Goal: Task Accomplishment & Management: Use online tool/utility

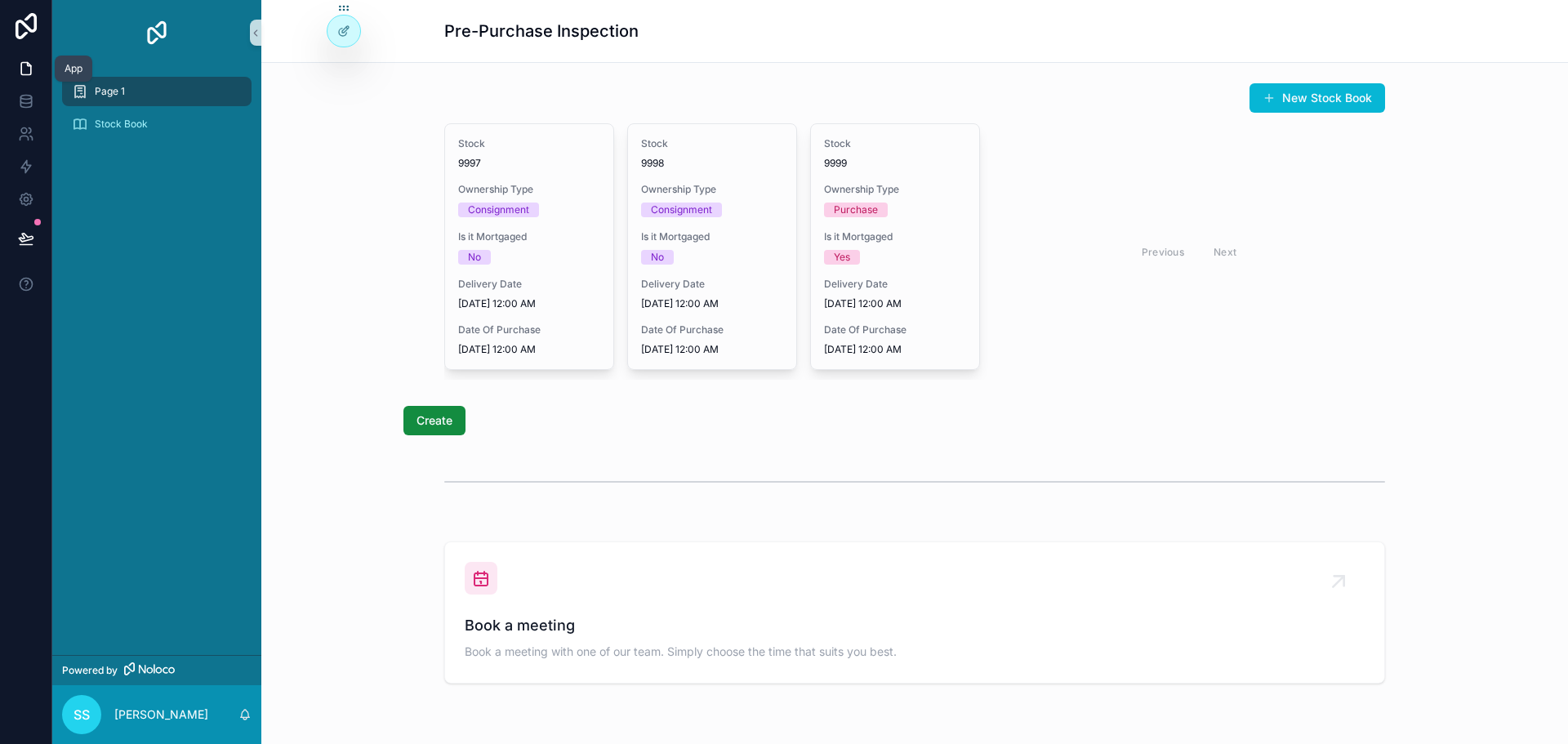
click at [36, 75] on link at bounding box center [26, 68] width 51 height 33
click at [18, 61] on icon at bounding box center [26, 68] width 17 height 17
click at [35, 97] on link at bounding box center [26, 101] width 51 height 33
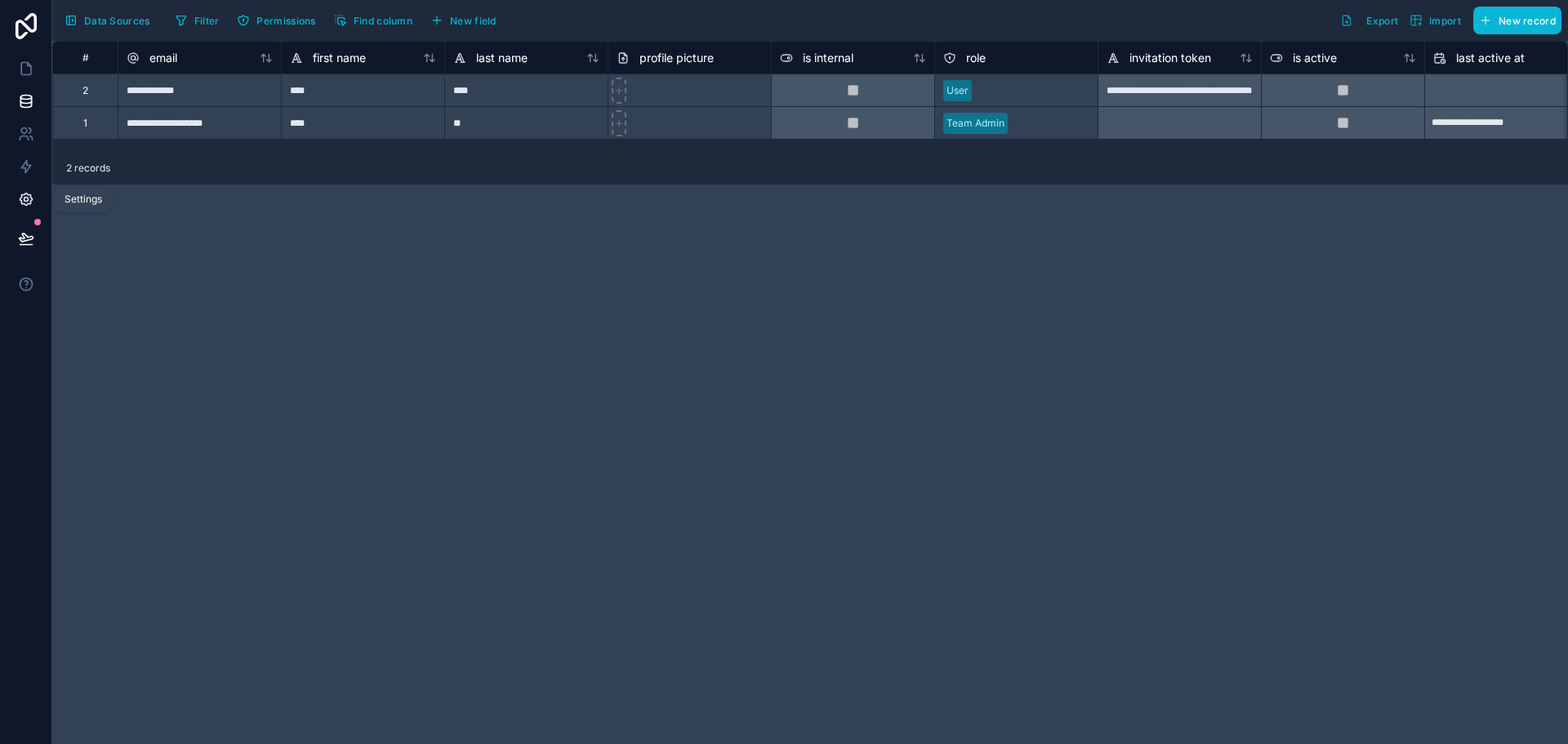
click at [27, 206] on icon at bounding box center [26, 199] width 17 height 17
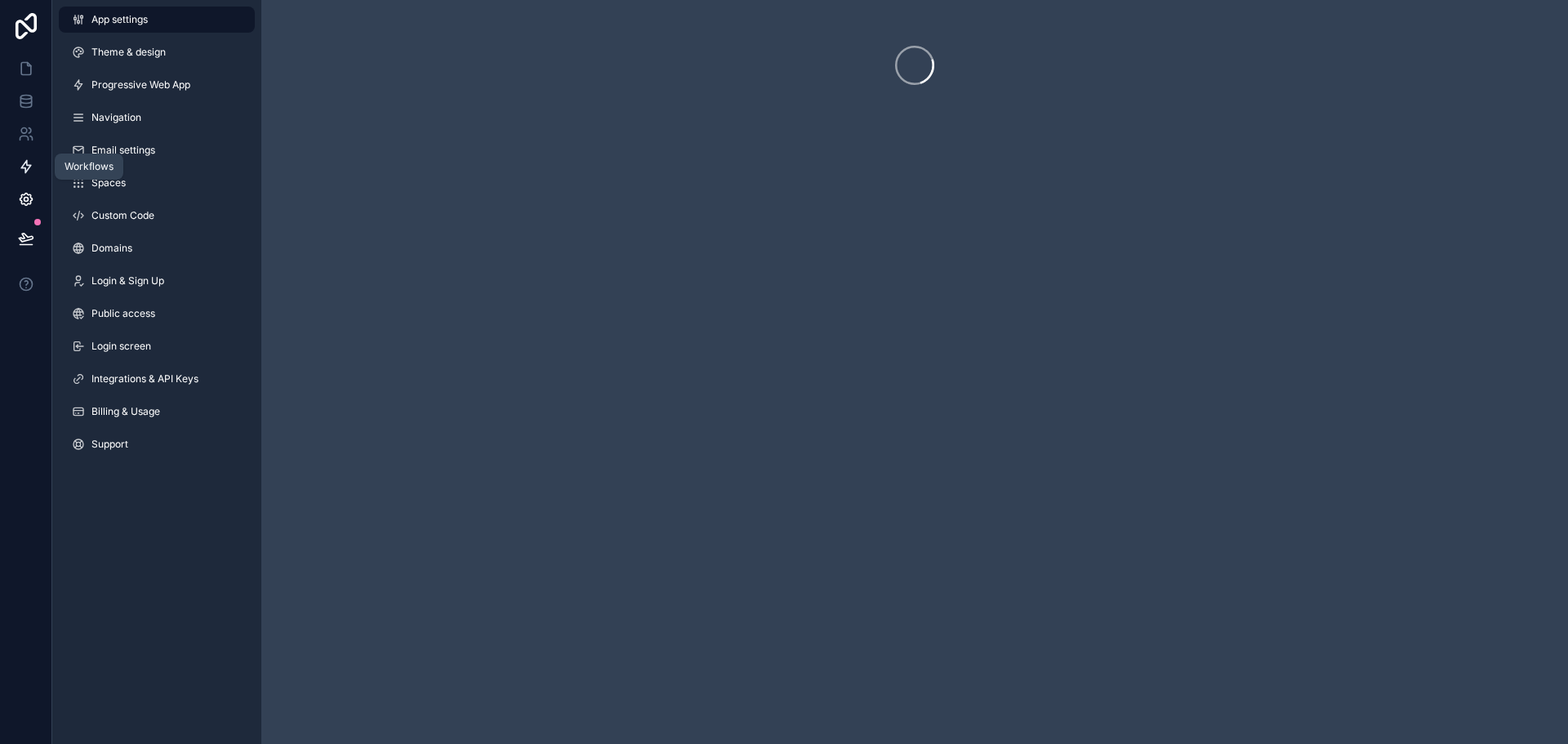
click at [21, 172] on icon at bounding box center [26, 166] width 17 height 17
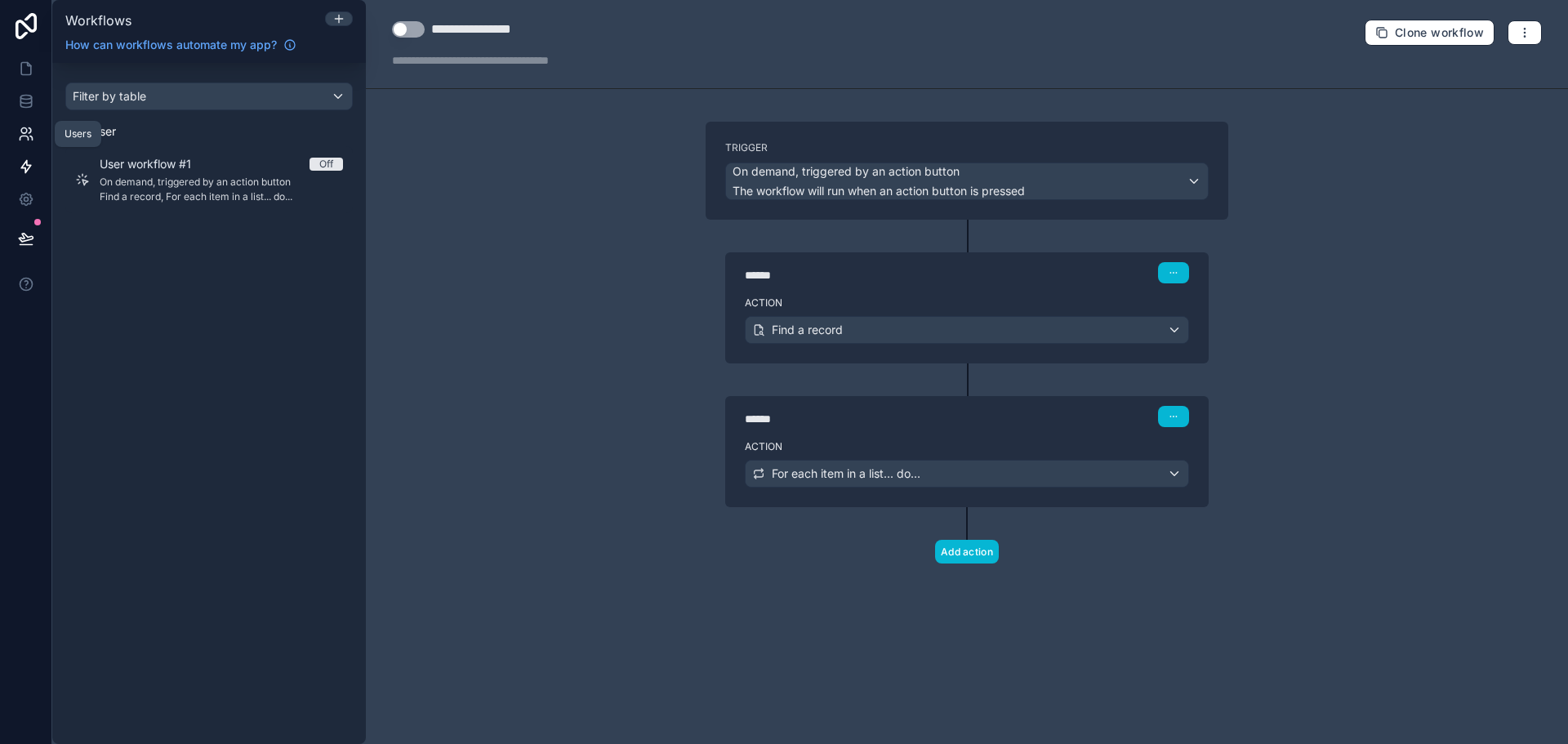
click at [26, 139] on icon at bounding box center [26, 133] width 17 height 17
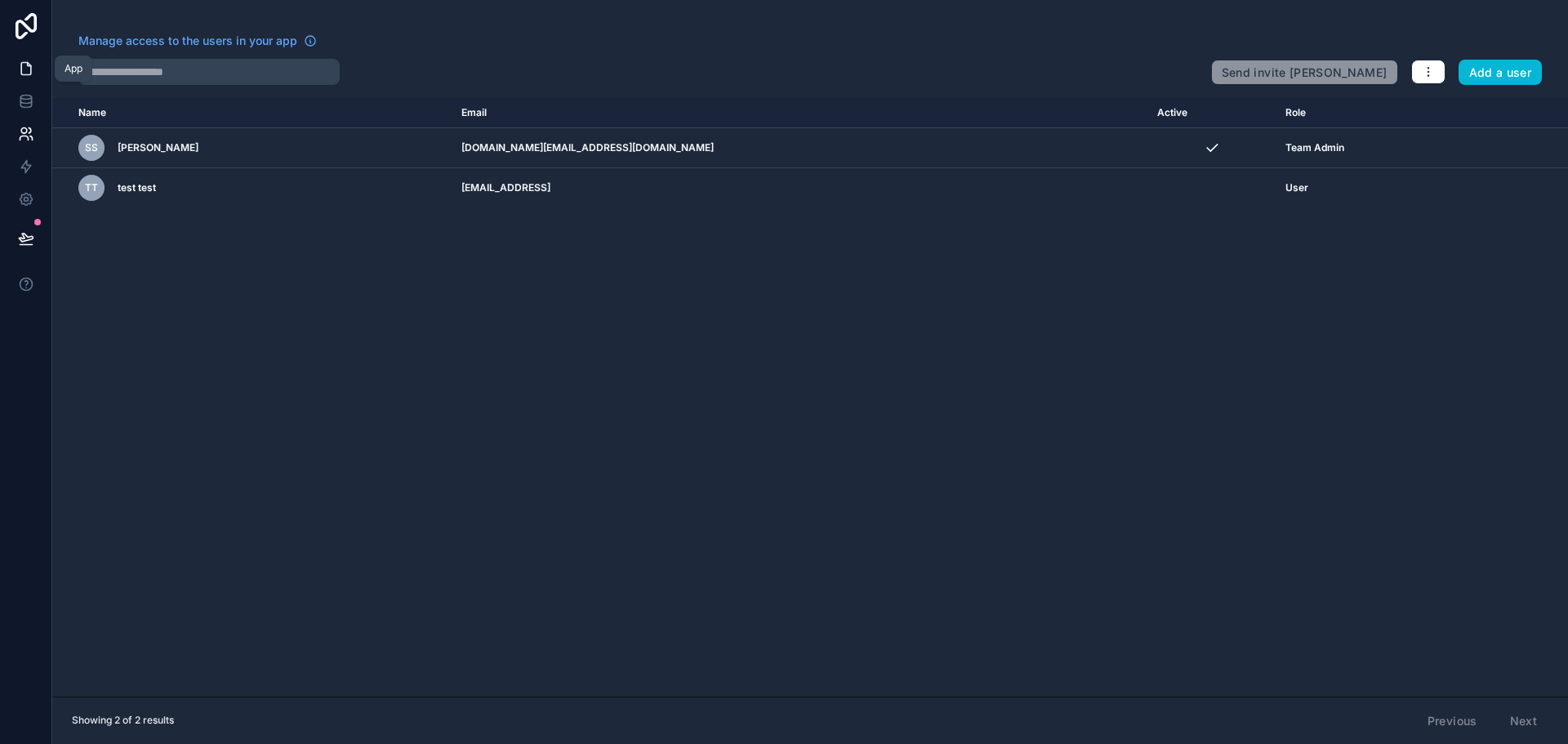
click at [25, 67] on icon at bounding box center [26, 68] width 17 height 17
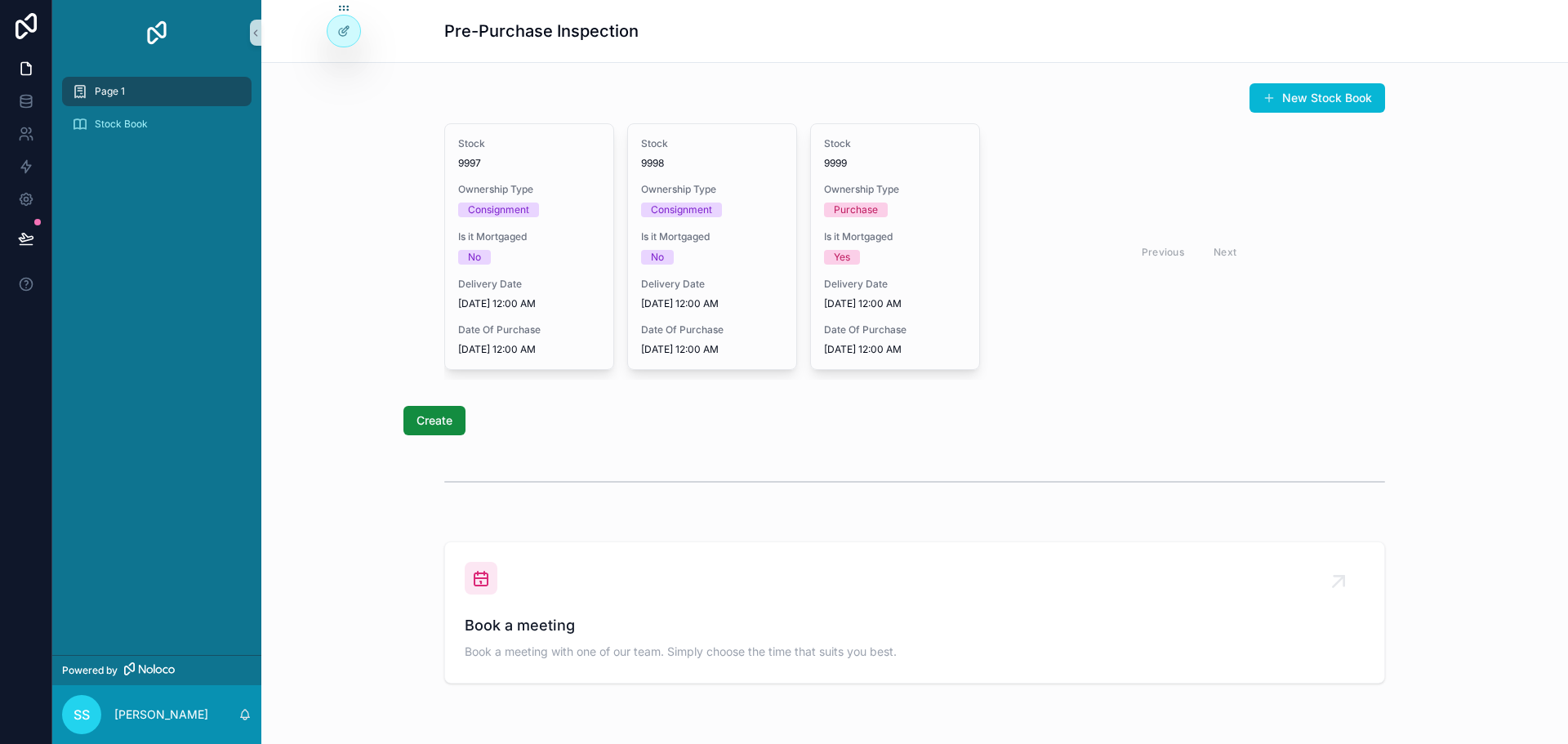
click at [140, 98] on div "Page 1" at bounding box center [157, 91] width 170 height 26
click at [219, 116] on div "Stock Book" at bounding box center [157, 124] width 170 height 26
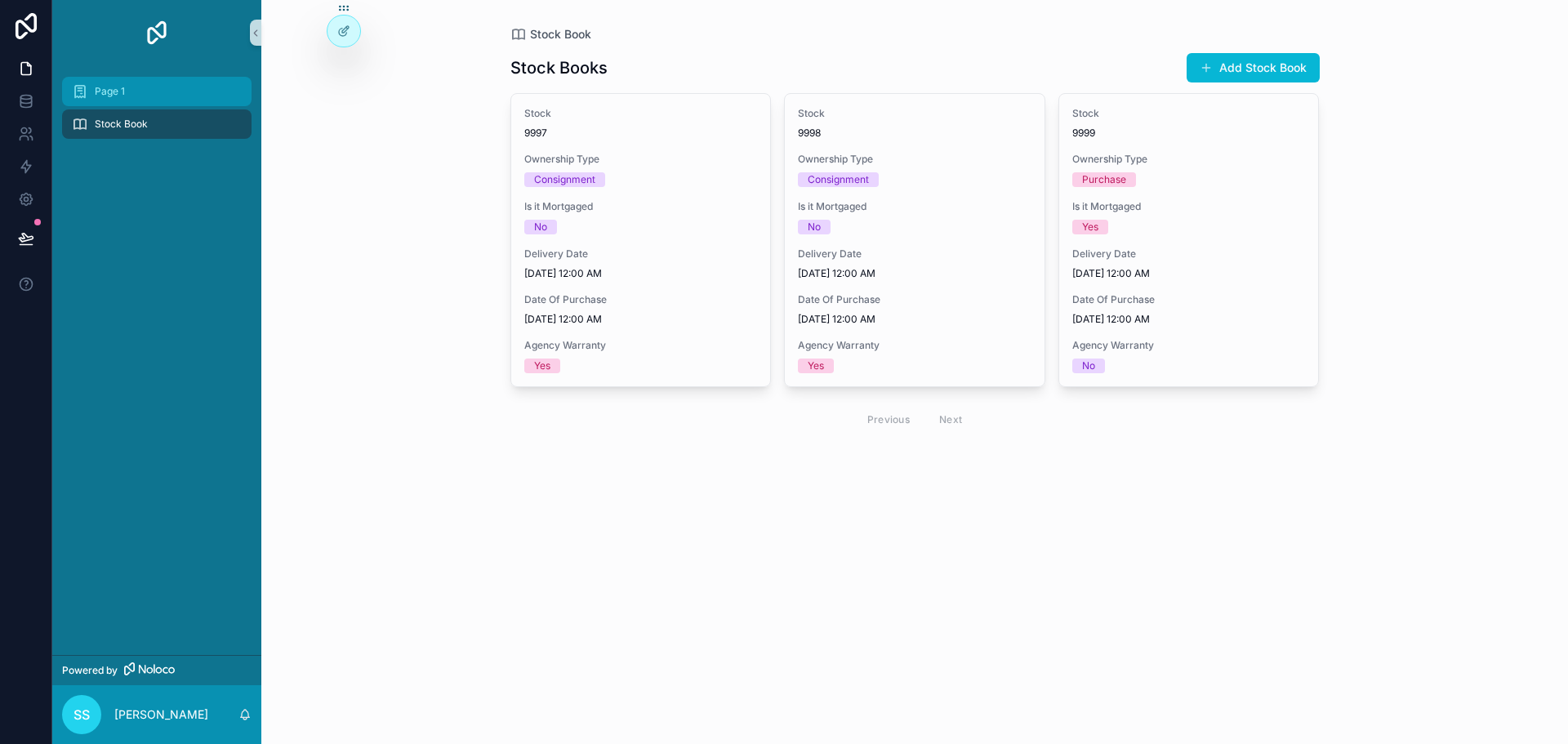
click at [220, 91] on div "Page 1" at bounding box center [157, 91] width 170 height 26
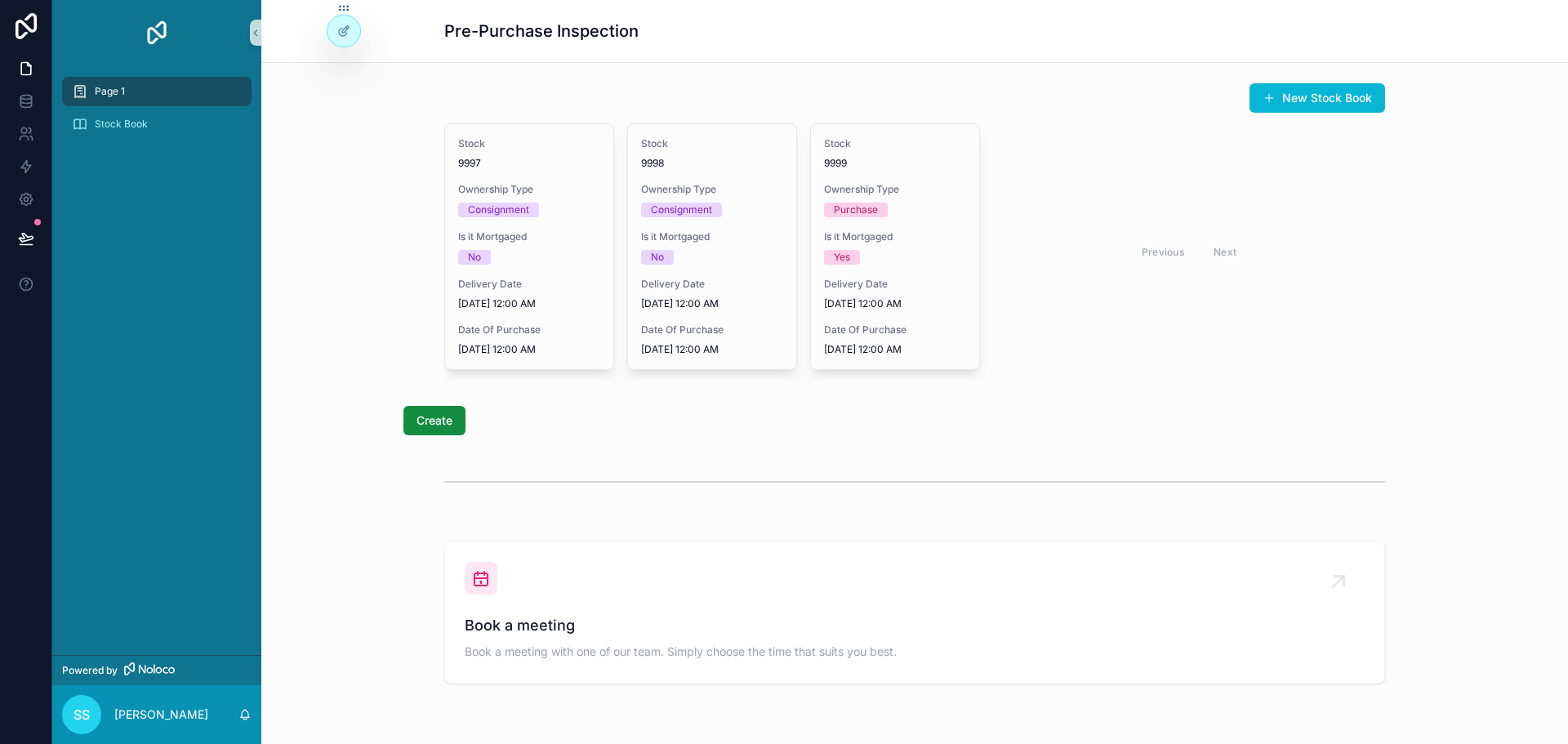
click at [175, 89] on div "Page 1" at bounding box center [157, 91] width 170 height 26
click at [27, 96] on icon at bounding box center [26, 98] width 11 height 4
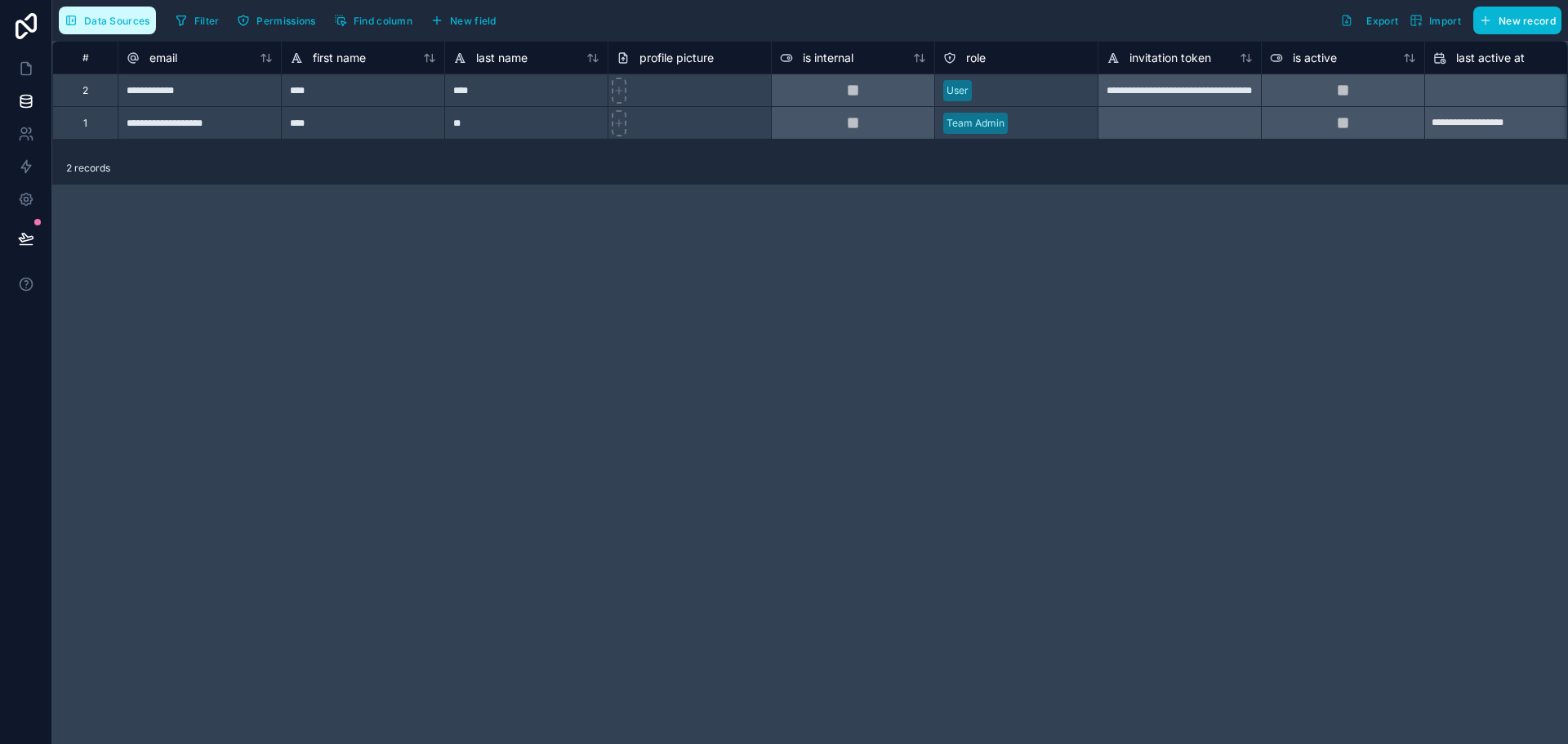
click at [113, 23] on span "Data Sources" at bounding box center [117, 21] width 66 height 12
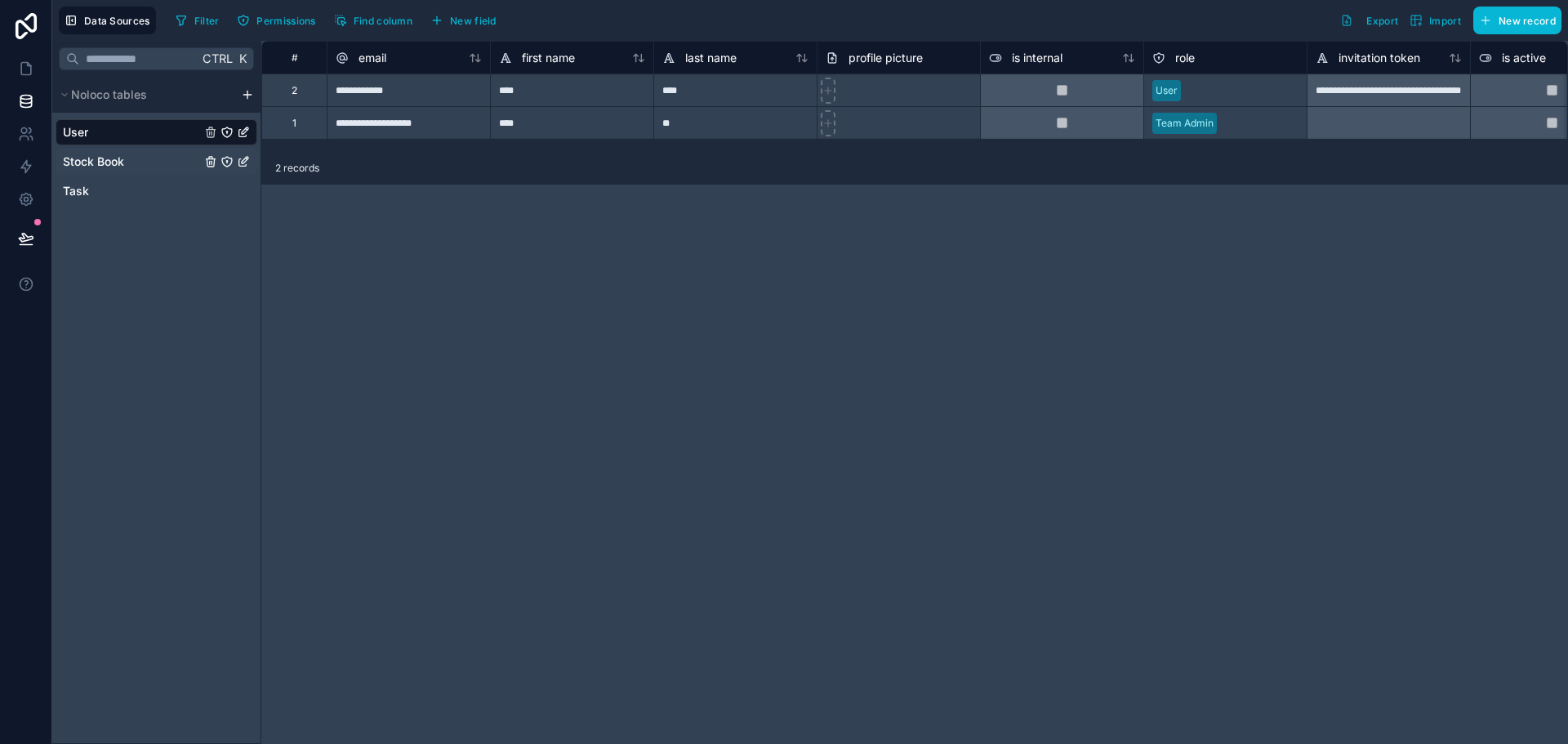
click at [192, 163] on div "Stock Book" at bounding box center [156, 161] width 201 height 26
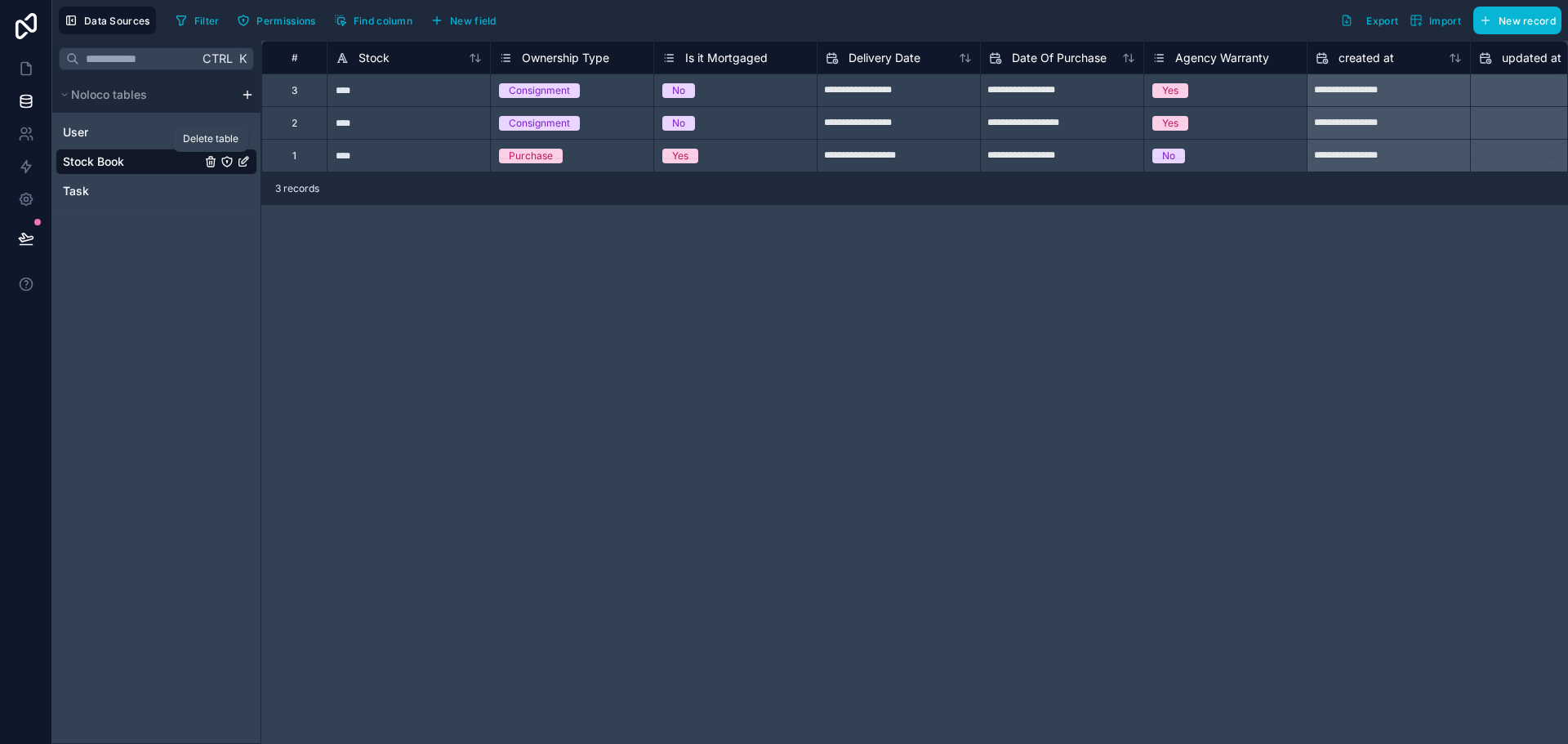
click at [210, 158] on icon "Stock Book" at bounding box center [210, 161] width 13 height 13
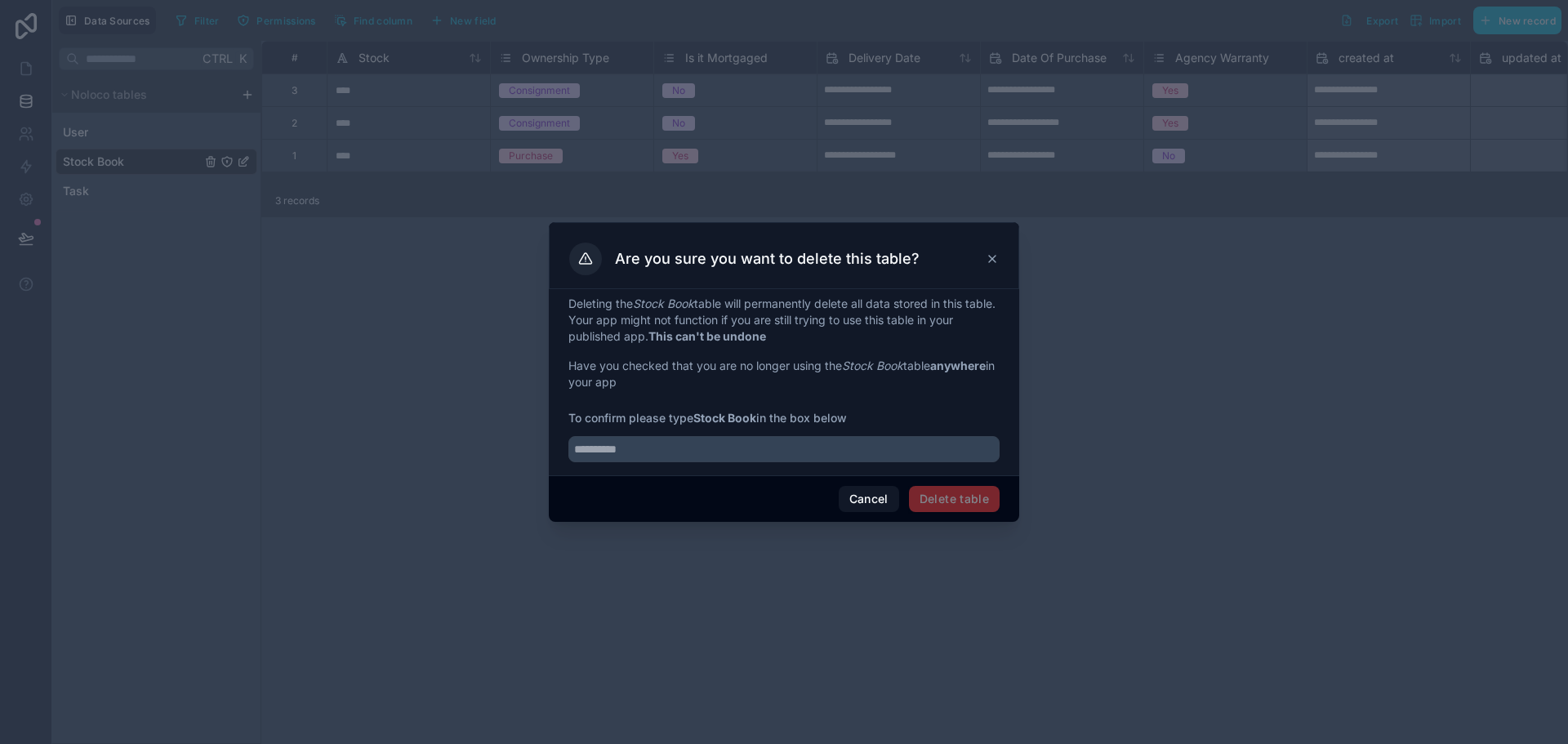
click at [935, 491] on span "Delete table" at bounding box center [954, 499] width 91 height 26
click at [827, 451] on input "text" at bounding box center [783, 450] width 431 height 26
type input "**********"
click at [960, 501] on button "Delete table" at bounding box center [954, 499] width 91 height 26
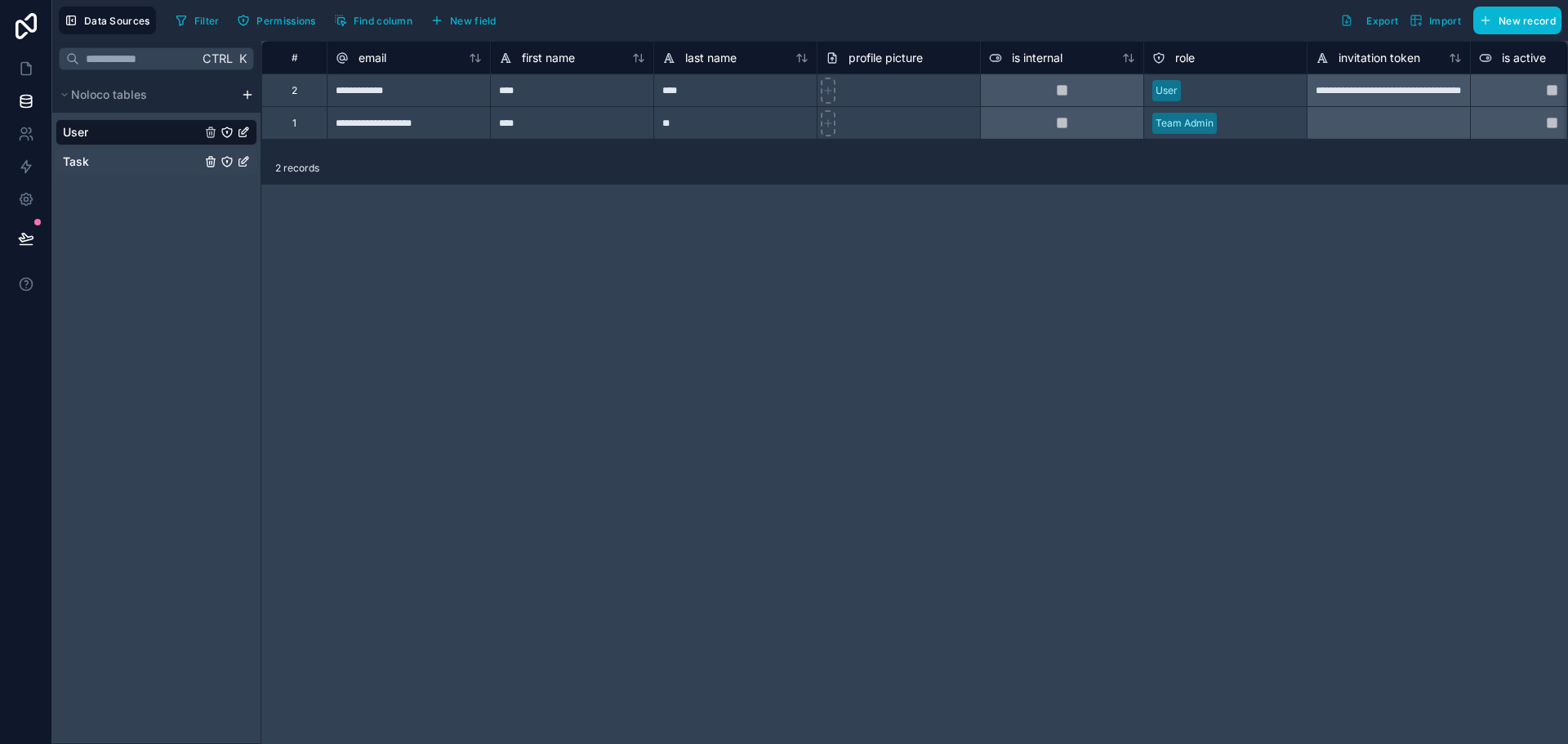
click at [168, 169] on div "Task" at bounding box center [156, 161] width 201 height 26
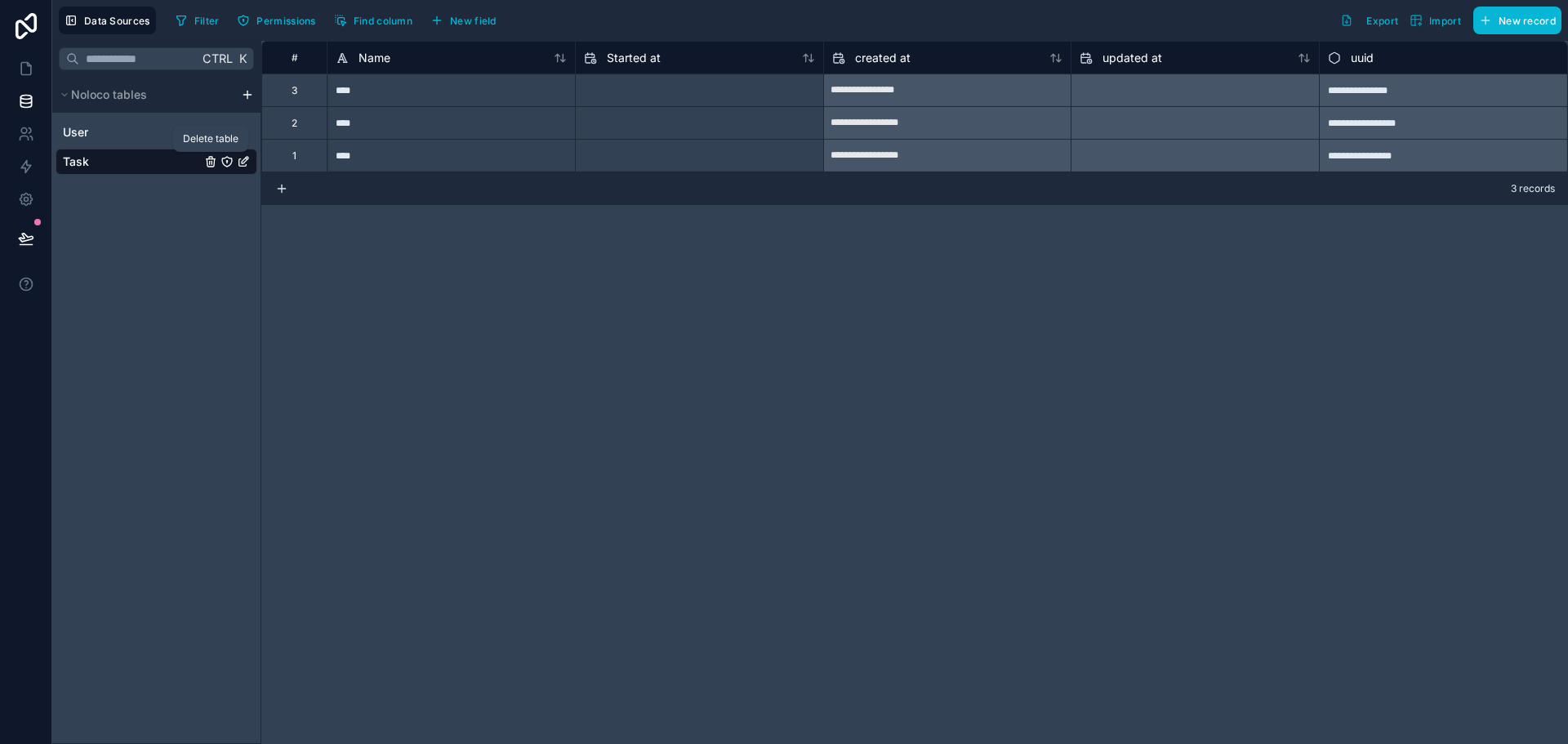
click at [212, 159] on icon "Task" at bounding box center [210, 158] width 3 height 2
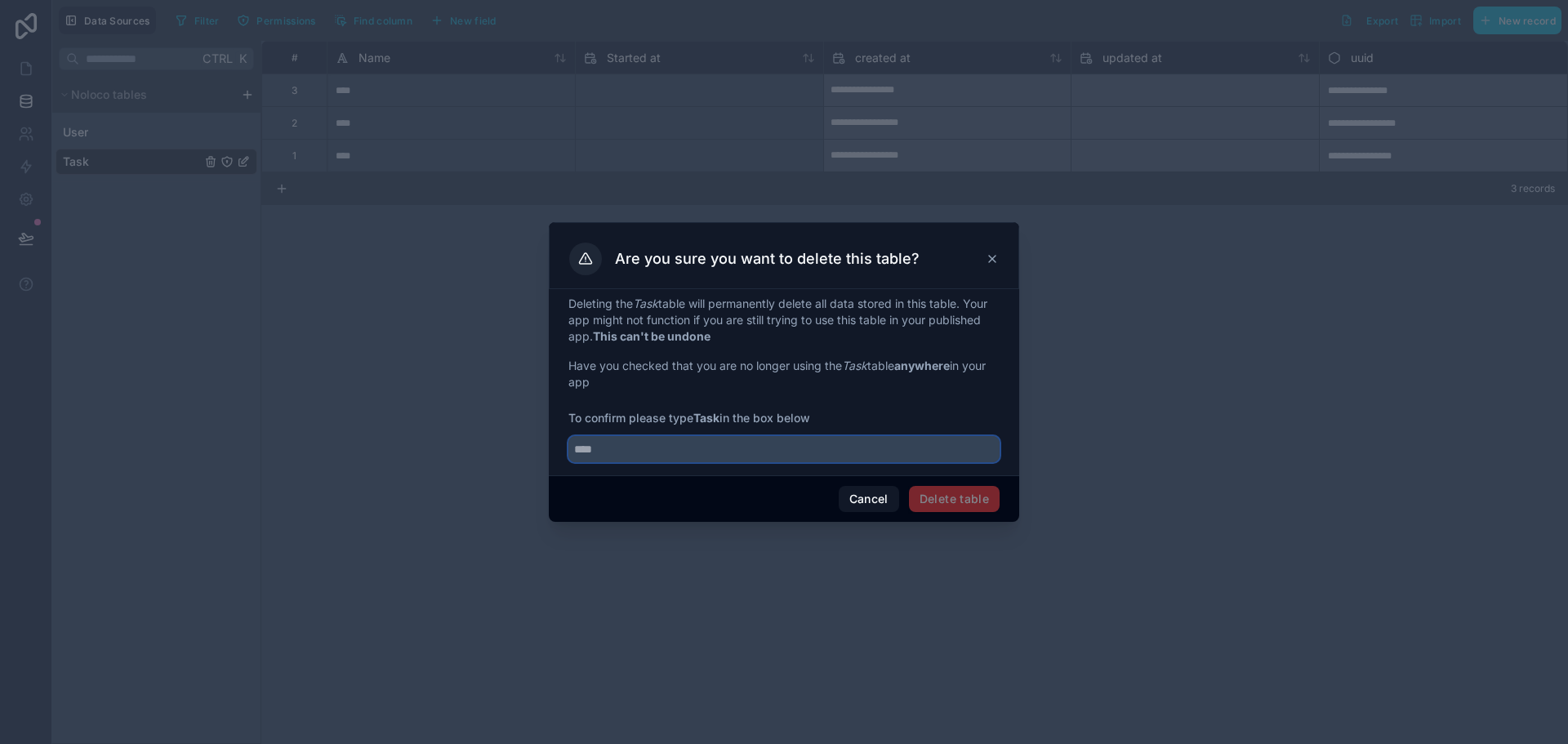
click at [805, 456] on input "text" at bounding box center [783, 450] width 431 height 26
type input "****"
click at [976, 510] on button "Delete table" at bounding box center [954, 499] width 91 height 26
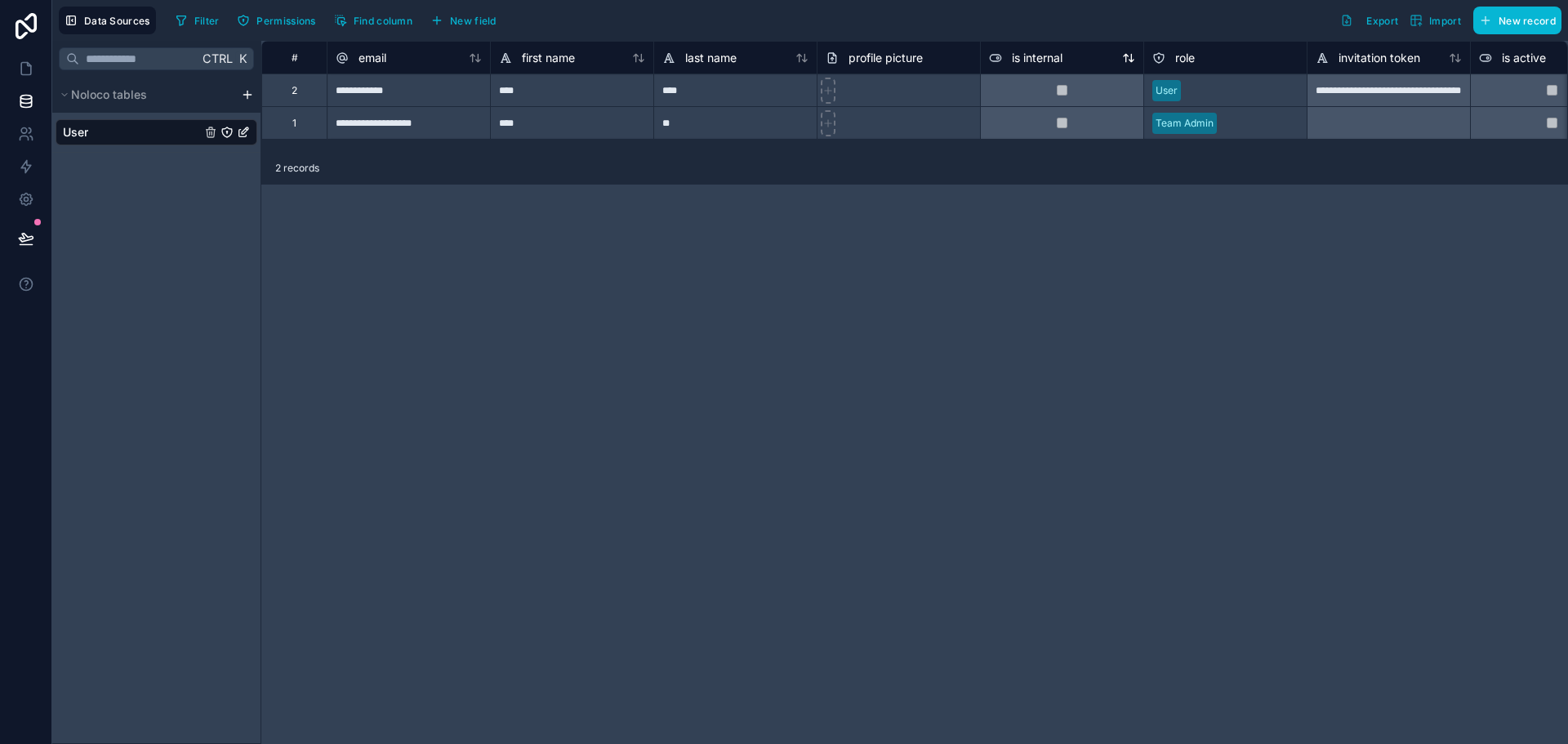
click at [1105, 60] on div "is internal" at bounding box center [1061, 58] width 146 height 20
click at [1100, 59] on div "is internal" at bounding box center [1061, 58] width 146 height 20
click at [1092, 54] on div "is internal" at bounding box center [1061, 58] width 146 height 20
click at [158, 132] on div "User" at bounding box center [156, 132] width 201 height 26
click at [900, 53] on span "profile picture" at bounding box center [885, 57] width 74 height 17
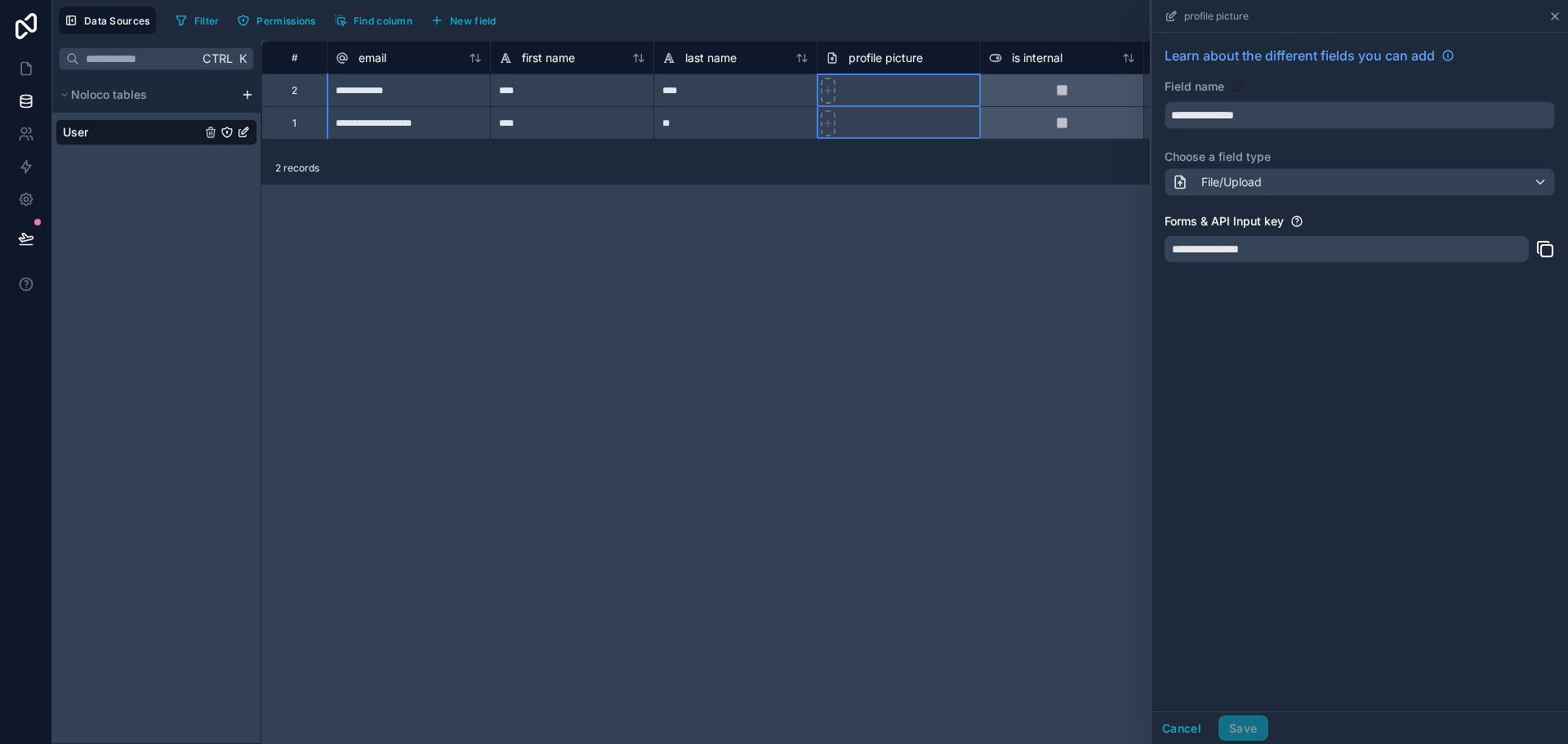
click at [1554, 9] on div "profile picture" at bounding box center [1359, 16] width 403 height 32
click at [1554, 15] on icon at bounding box center [1554, 16] width 13 height 13
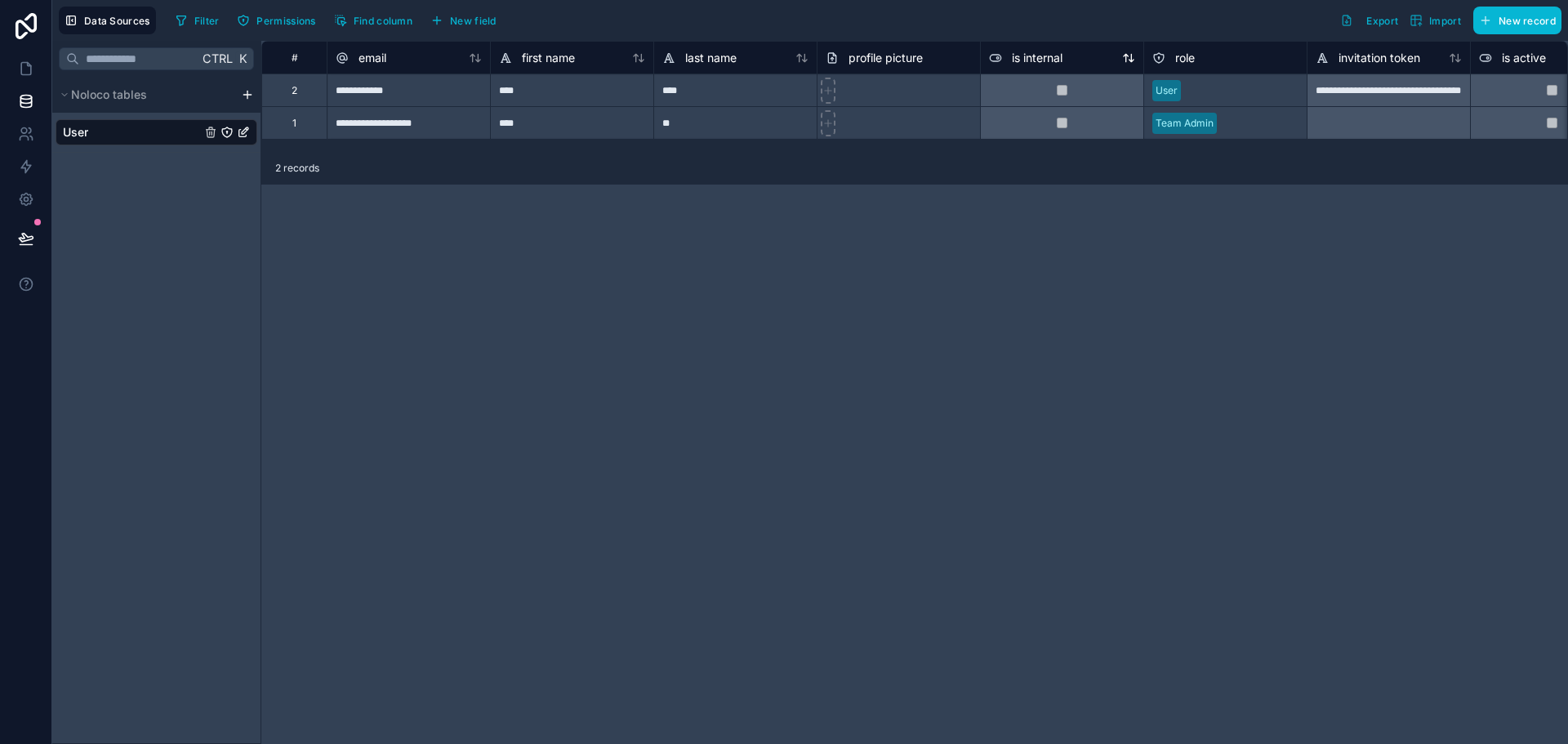
click at [1065, 61] on div "is internal" at bounding box center [1061, 58] width 146 height 20
click at [1065, 60] on div "is internal" at bounding box center [1061, 58] width 146 height 20
click at [1066, 59] on div "is internal" at bounding box center [1061, 58] width 146 height 20
click at [1422, 66] on div "invitation token" at bounding box center [1388, 58] width 146 height 20
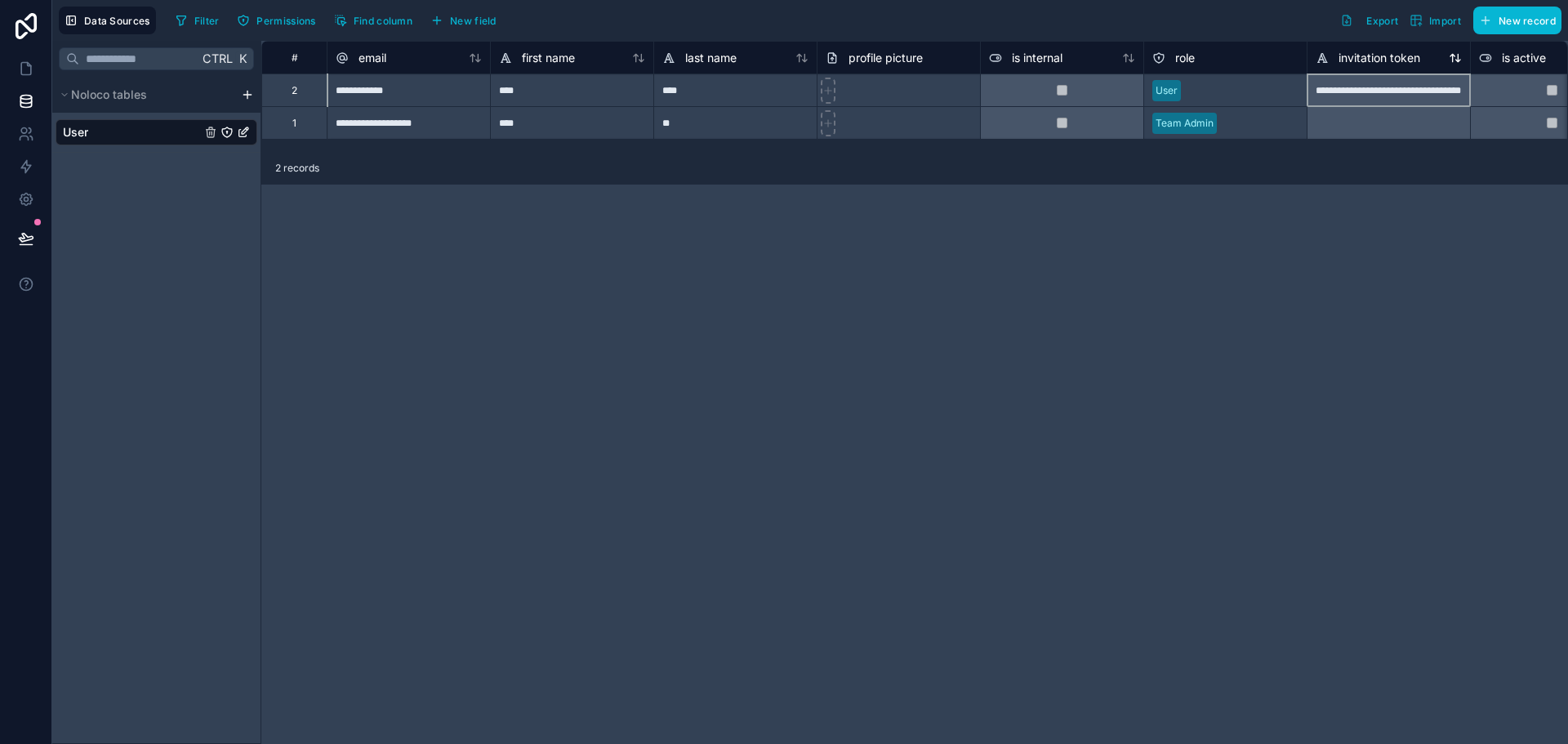
click at [1366, 59] on span "invitation token" at bounding box center [1378, 57] width 82 height 17
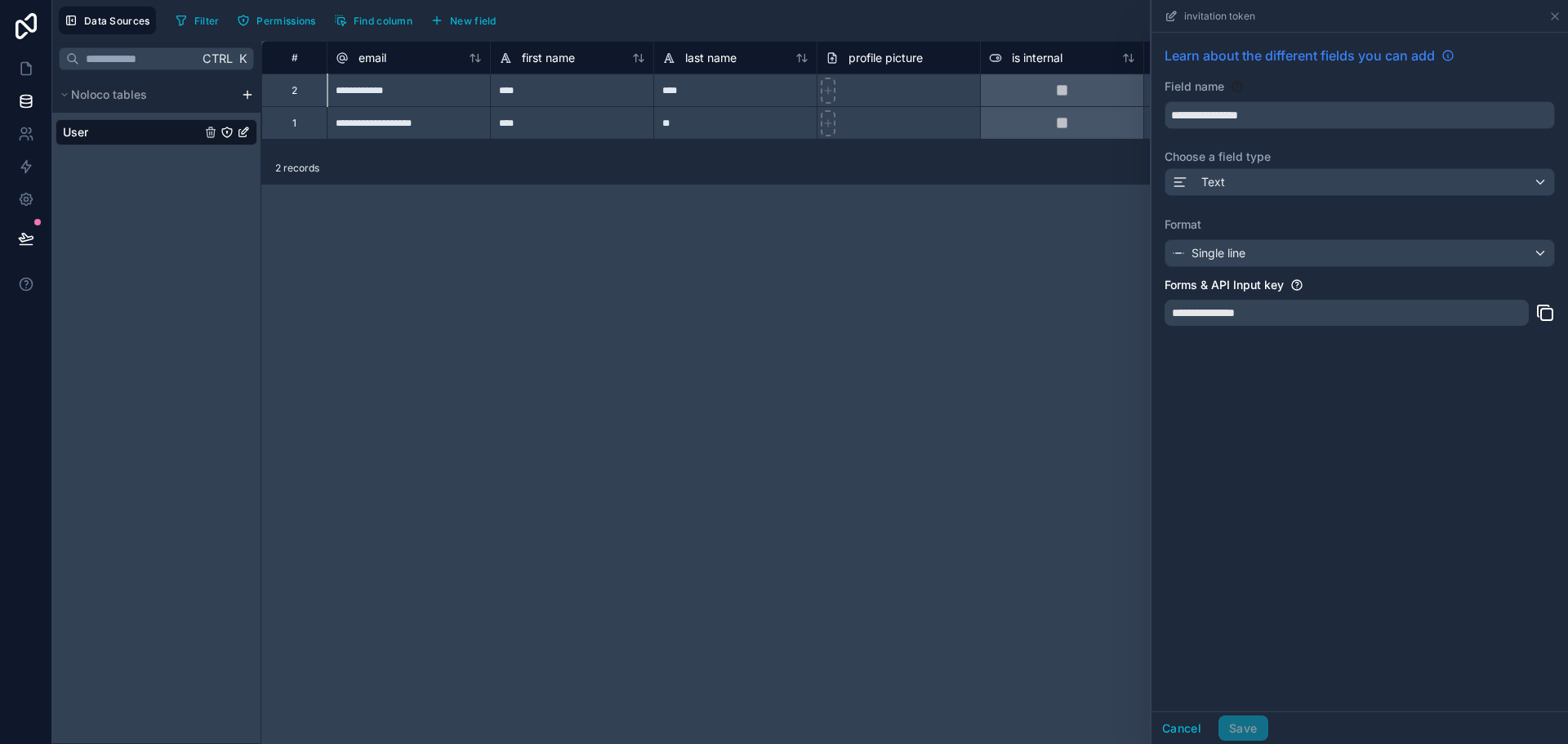
click at [1366, 59] on span "Learn about the different fields you can add" at bounding box center [1299, 55] width 271 height 20
click at [1554, 14] on icon at bounding box center [1554, 16] width 13 height 13
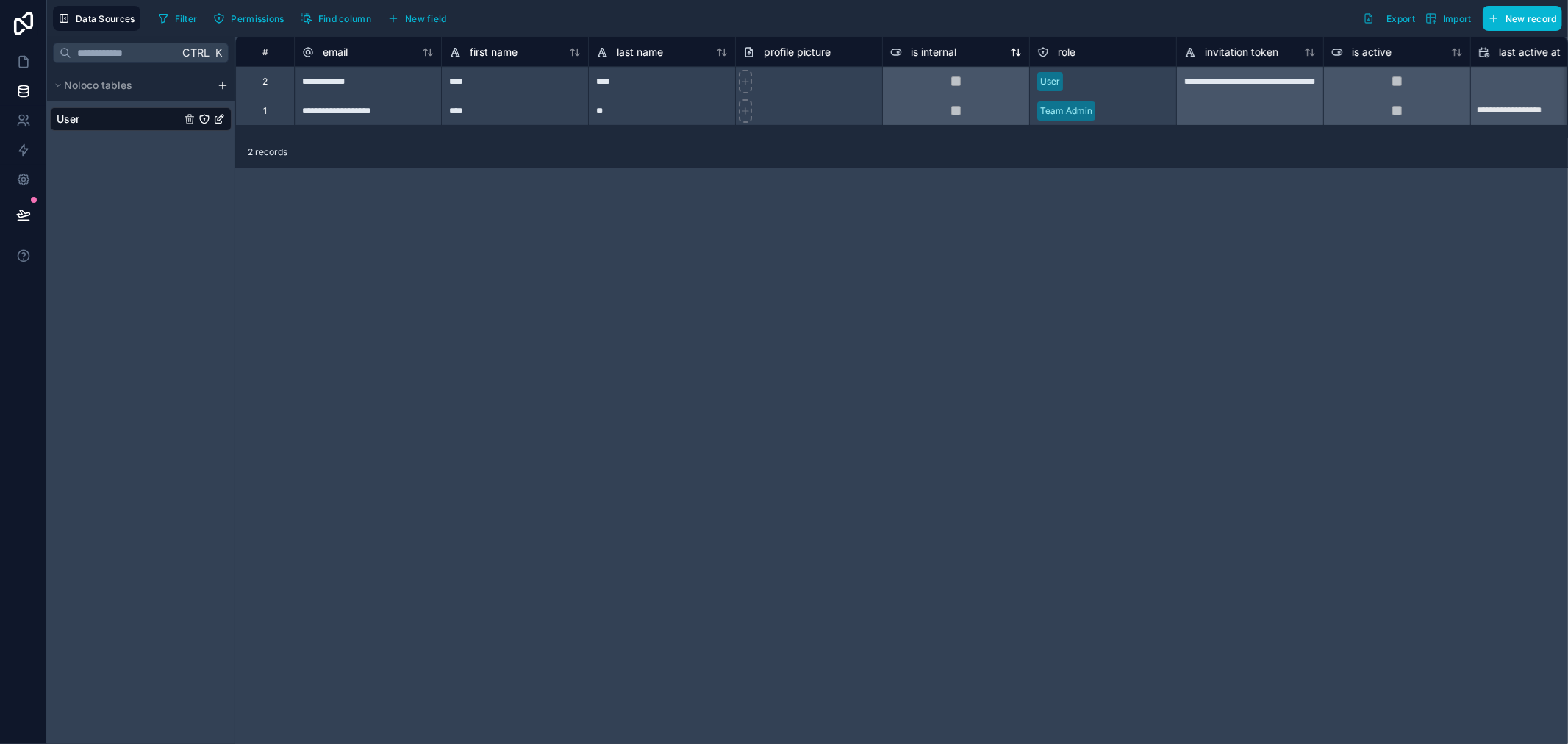
click at [963, 49] on div "is internal" at bounding box center [956, 52] width 132 height 18
click at [959, 49] on div "is internal" at bounding box center [956, 52] width 132 height 18
click at [959, 49] on div "Copy Cut Paste Delete rows 1 to 2" at bounding box center [1008, 85] width 99 height 74
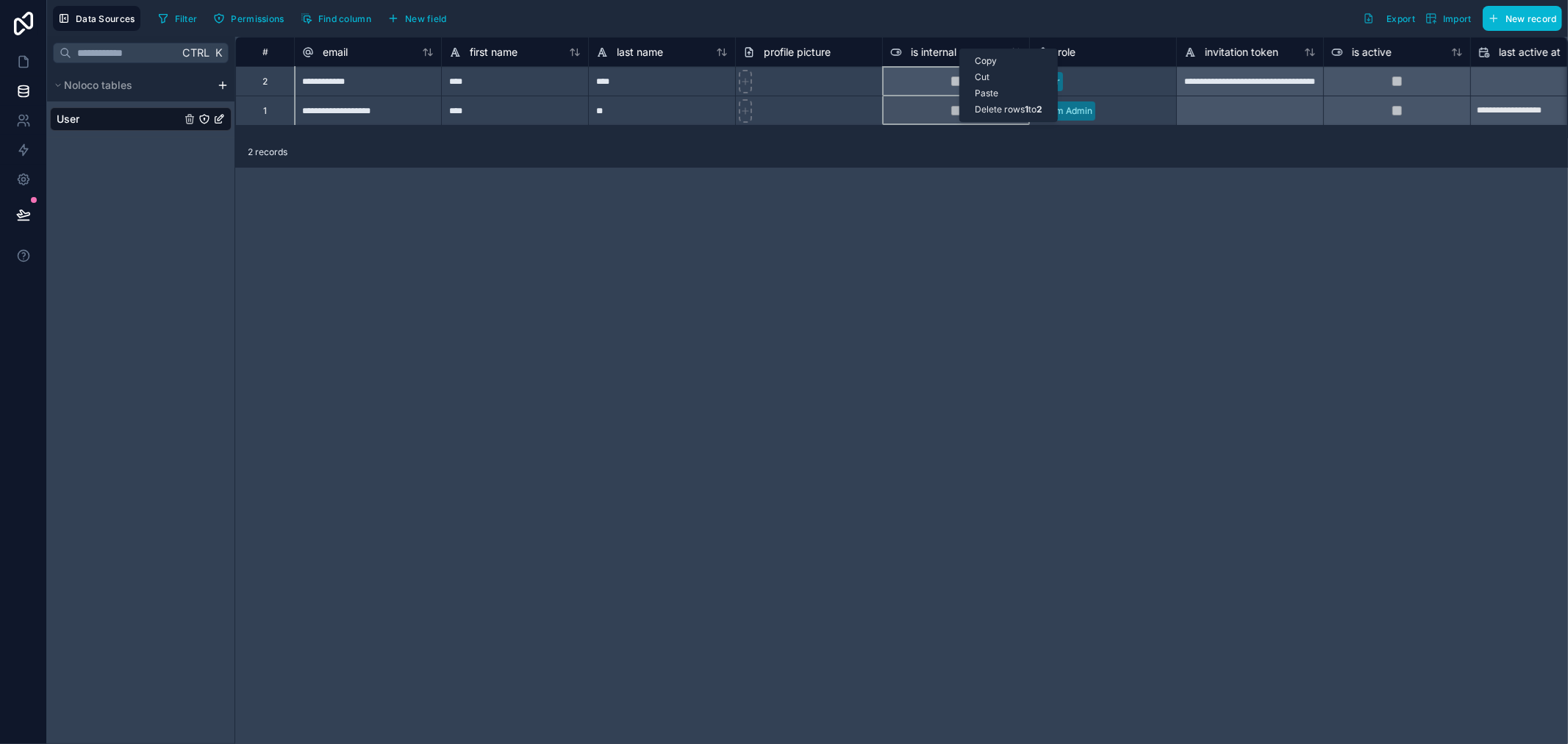
click at [946, 57] on span "is internal" at bounding box center [932, 52] width 45 height 15
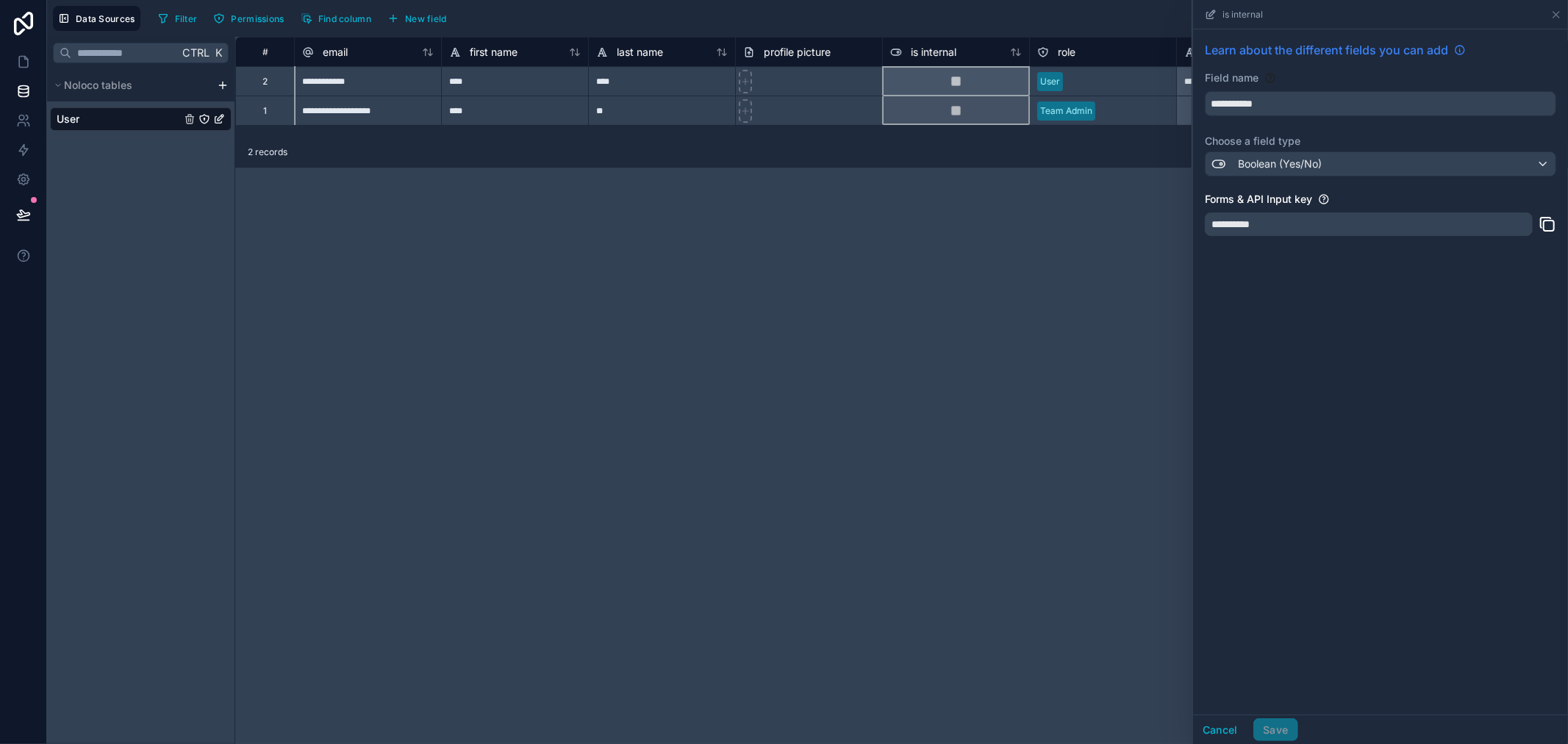
click at [1411, 48] on icon at bounding box center [1460, 50] width 12 height 12
click at [1216, 9] on div "is internal" at bounding box center [1233, 14] width 58 height 12
click at [1209, 15] on icon at bounding box center [1210, 14] width 12 height 12
click at [1411, 15] on icon at bounding box center [1556, 14] width 12 height 12
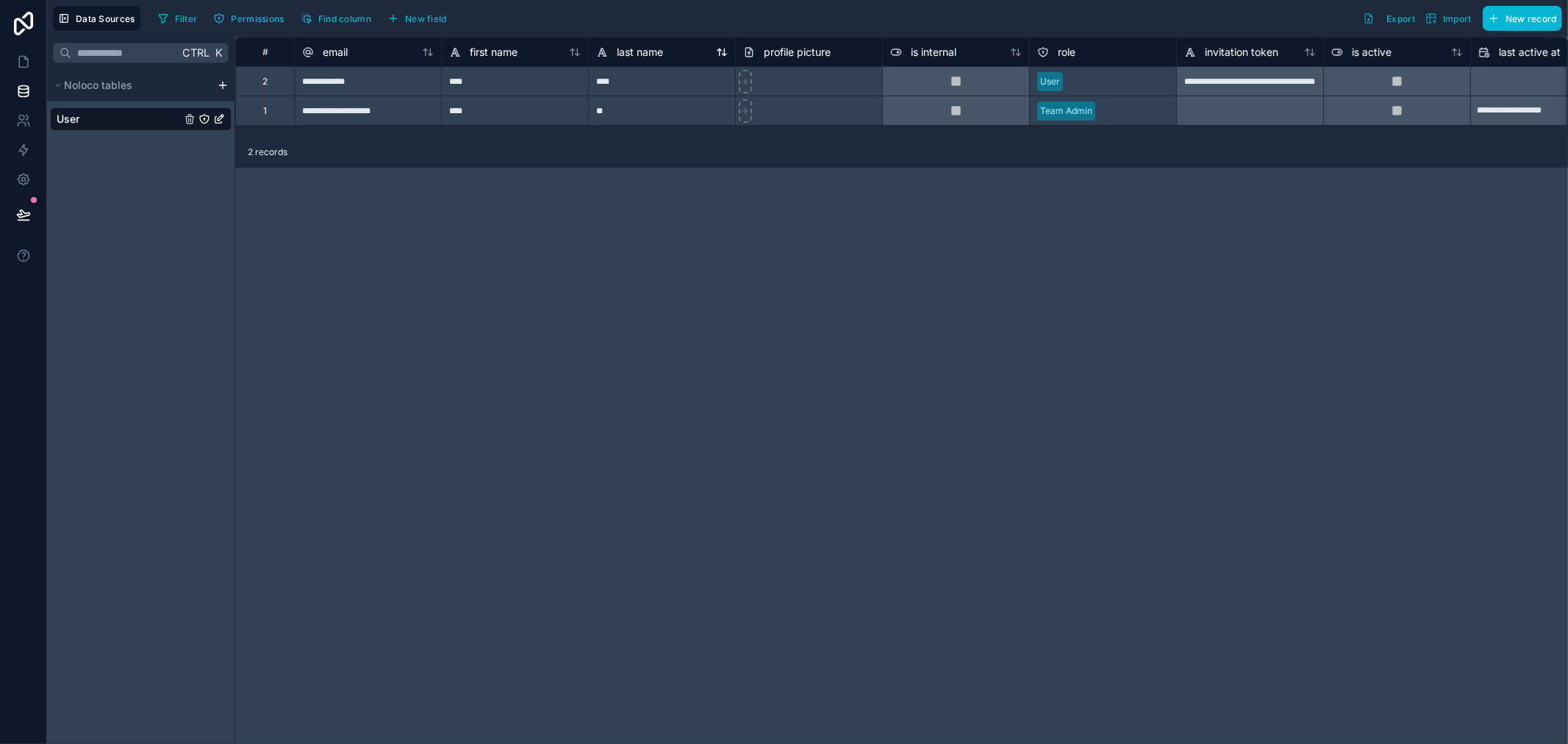
click at [626, 50] on span "last name" at bounding box center [640, 52] width 46 height 15
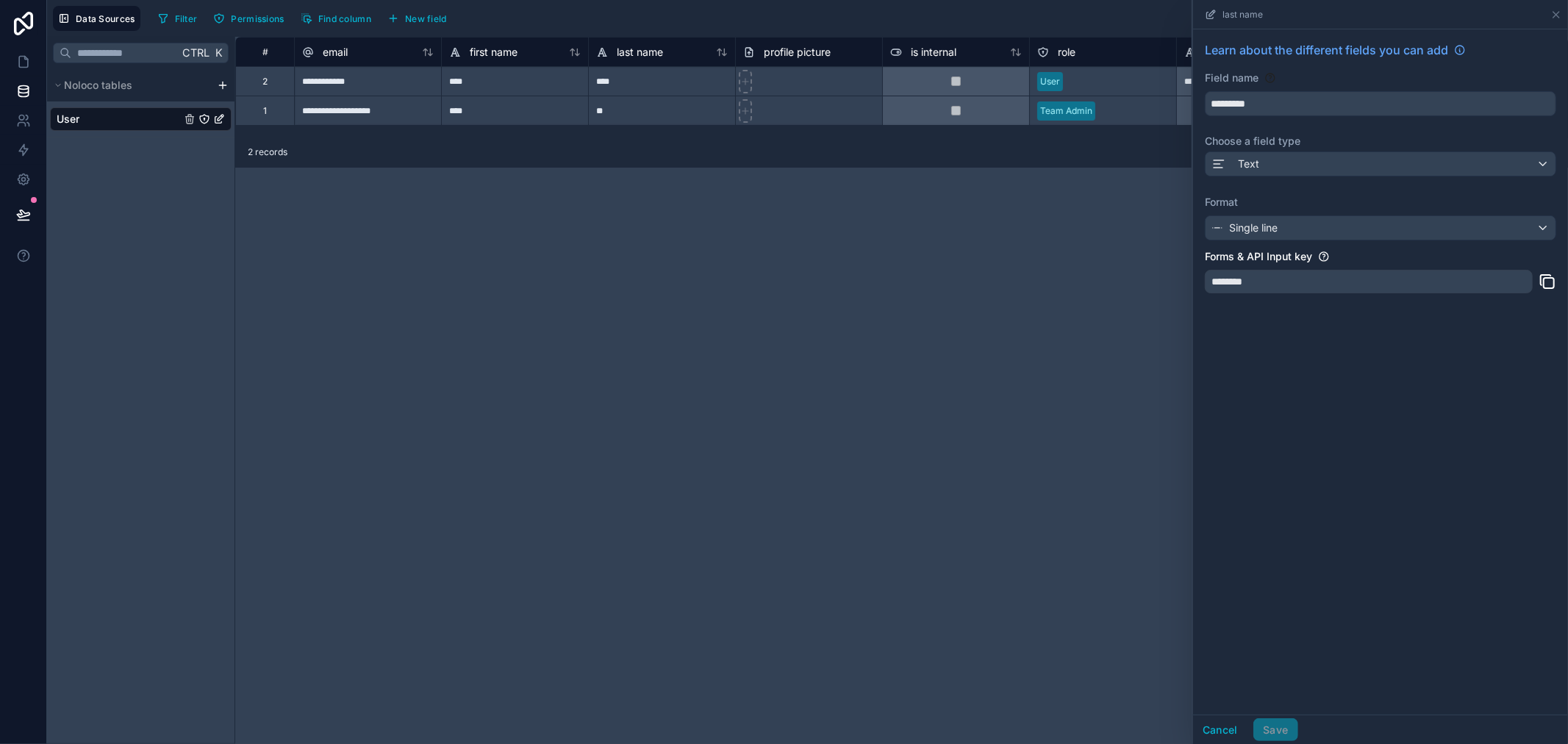
drag, startPoint x: 921, startPoint y: 308, endPoint x: 725, endPoint y: 206, distance: 221.0
click at [902, 290] on div "**********" at bounding box center [901, 389] width 1332 height 707
click at [442, 10] on button "New field" at bounding box center [417, 18] width 70 height 22
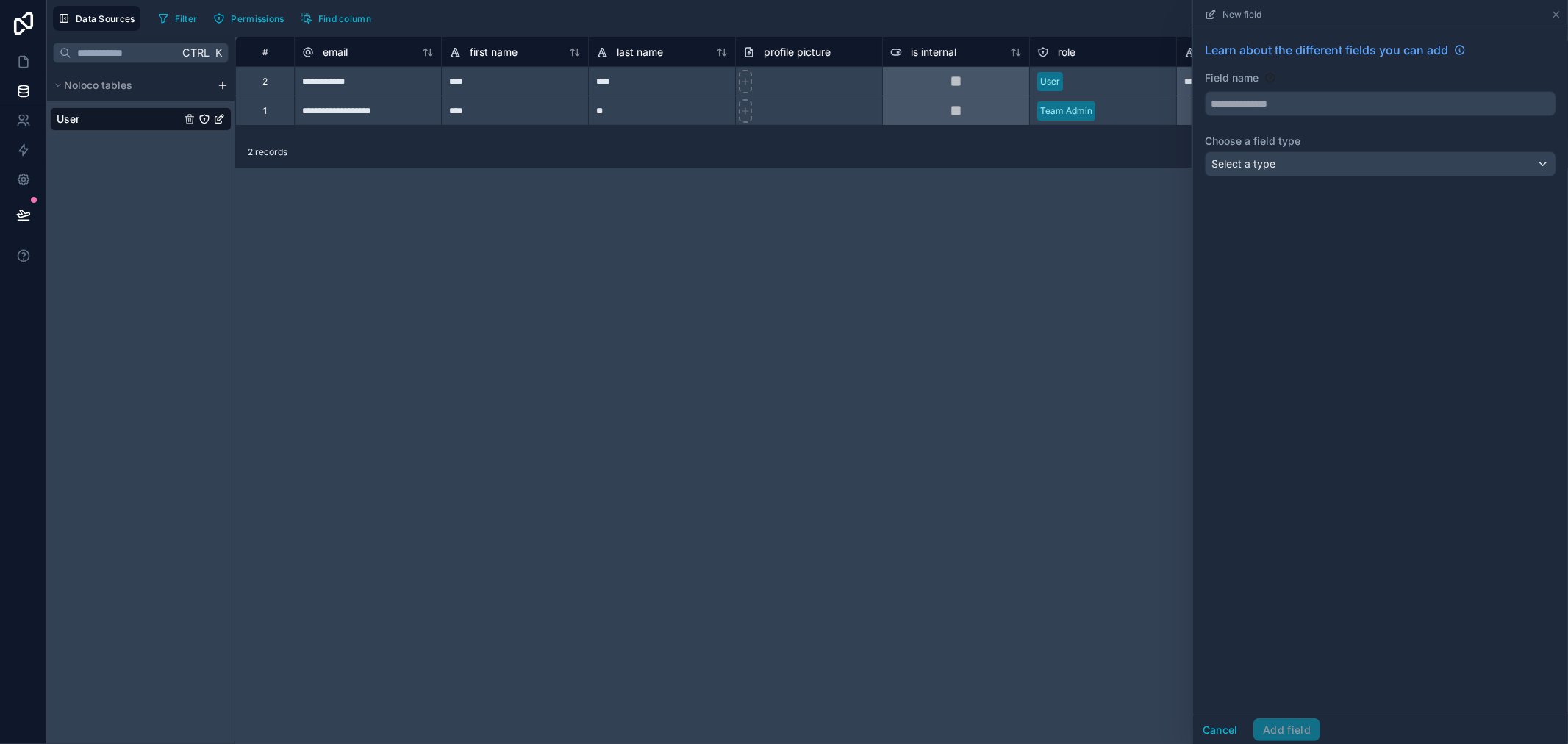
click at [1356, 82] on div "Field name" at bounding box center [1380, 77] width 351 height 15
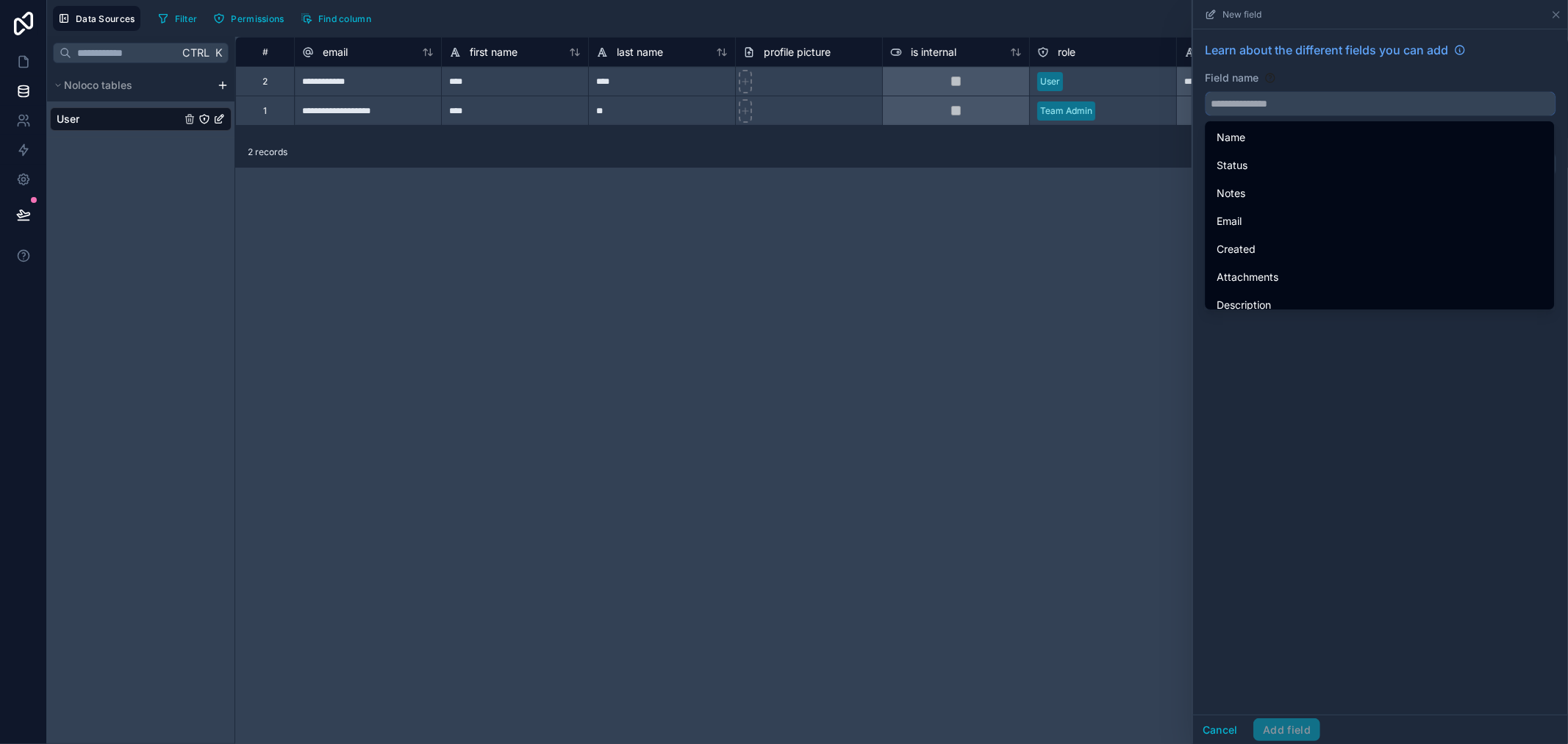
click at [1352, 95] on input "text" at bounding box center [1380, 103] width 350 height 23
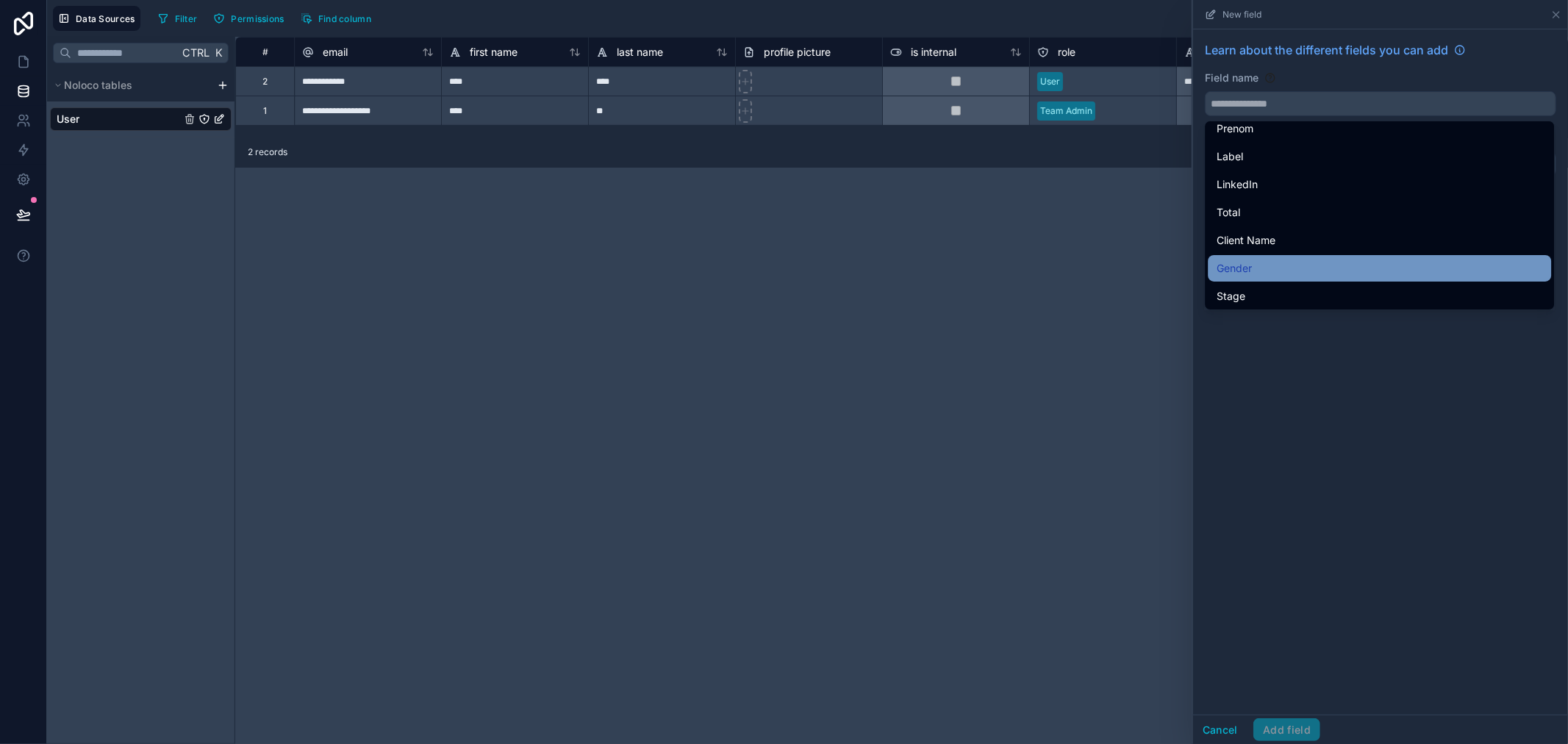
click at [1309, 262] on div "Gender" at bounding box center [1379, 268] width 325 height 18
type input "******"
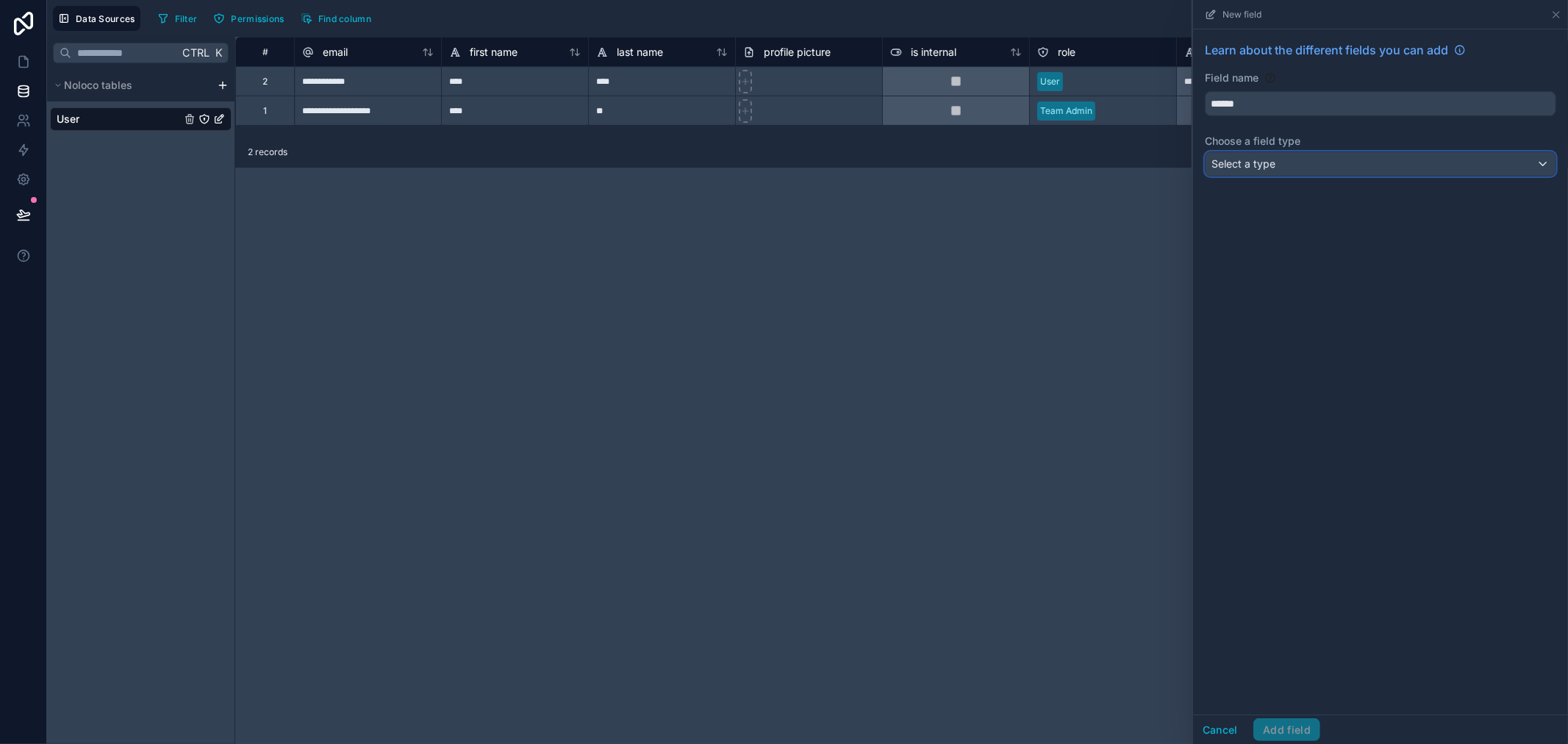
click at [1284, 164] on div "Select a type" at bounding box center [1380, 164] width 350 height 23
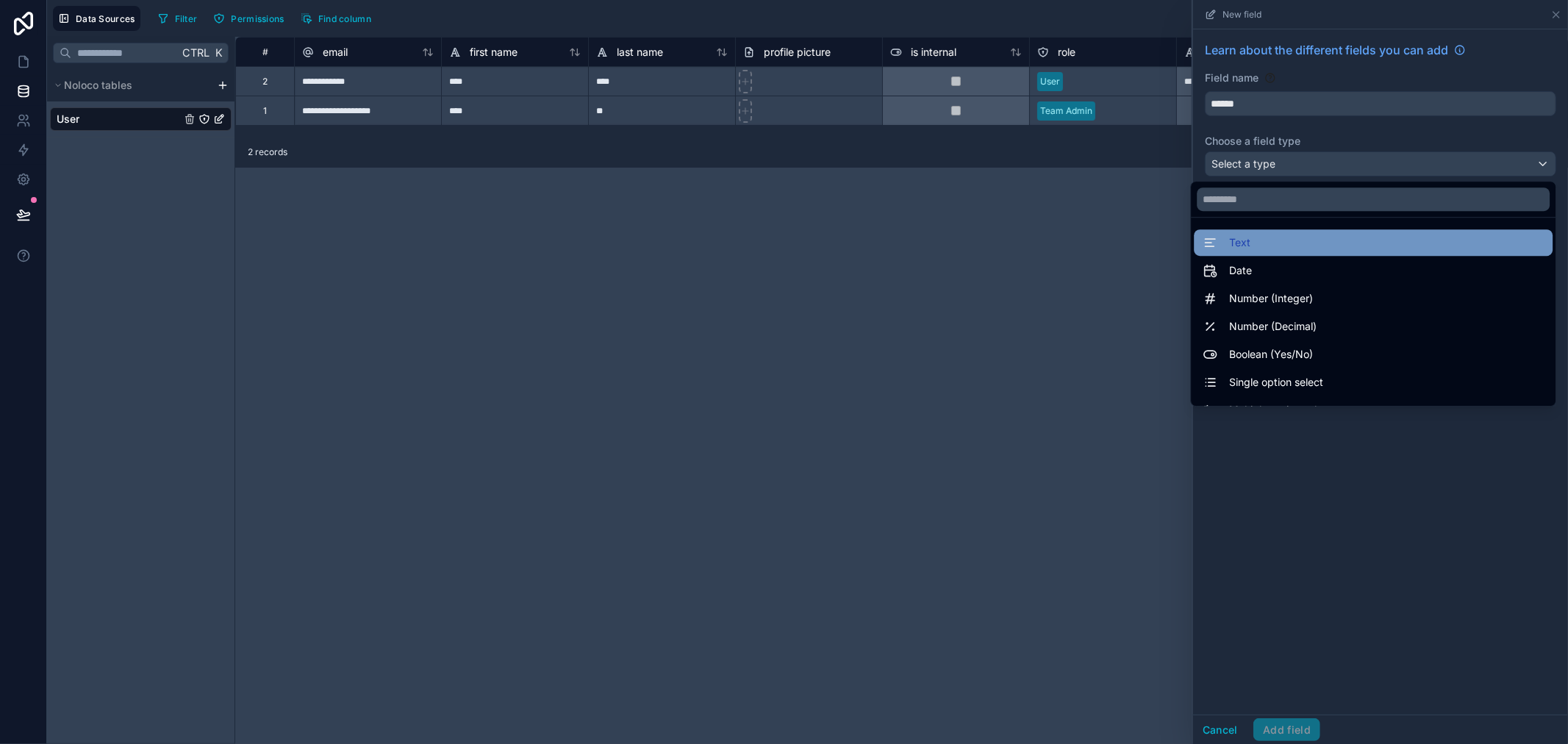
click at [1240, 244] on div "Text" at bounding box center [1373, 243] width 341 height 18
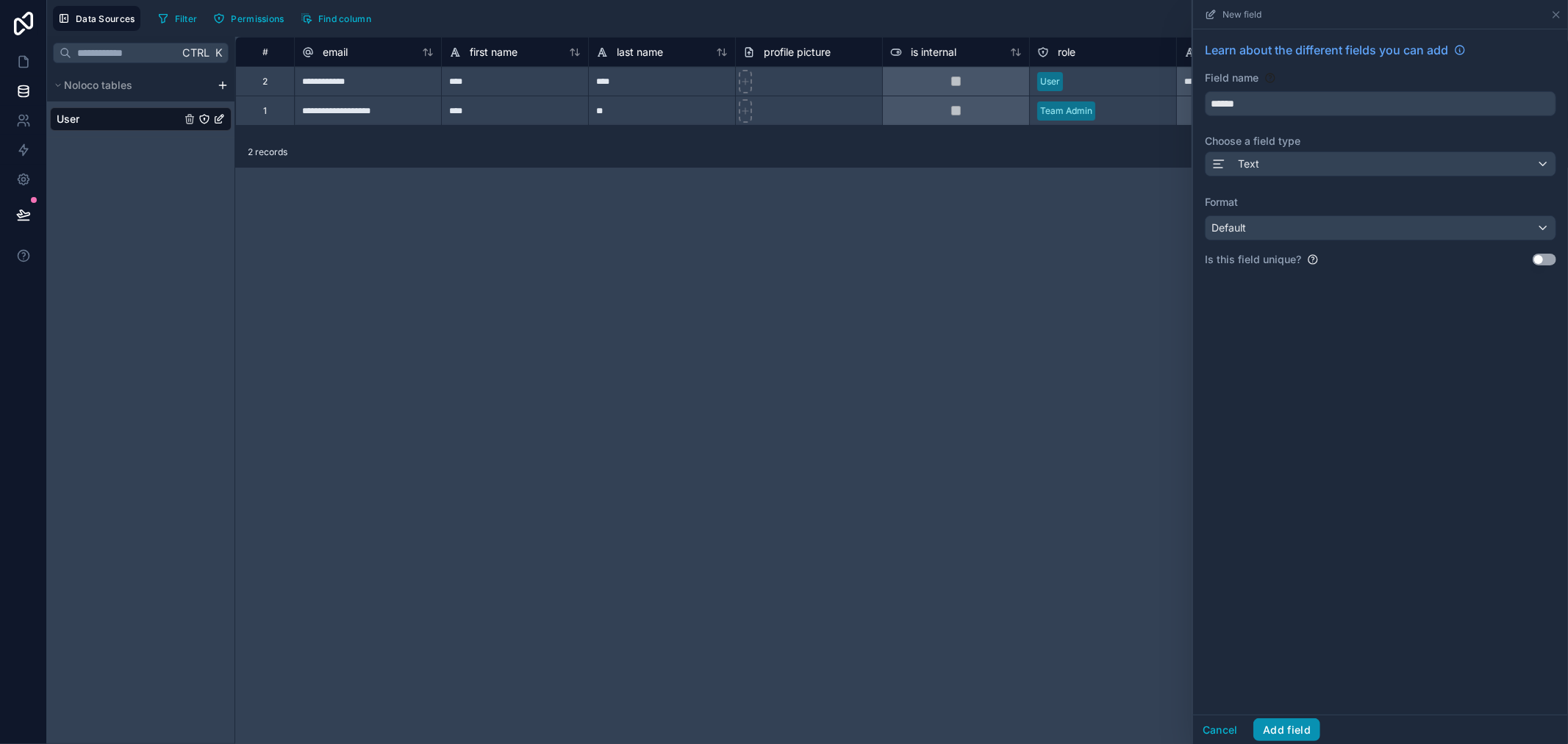
click at [1275, 668] on button "Add field" at bounding box center [1286, 730] width 67 height 23
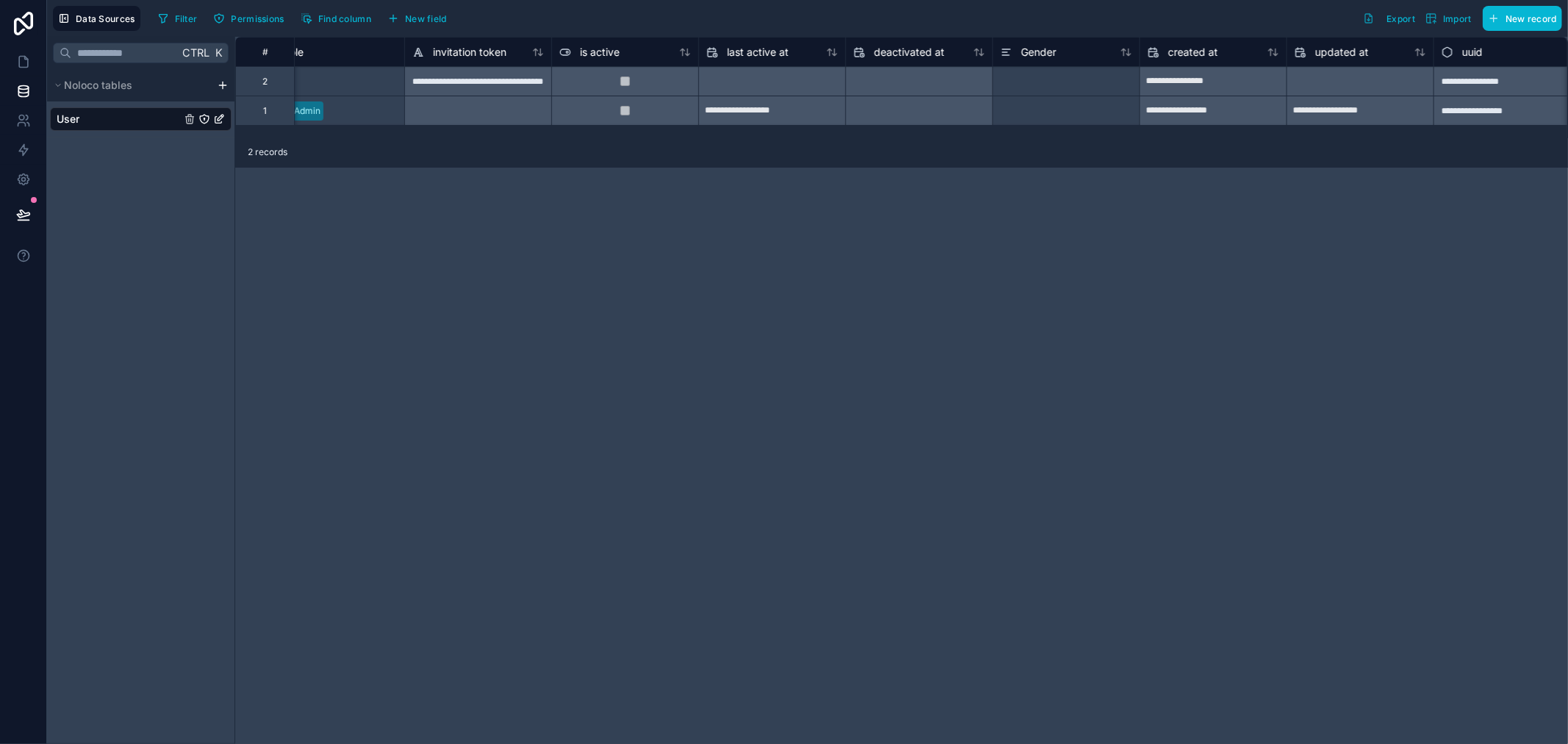
scroll to position [0, 784]
click at [1039, 60] on div "Gender" at bounding box center [1015, 52] width 56 height 18
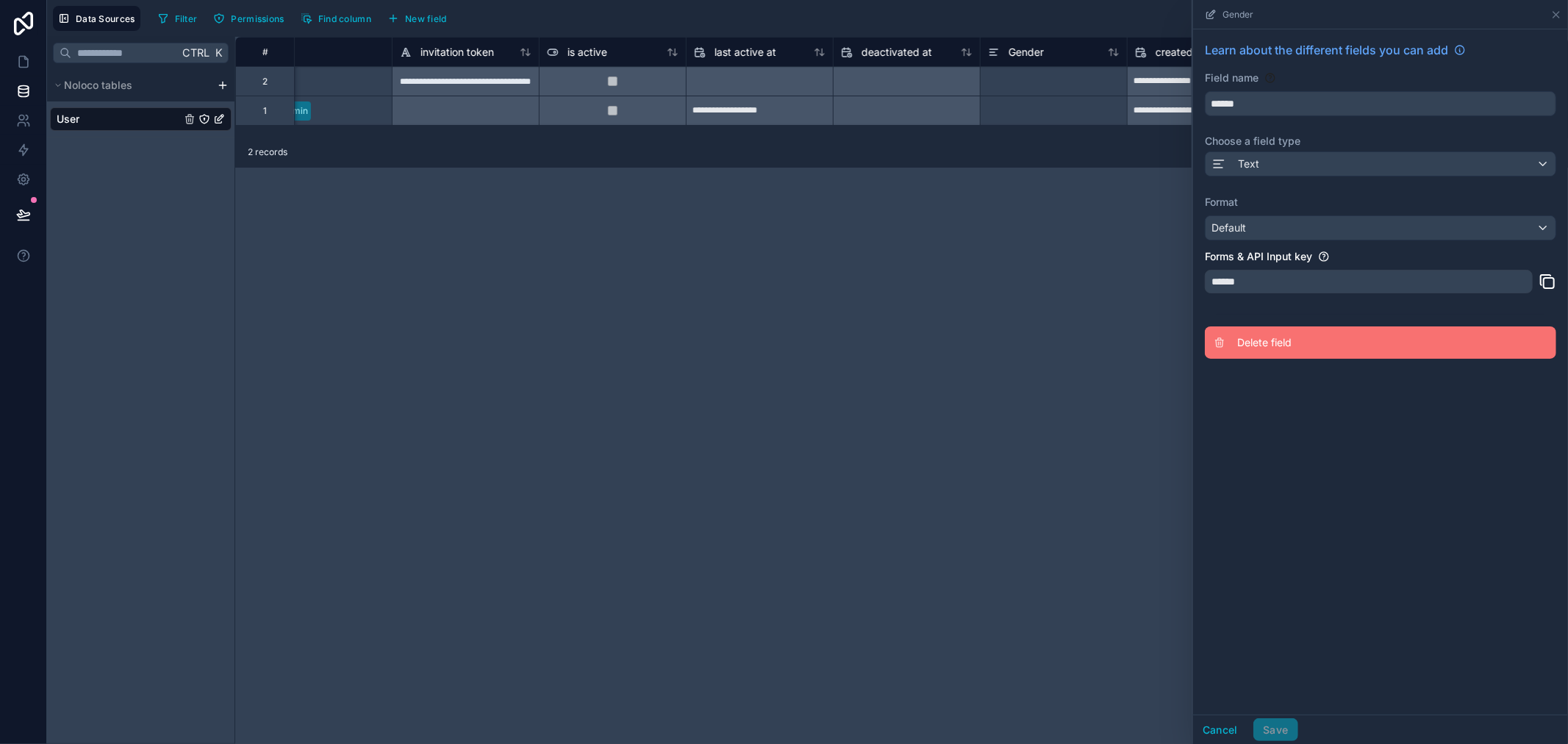
click at [1239, 348] on span "Delete field" at bounding box center [1343, 342] width 212 height 15
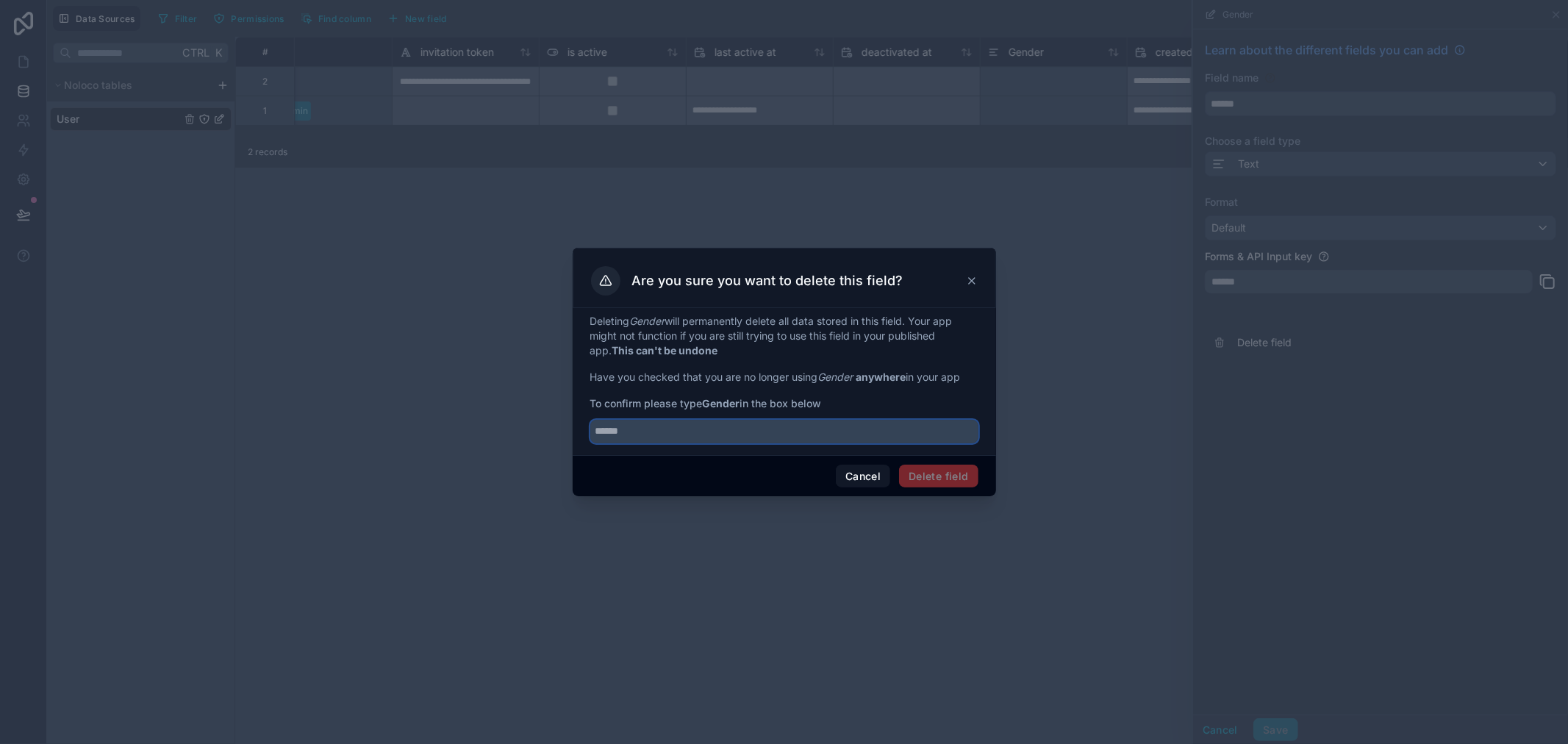
click at [732, 425] on input "text" at bounding box center [784, 431] width 388 height 23
type input "******"
click at [926, 482] on button "Delete field" at bounding box center [938, 476] width 78 height 23
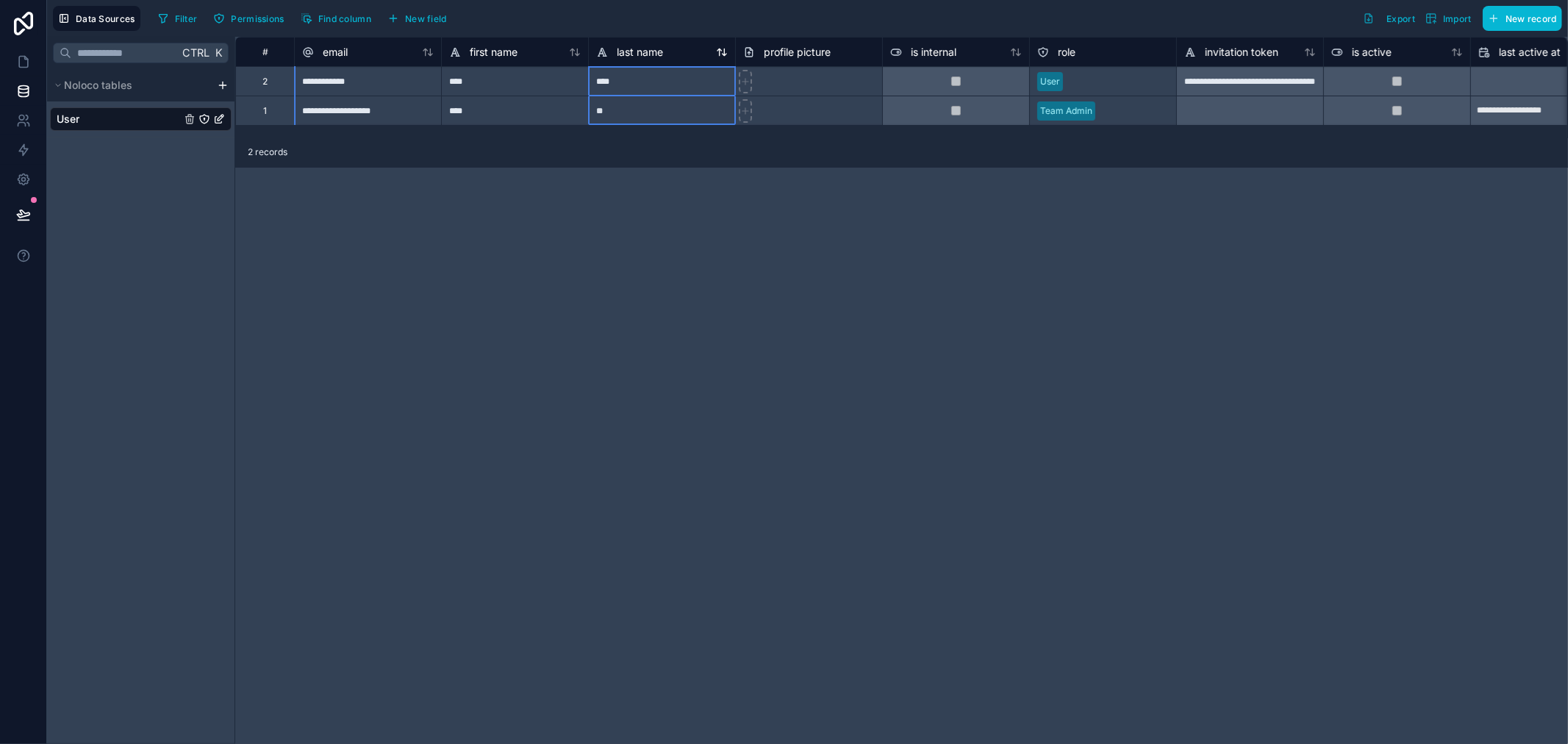
click at [679, 54] on div "last name" at bounding box center [662, 52] width 132 height 18
click at [661, 49] on span "last name" at bounding box center [640, 52] width 46 height 15
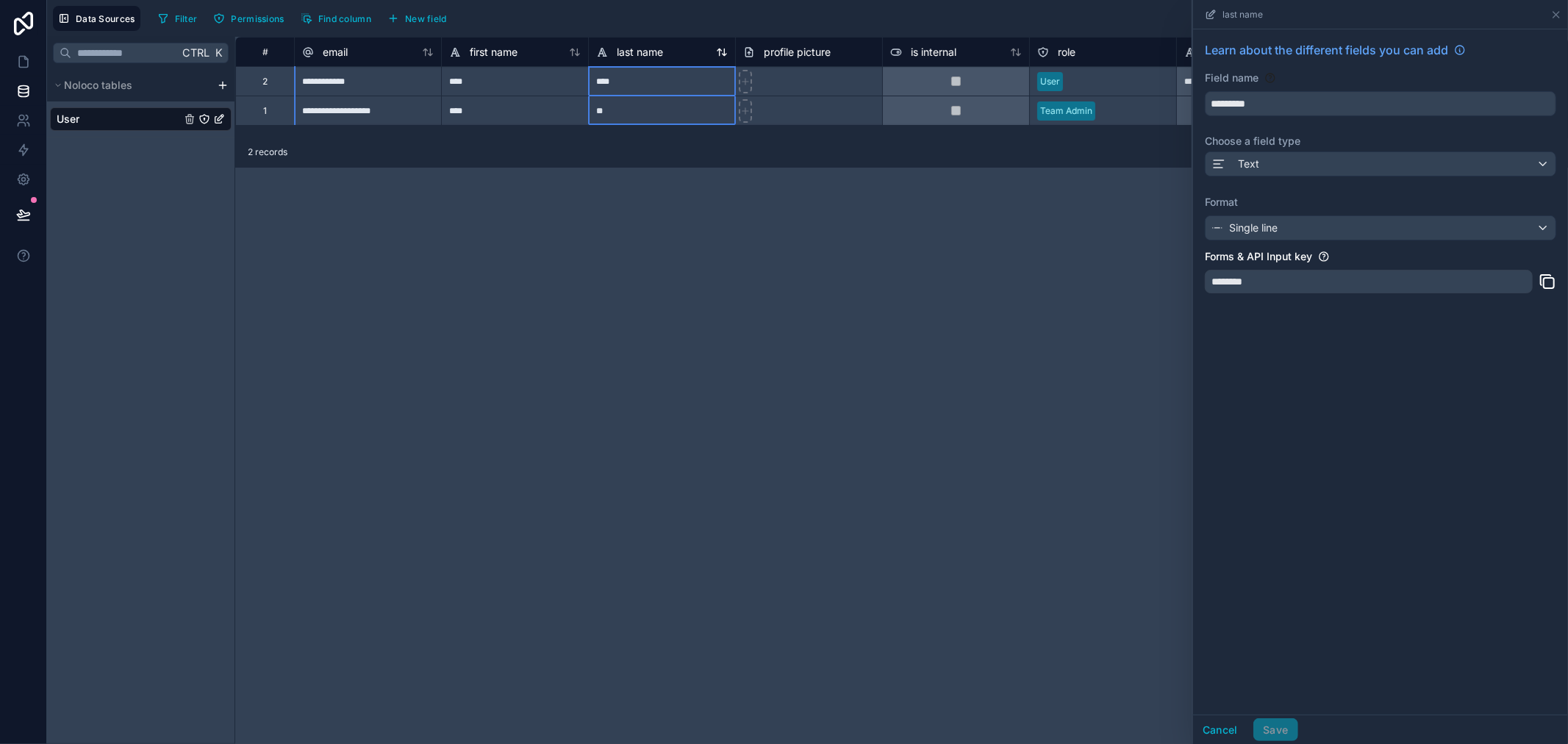
click at [661, 49] on span "last name" at bounding box center [640, 52] width 46 height 15
click at [520, 49] on div "first name" at bounding box center [515, 52] width 132 height 18
click at [373, 53] on div "email" at bounding box center [368, 52] width 132 height 18
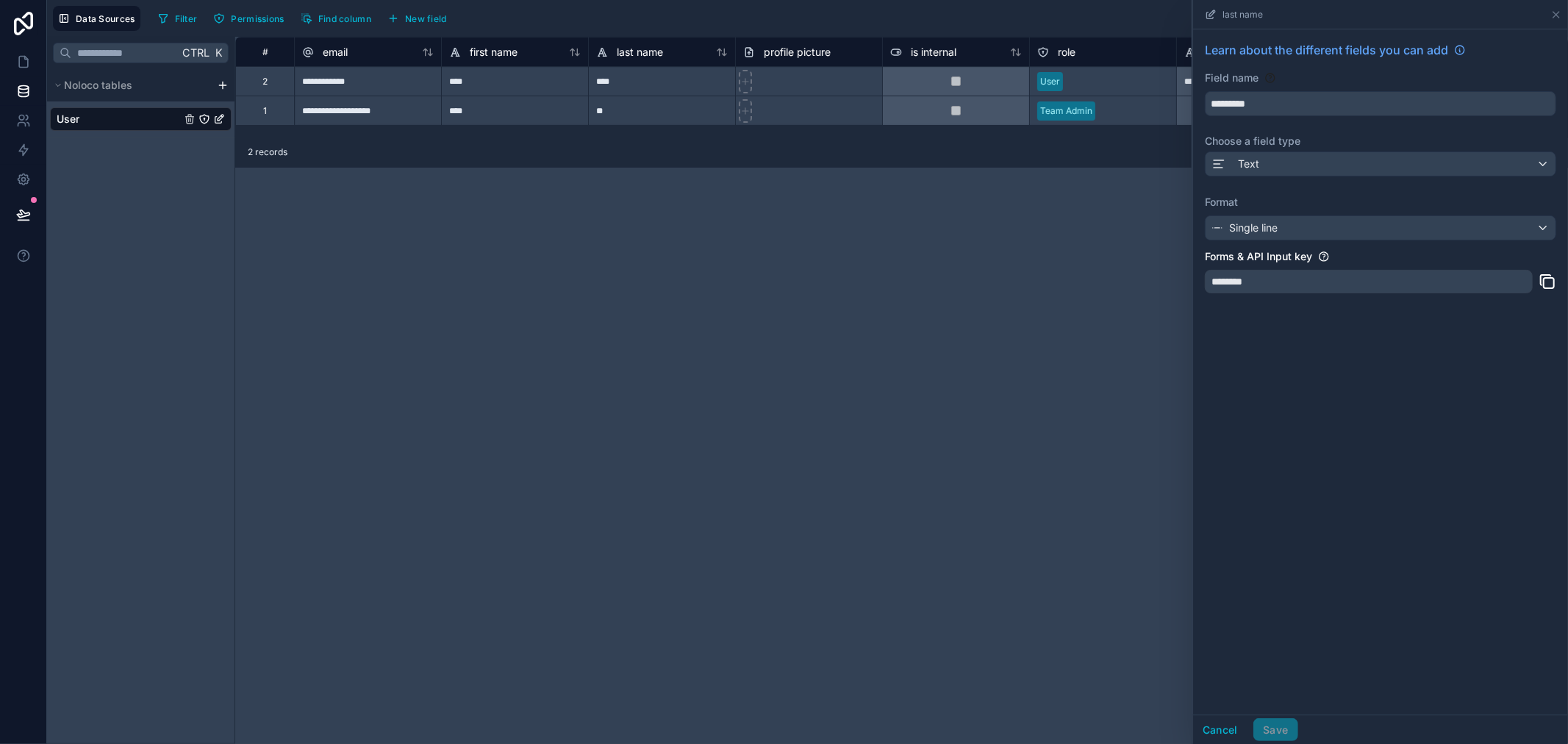
click at [633, 36] on div "Data Sources Filter Permissions Find column New field Export Import New record" at bounding box center [807, 18] width 1521 height 36
click at [644, 44] on div "last name" at bounding box center [629, 52] width 67 height 18
click at [644, 44] on span "last name" at bounding box center [640, 52] width 46 height 15
click at [820, 44] on div "profile picture" at bounding box center [787, 52] width 87 height 18
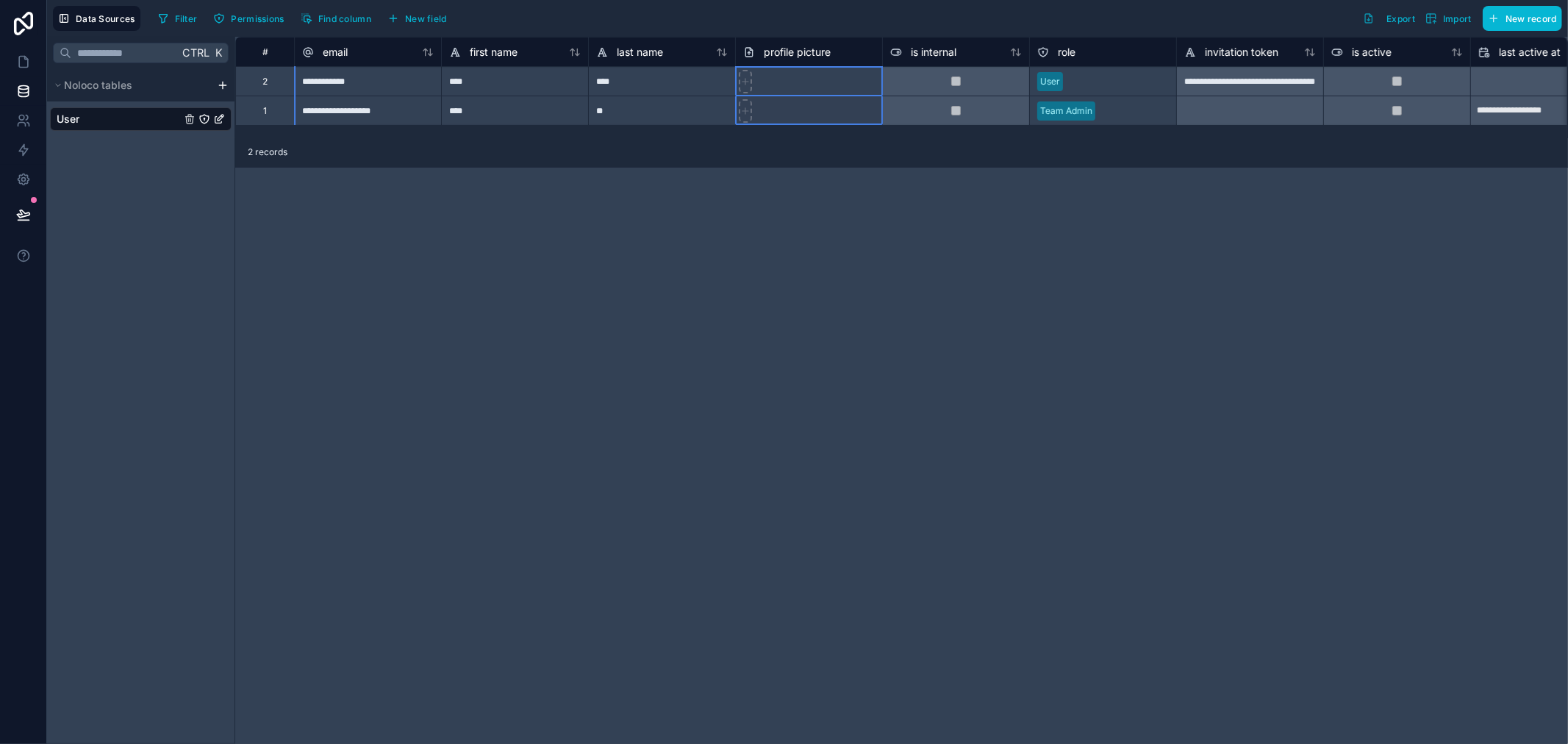
click at [820, 44] on div "profile picture" at bounding box center [787, 52] width 87 height 18
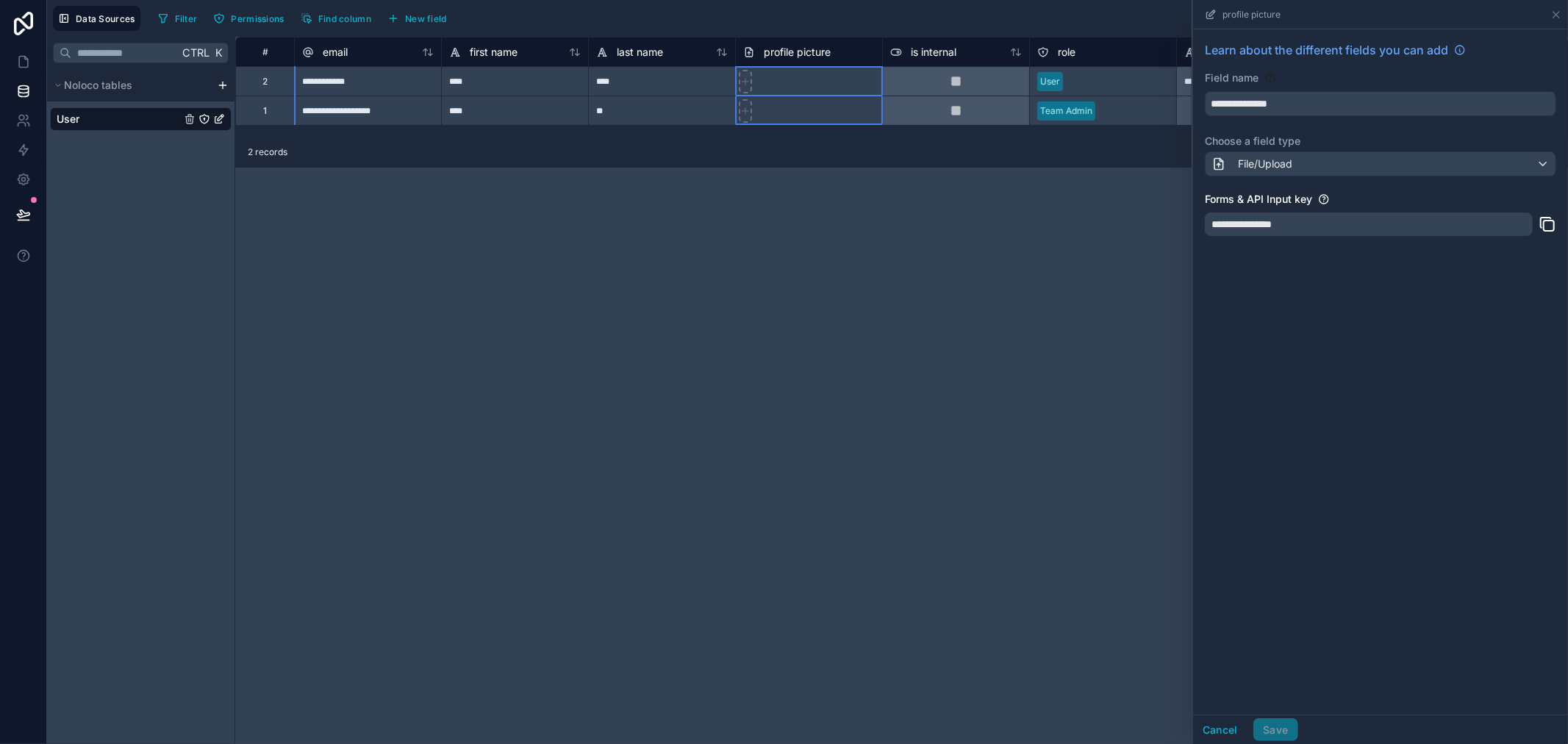
click at [932, 40] on div "is internal" at bounding box center [955, 51] width 147 height 29
click at [1090, 52] on div "role" at bounding box center [1103, 52] width 132 height 18
click at [1090, 54] on div "role" at bounding box center [1103, 52] width 132 height 18
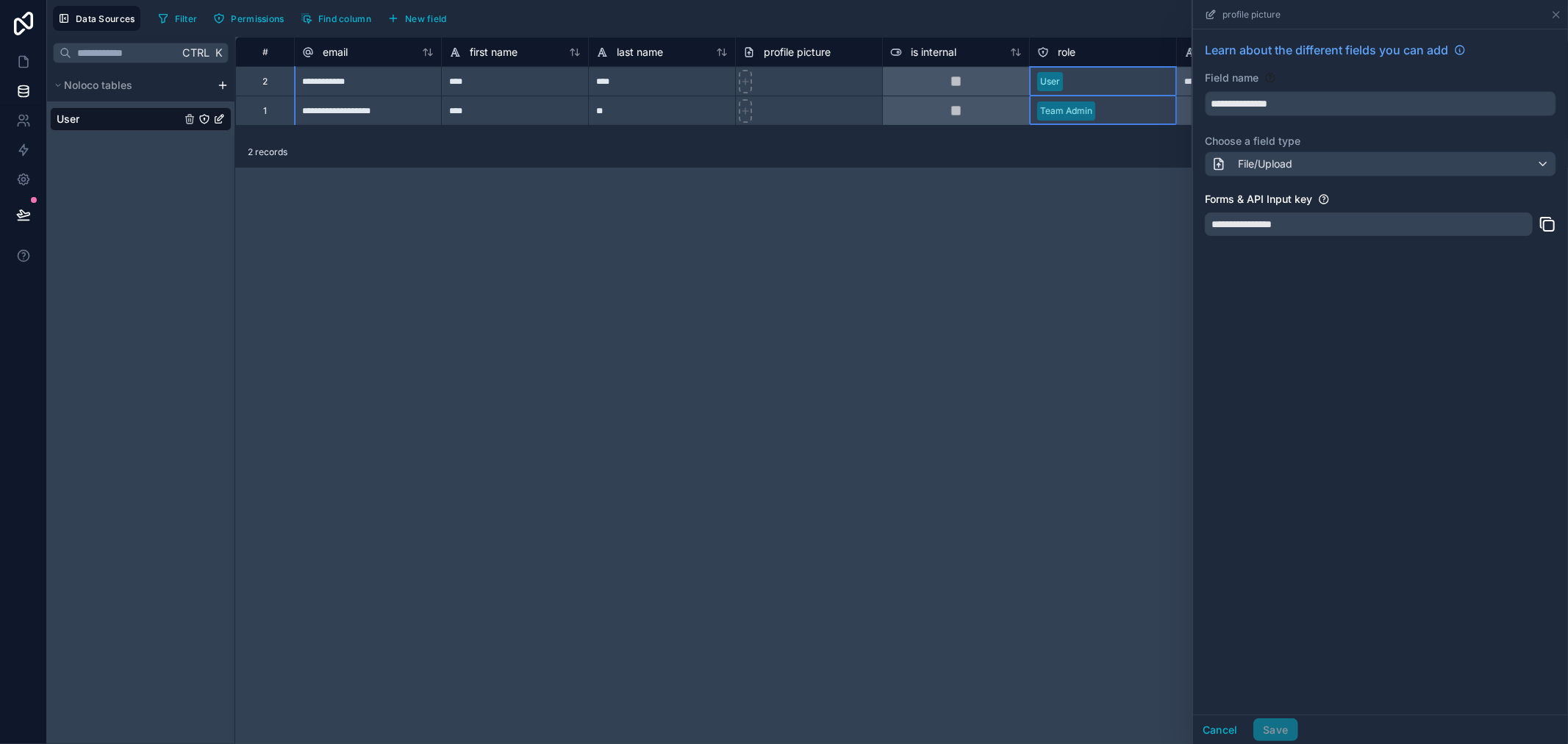
click at [1105, 49] on div "role" at bounding box center [1103, 52] width 132 height 18
click at [1411, 12] on icon at bounding box center [1556, 14] width 12 height 12
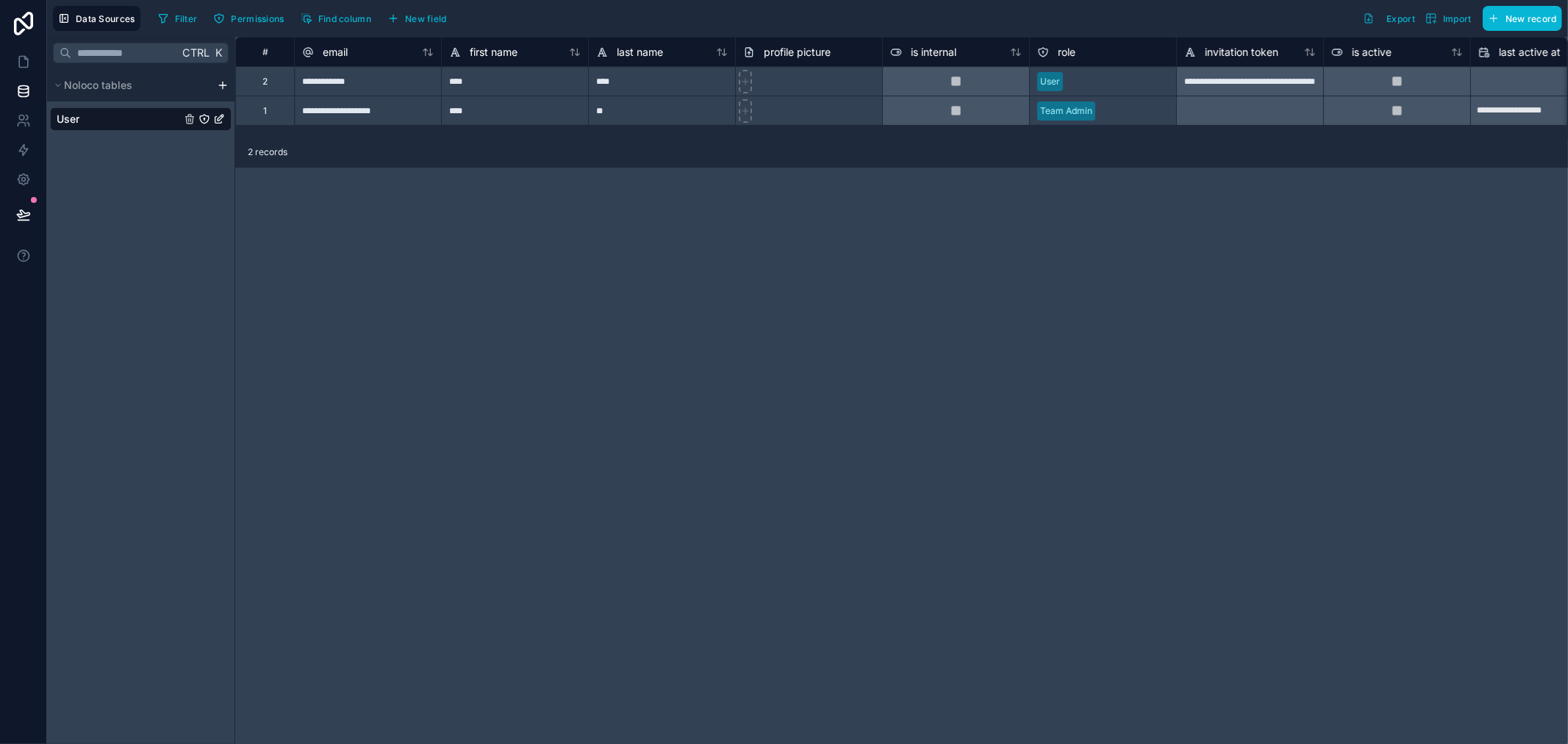
click at [244, 316] on div "**********" at bounding box center [901, 389] width 1332 height 707
click at [376, 266] on div "**********" at bounding box center [901, 389] width 1332 height 707
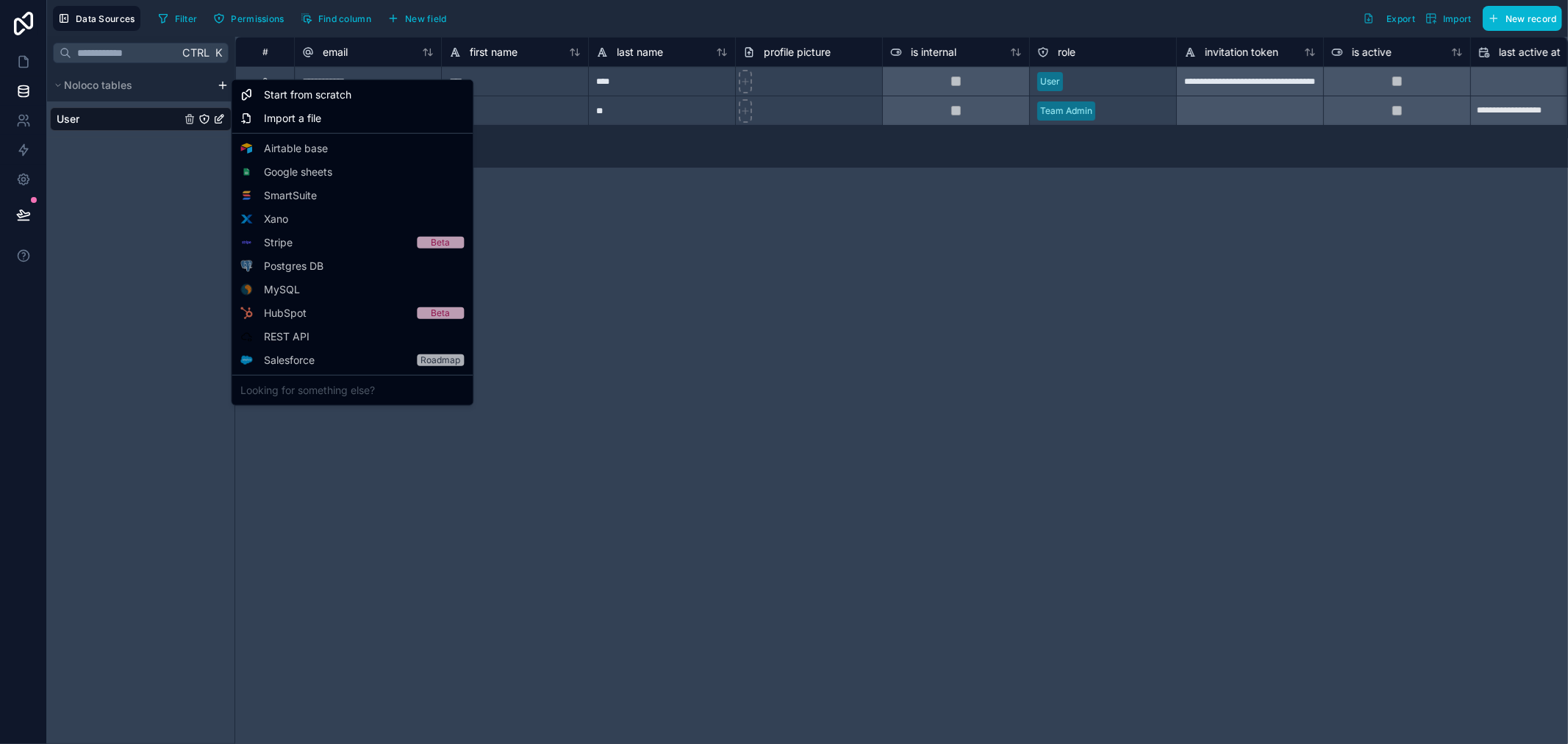
click at [221, 84] on html "**********" at bounding box center [784, 372] width 1568 height 744
click at [134, 397] on html "**********" at bounding box center [784, 372] width 1568 height 744
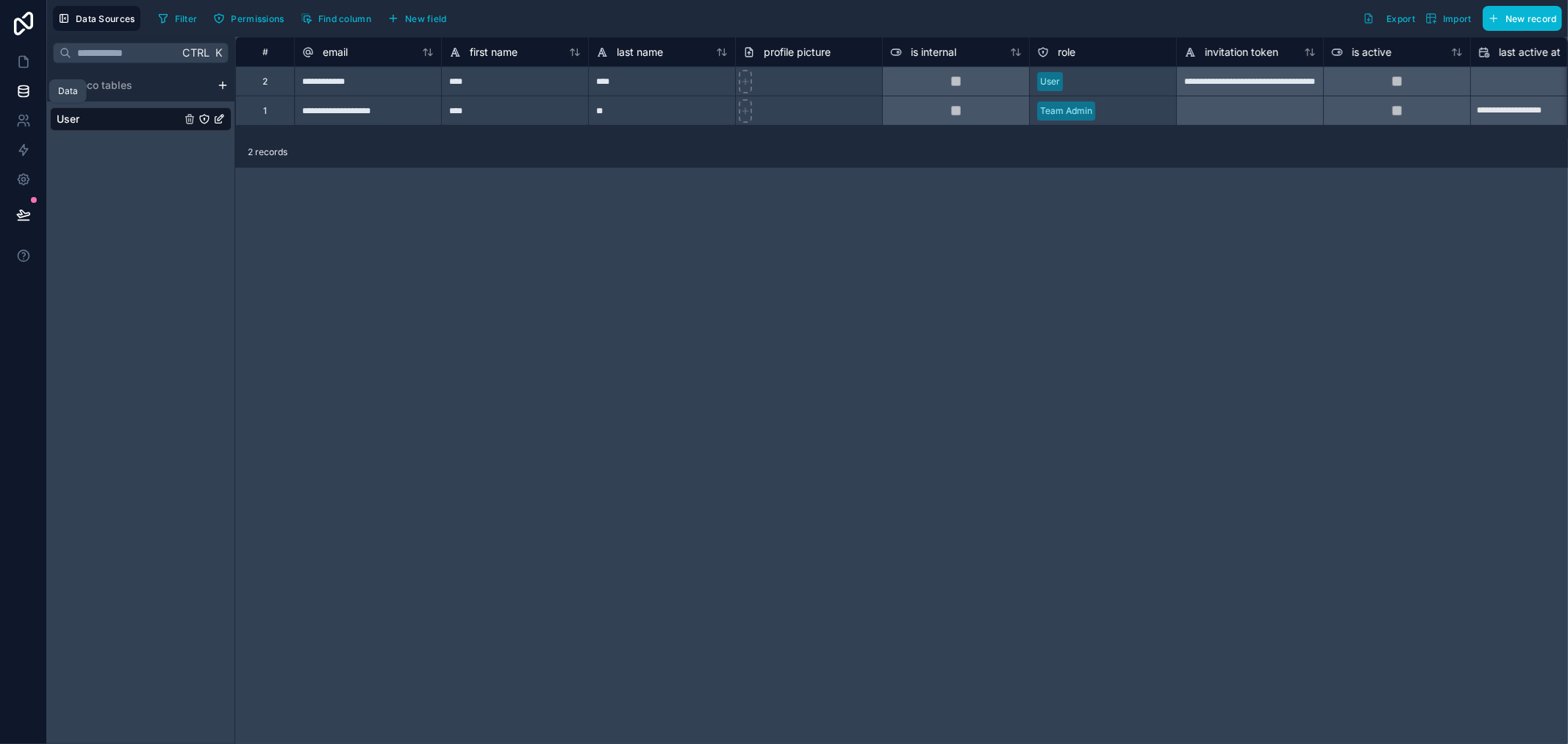
click at [26, 92] on icon at bounding box center [23, 91] width 15 height 15
click at [116, 91] on span "Noloco tables" at bounding box center [98, 85] width 68 height 15
click at [117, 91] on span "Noloco tables" at bounding box center [98, 85] width 68 height 15
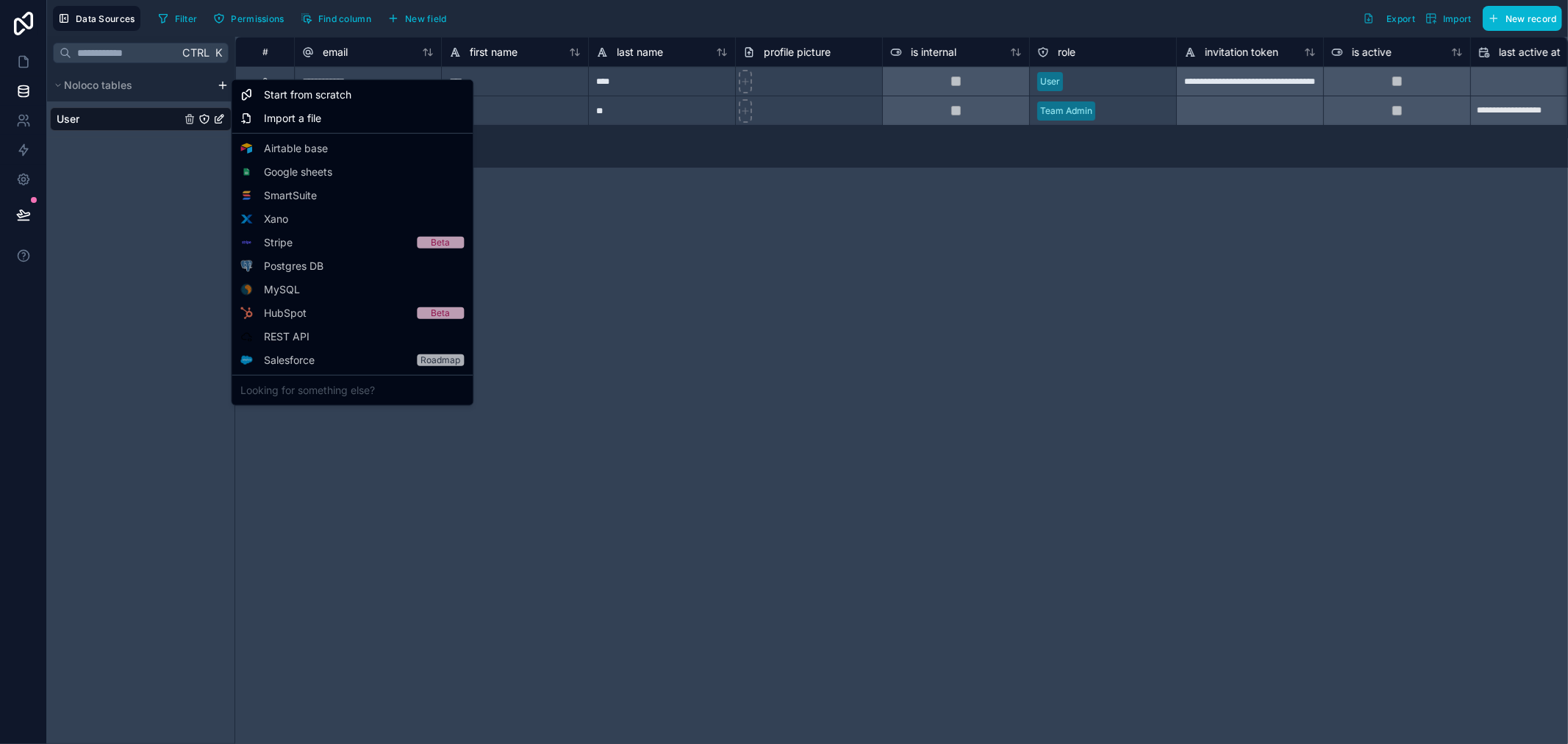
click at [217, 86] on html "**********" at bounding box center [784, 372] width 1568 height 744
click at [219, 86] on html "**********" at bounding box center [784, 372] width 1568 height 744
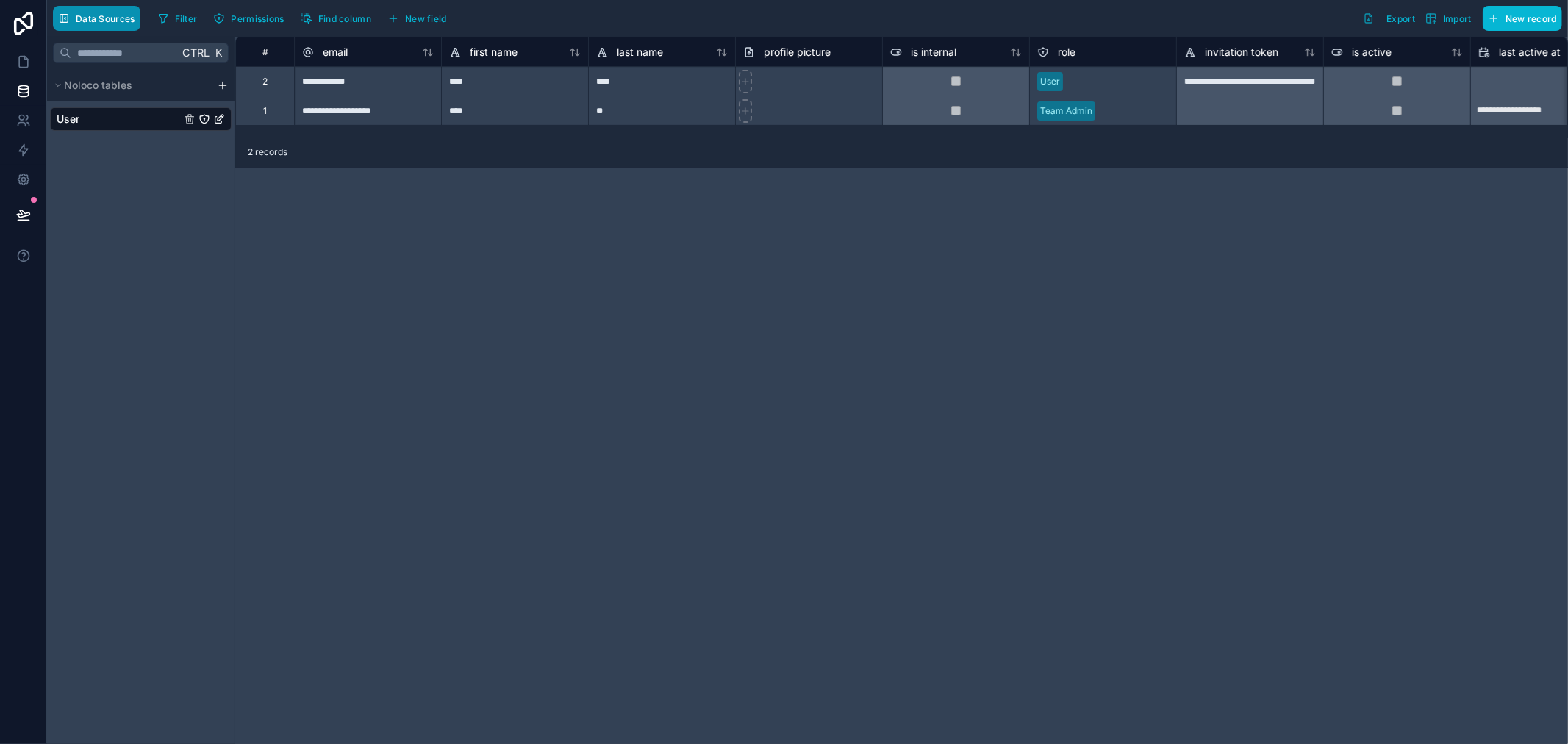
click at [108, 23] on span "Data Sources" at bounding box center [105, 19] width 60 height 11
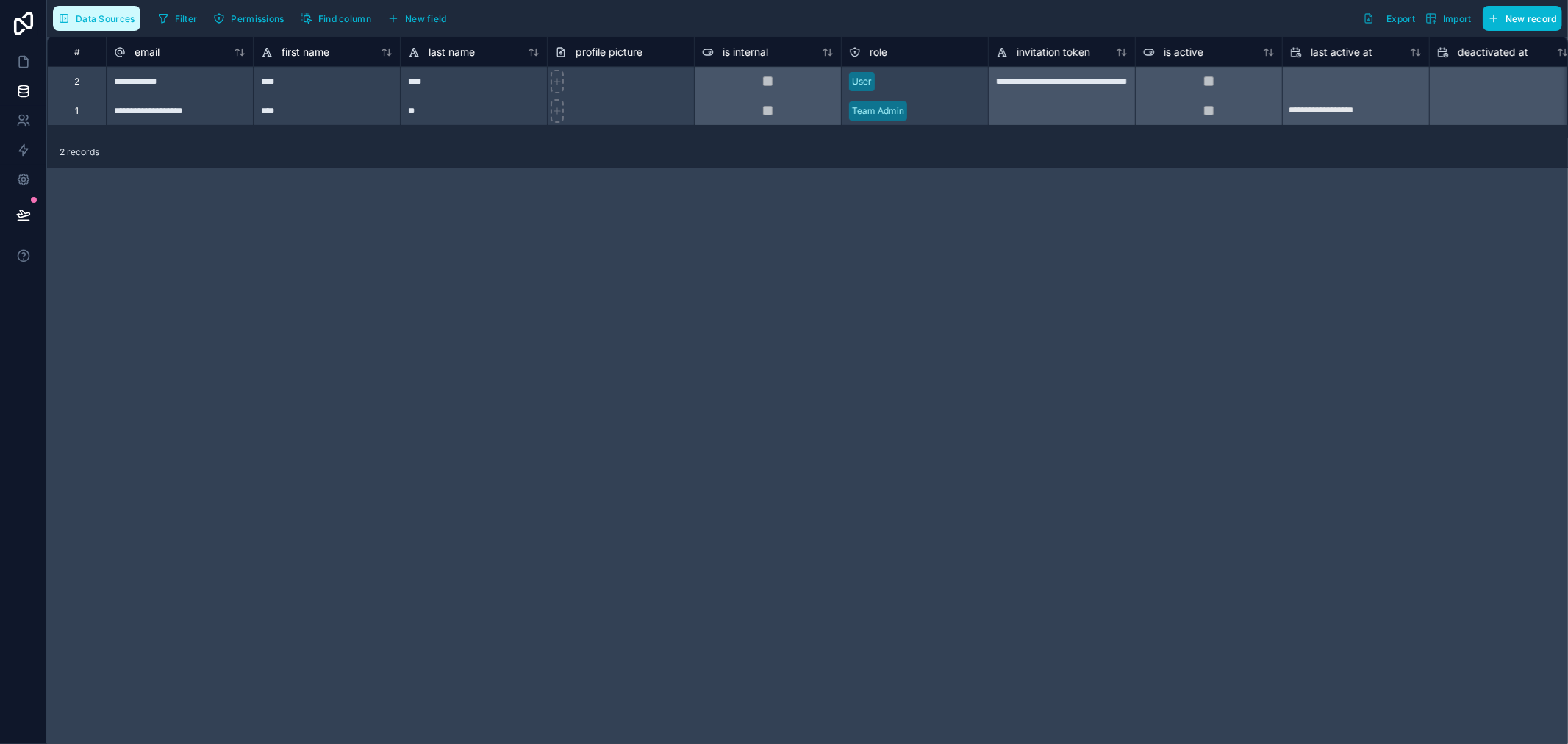
click at [108, 23] on span "Data Sources" at bounding box center [105, 19] width 60 height 11
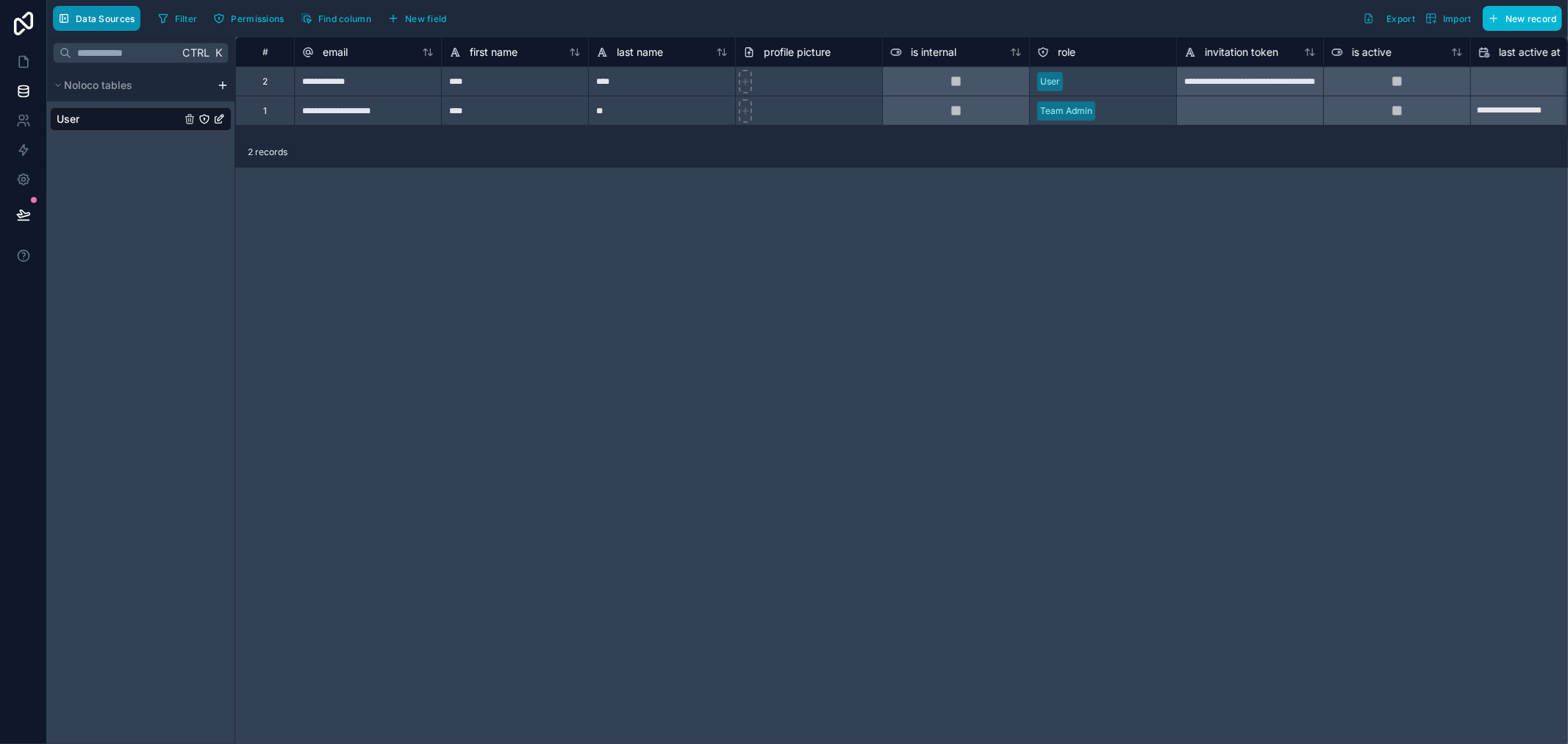
click at [108, 23] on span "Data Sources" at bounding box center [105, 19] width 60 height 11
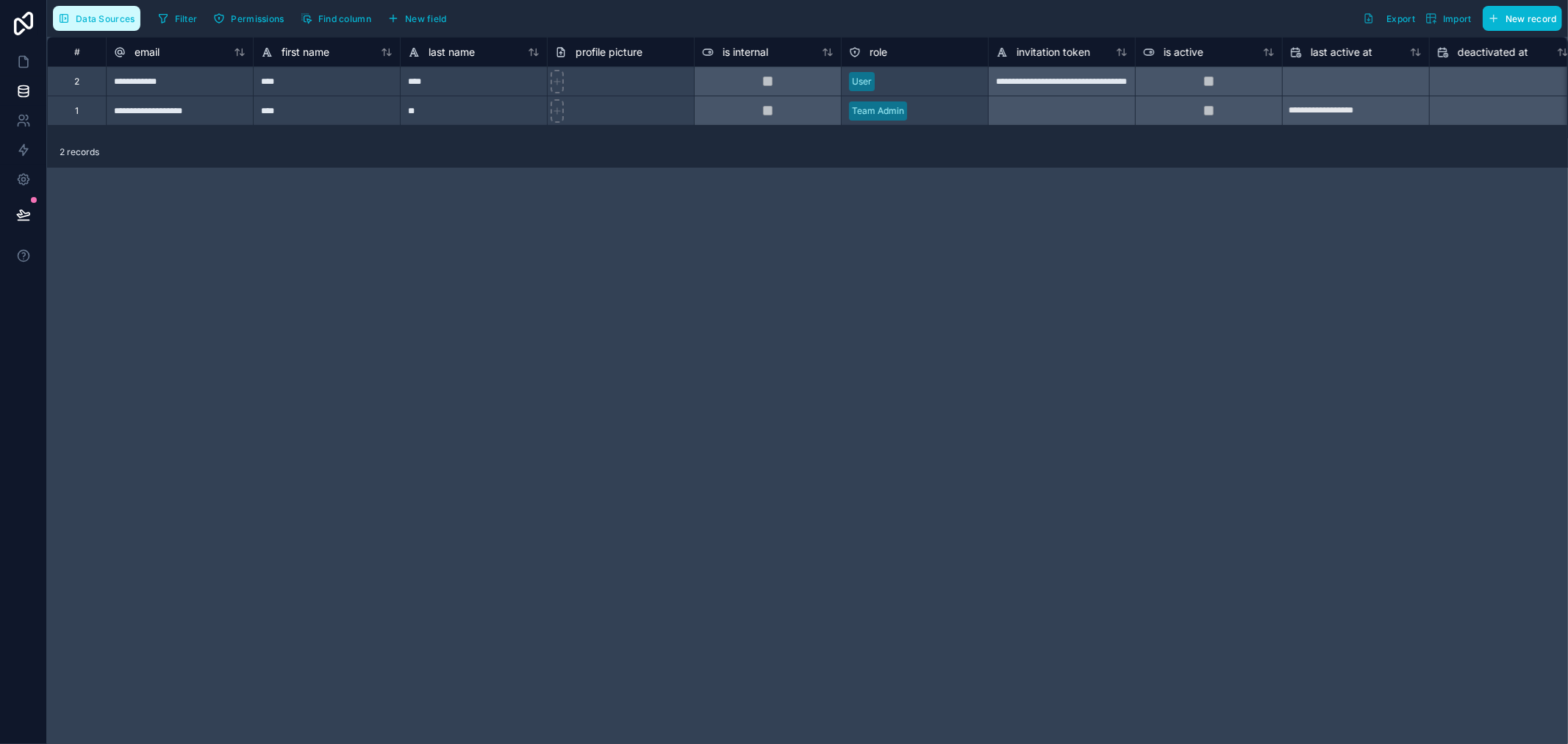
click at [108, 23] on span "Data Sources" at bounding box center [105, 19] width 60 height 11
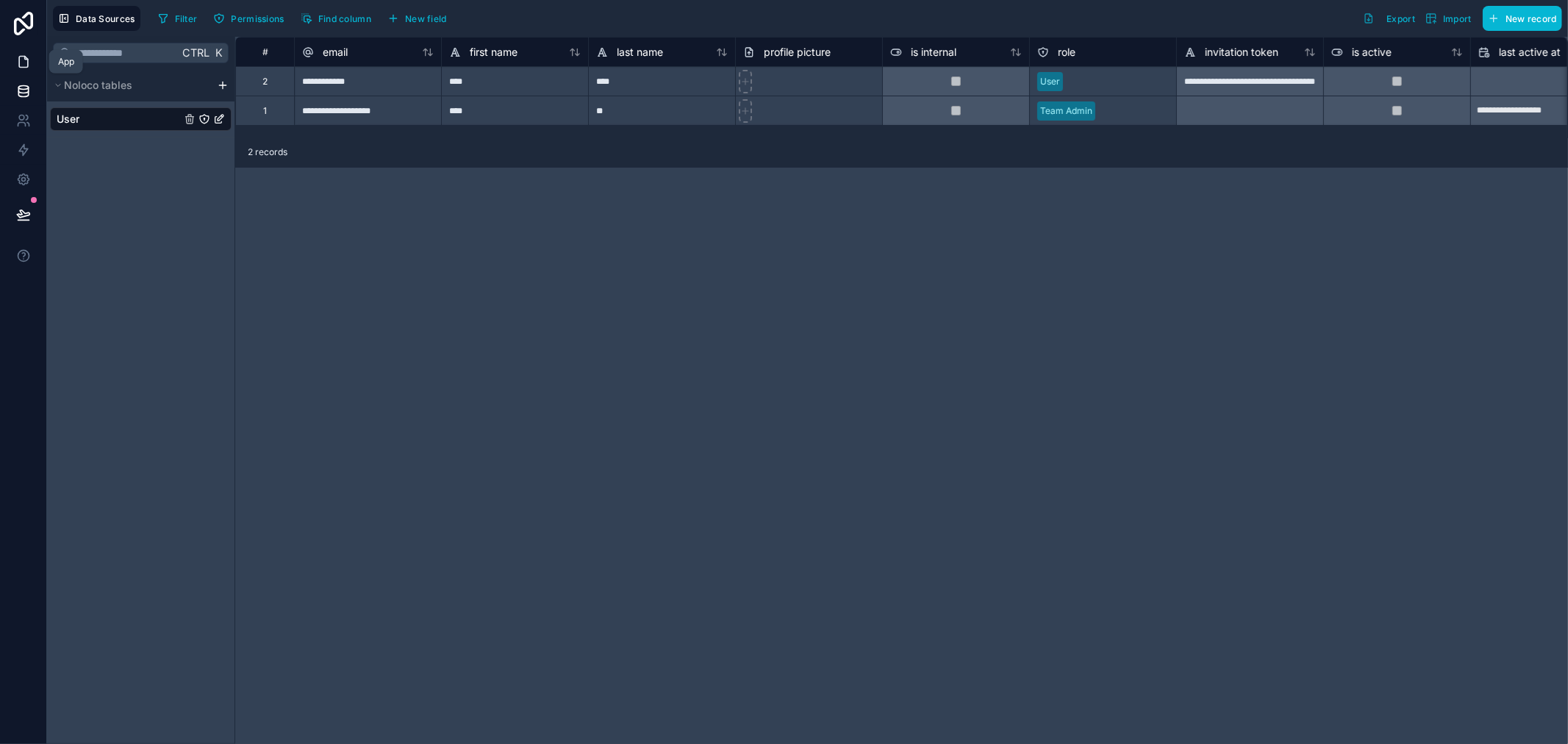
click at [20, 60] on icon at bounding box center [23, 61] width 15 height 15
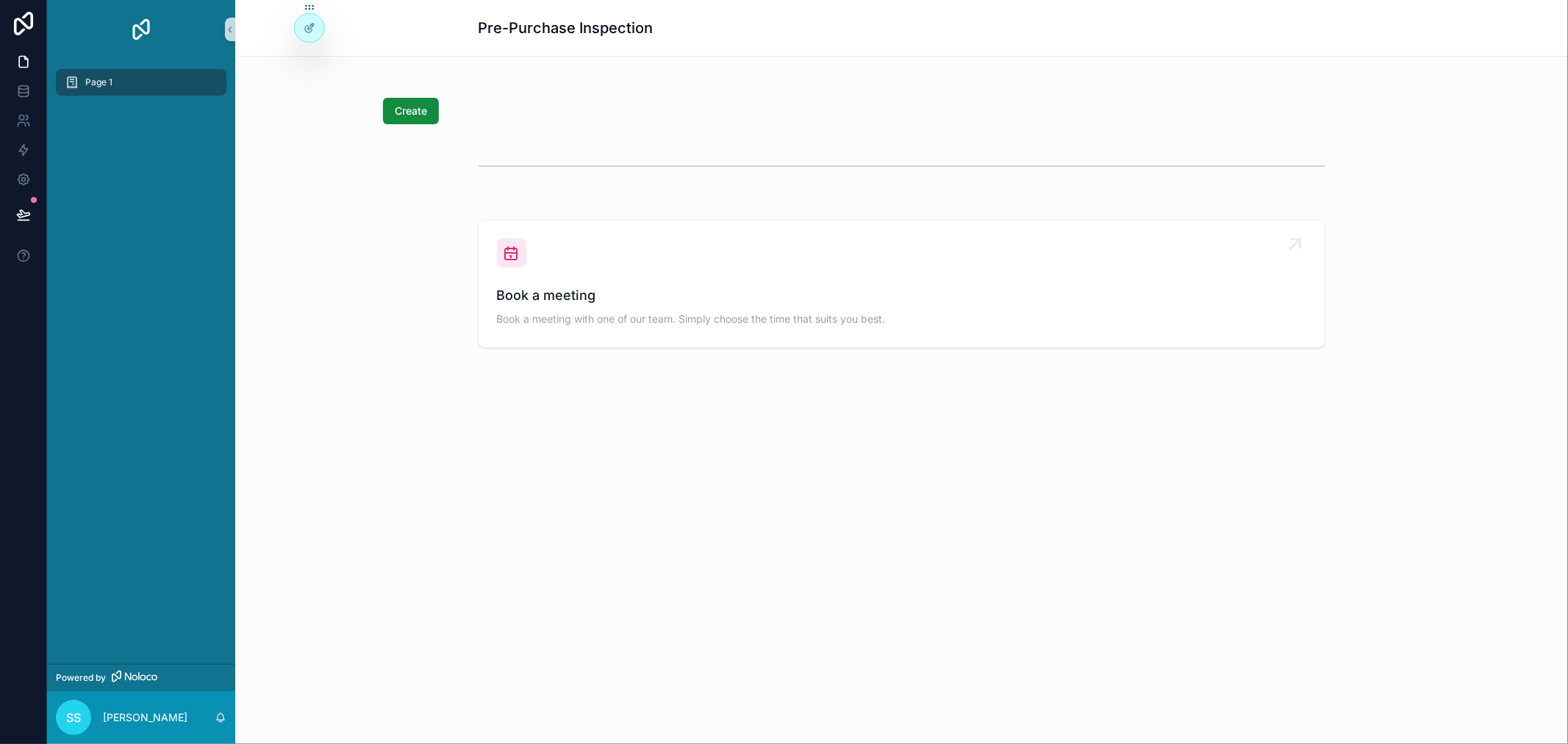
click at [641, 321] on span "Book a meeting with one of our team. Simply choose the time that suits you best." at bounding box center [901, 319] width 810 height 15
click at [596, 258] on div "Book a meeting Book a meeting with one of our team. Simply choose the time that…" at bounding box center [901, 284] width 810 height 92
click at [225, 32] on icon "scrollable content" at bounding box center [230, 29] width 11 height 11
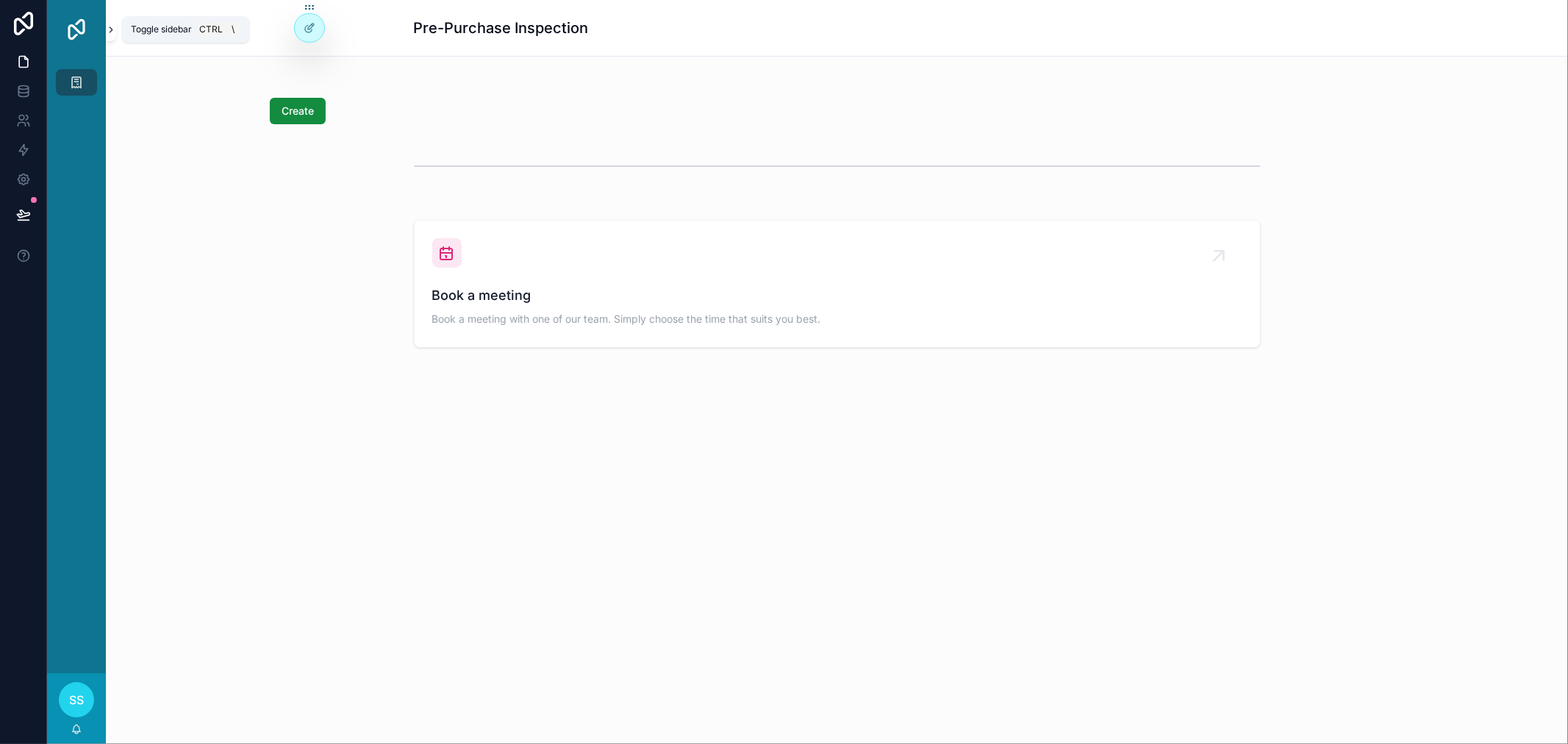
click at [112, 26] on icon "scrollable content" at bounding box center [111, 29] width 11 height 11
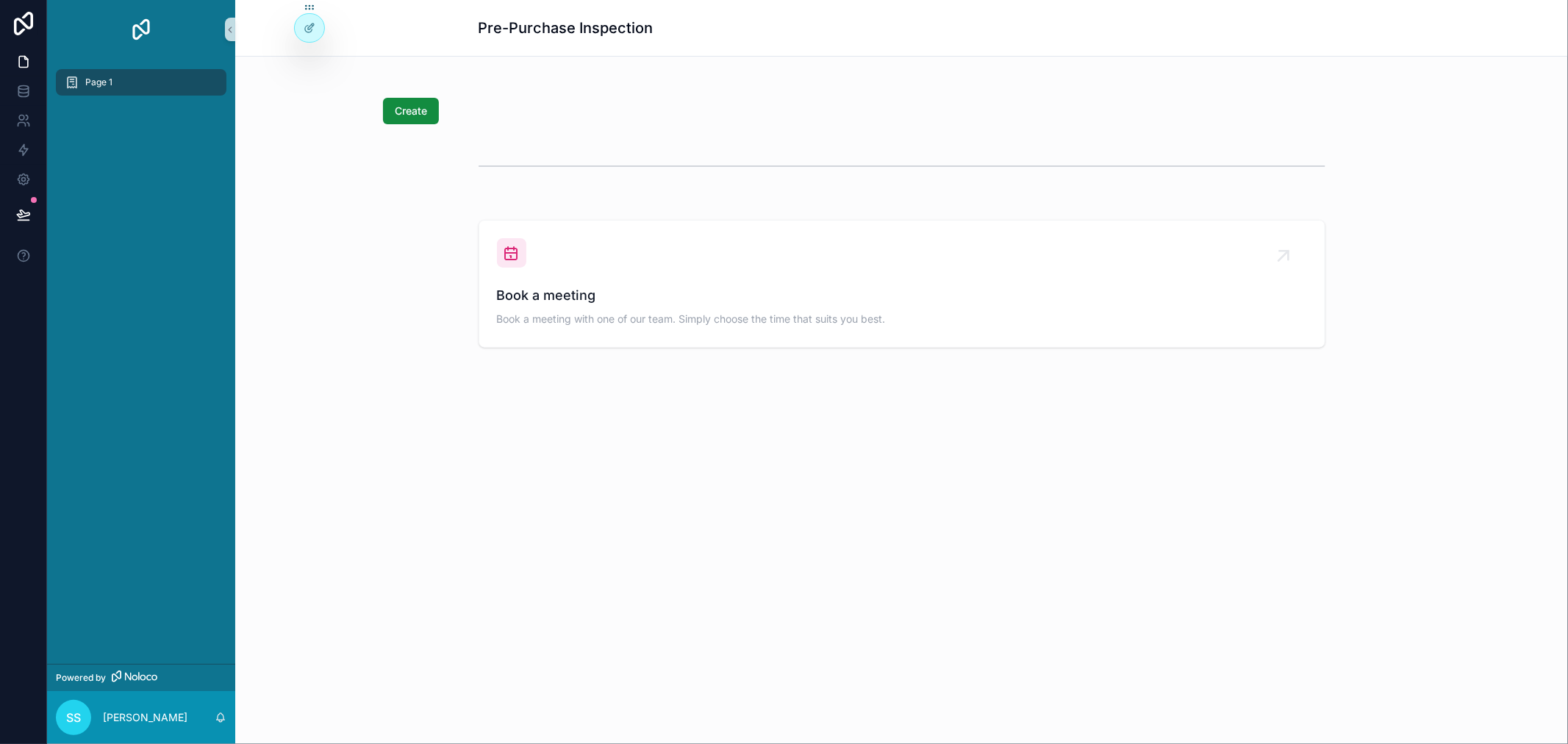
click at [99, 87] on span "Page 1" at bounding box center [99, 82] width 28 height 12
click at [1000, 287] on span "Book a meeting" at bounding box center [901, 295] width 810 height 20
click at [531, 266] on div "Book a meeting Book a meeting with one of our team. Simply choose the time that…" at bounding box center [901, 284] width 810 height 92
click at [420, 99] on button "Create" at bounding box center [411, 111] width 56 height 27
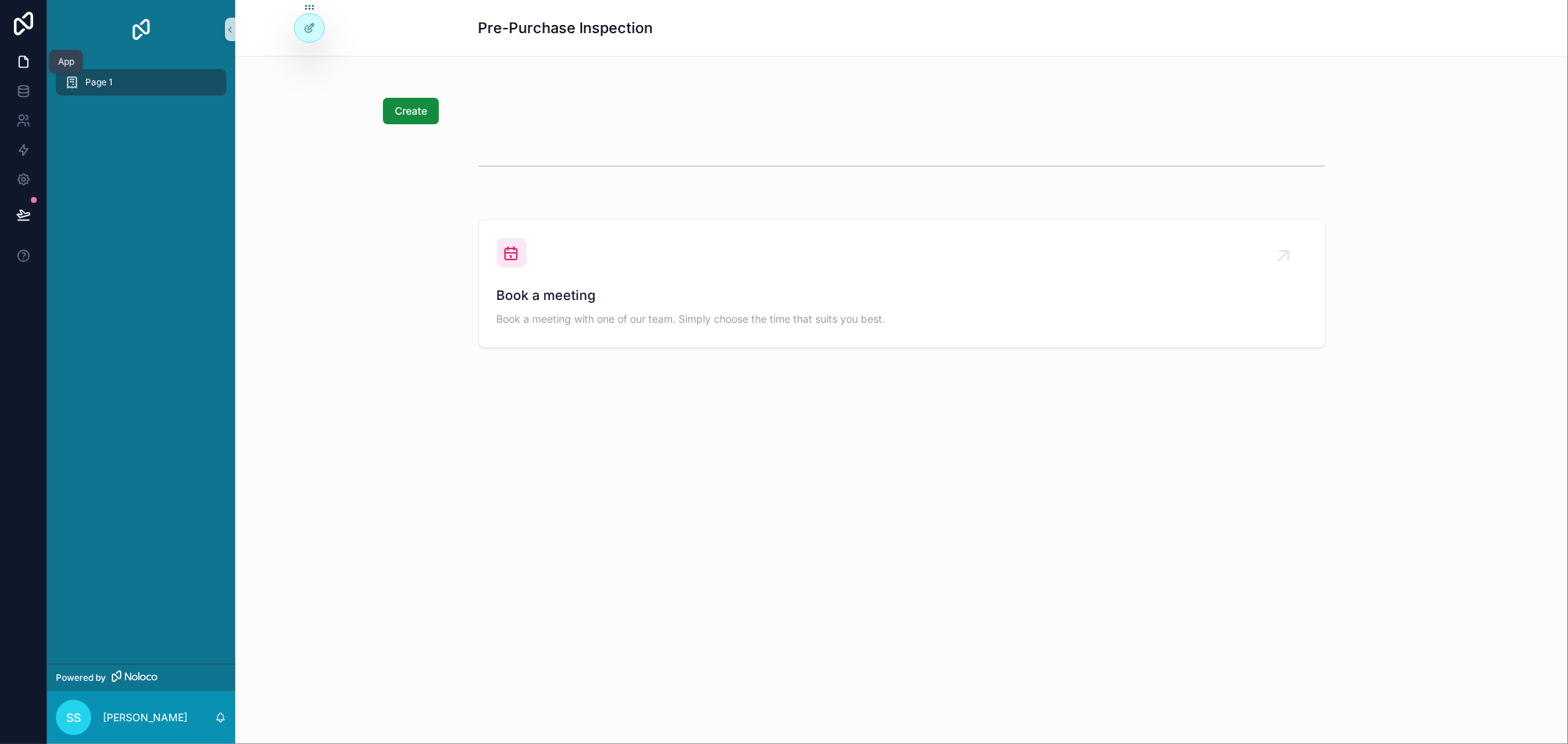
click at [28, 64] on icon at bounding box center [23, 62] width 9 height 11
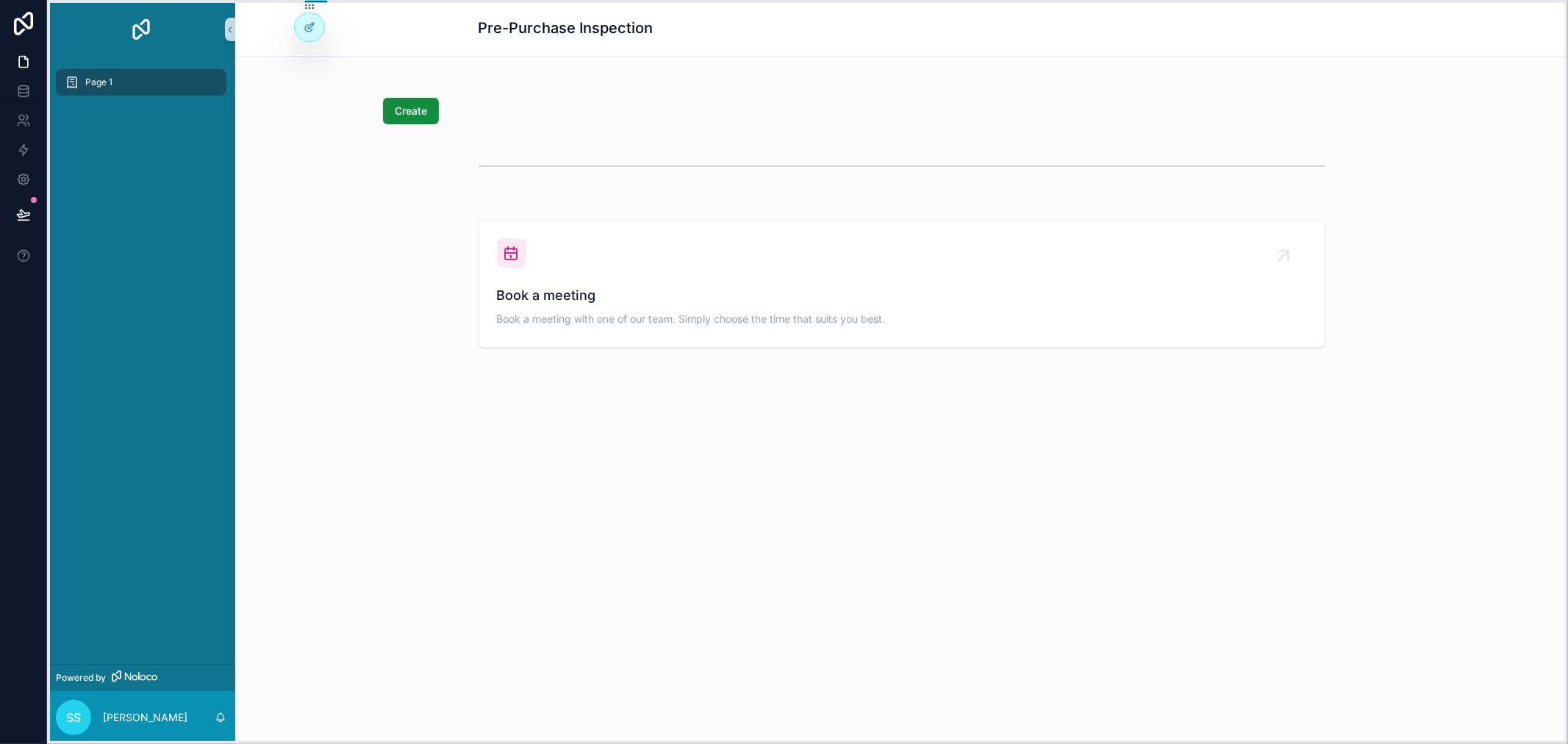
click at [308, 7] on icon at bounding box center [308, 6] width 12 height 12
drag, startPoint x: 308, startPoint y: 7, endPoint x: 317, endPoint y: 69, distance: 62.6
click at [317, 66] on icon at bounding box center [318, 60] width 12 height 12
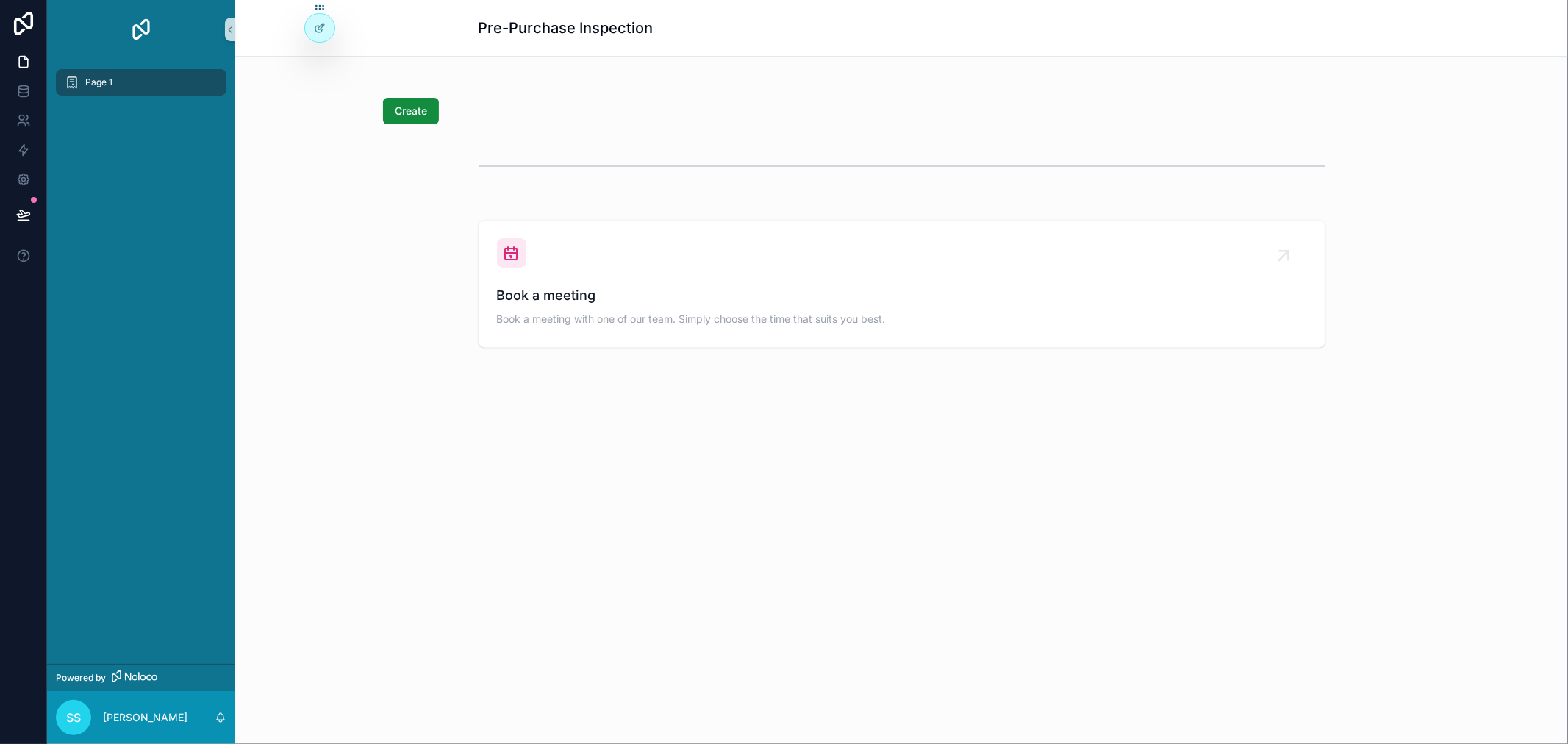
click at [133, 78] on div "Page 1" at bounding box center [141, 82] width 153 height 23
click at [88, 85] on span "Page 1" at bounding box center [99, 82] width 28 height 12
click at [31, 28] on icon at bounding box center [23, 23] width 19 height 23
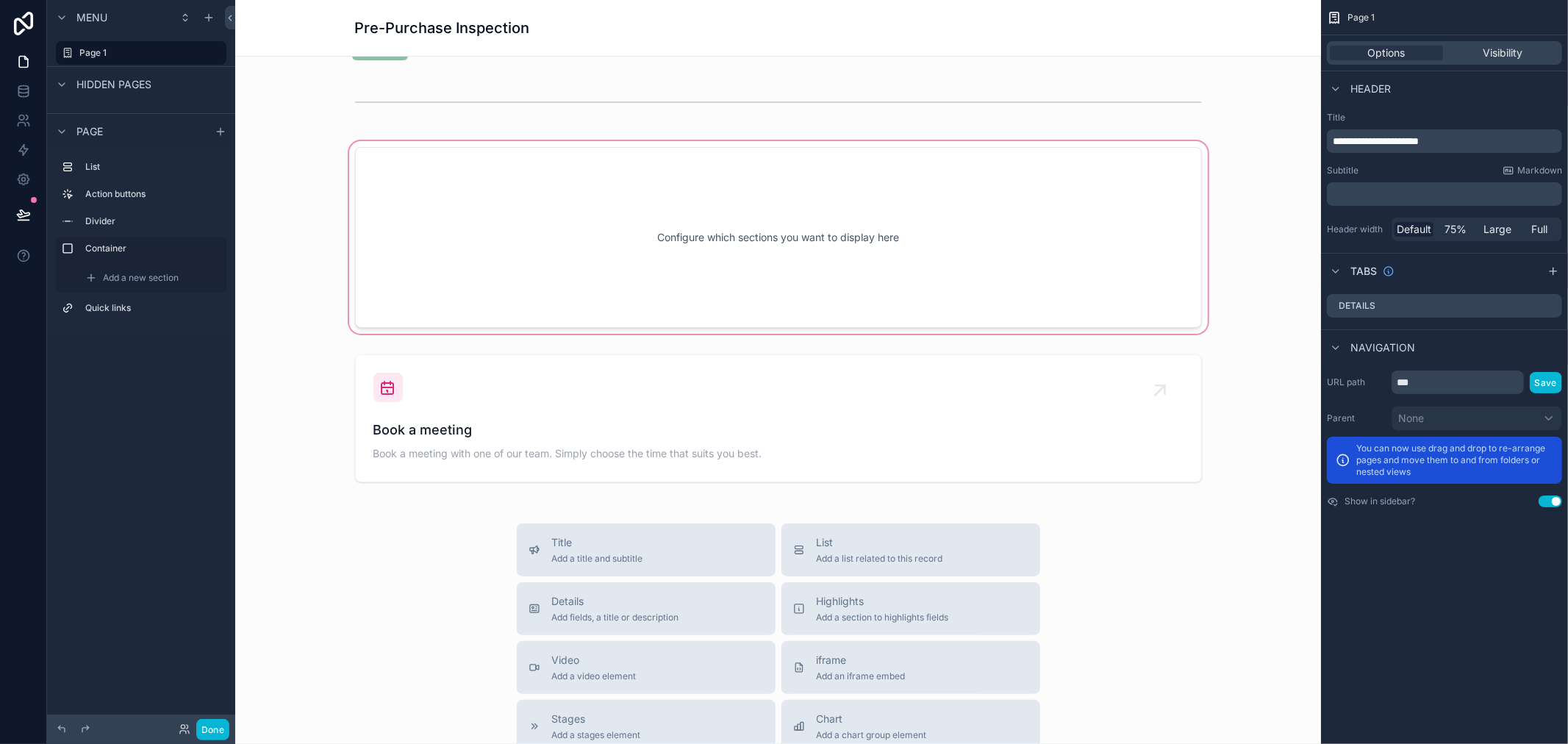
scroll to position [164, 0]
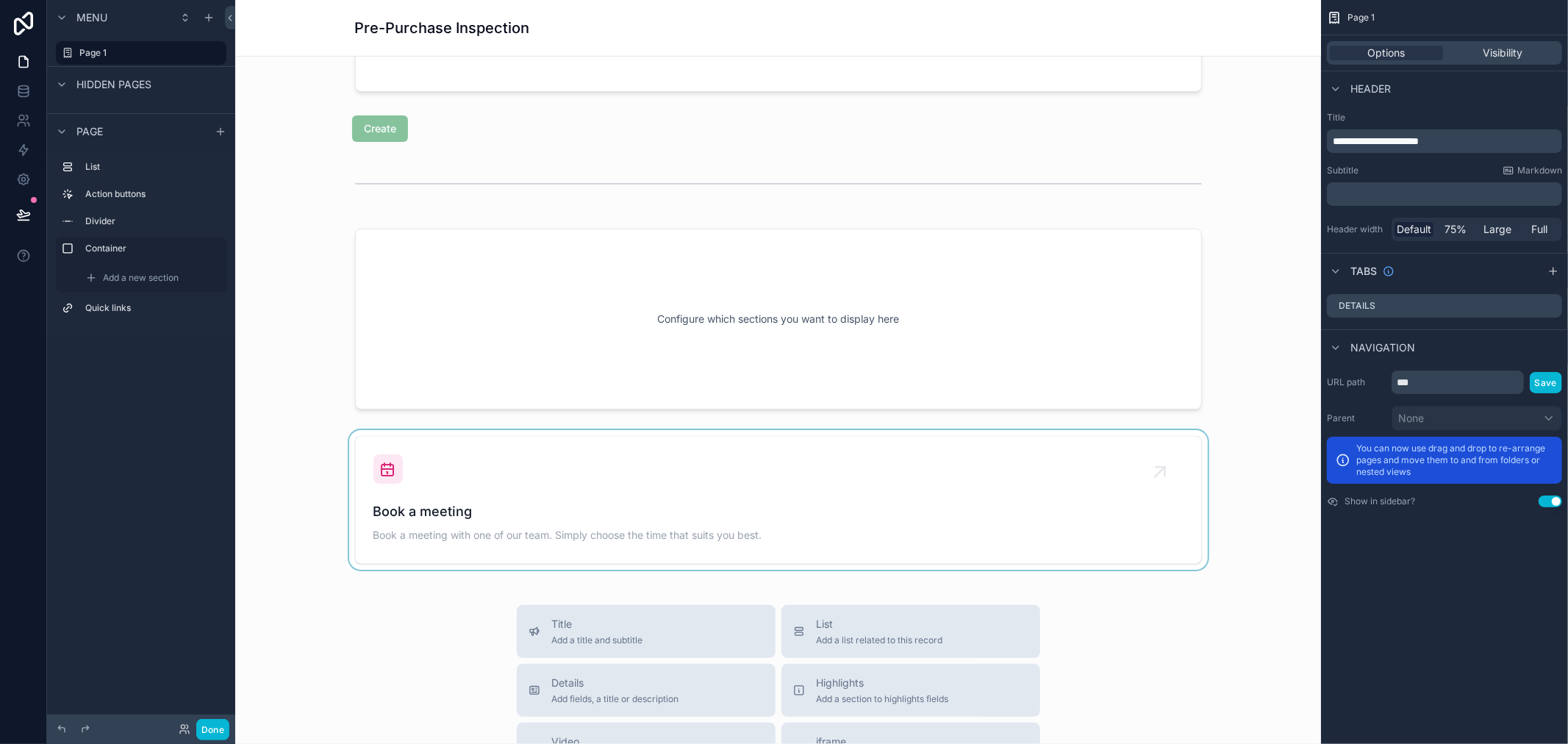
click at [830, 518] on div "scrollable content" at bounding box center [778, 500] width 1062 height 140
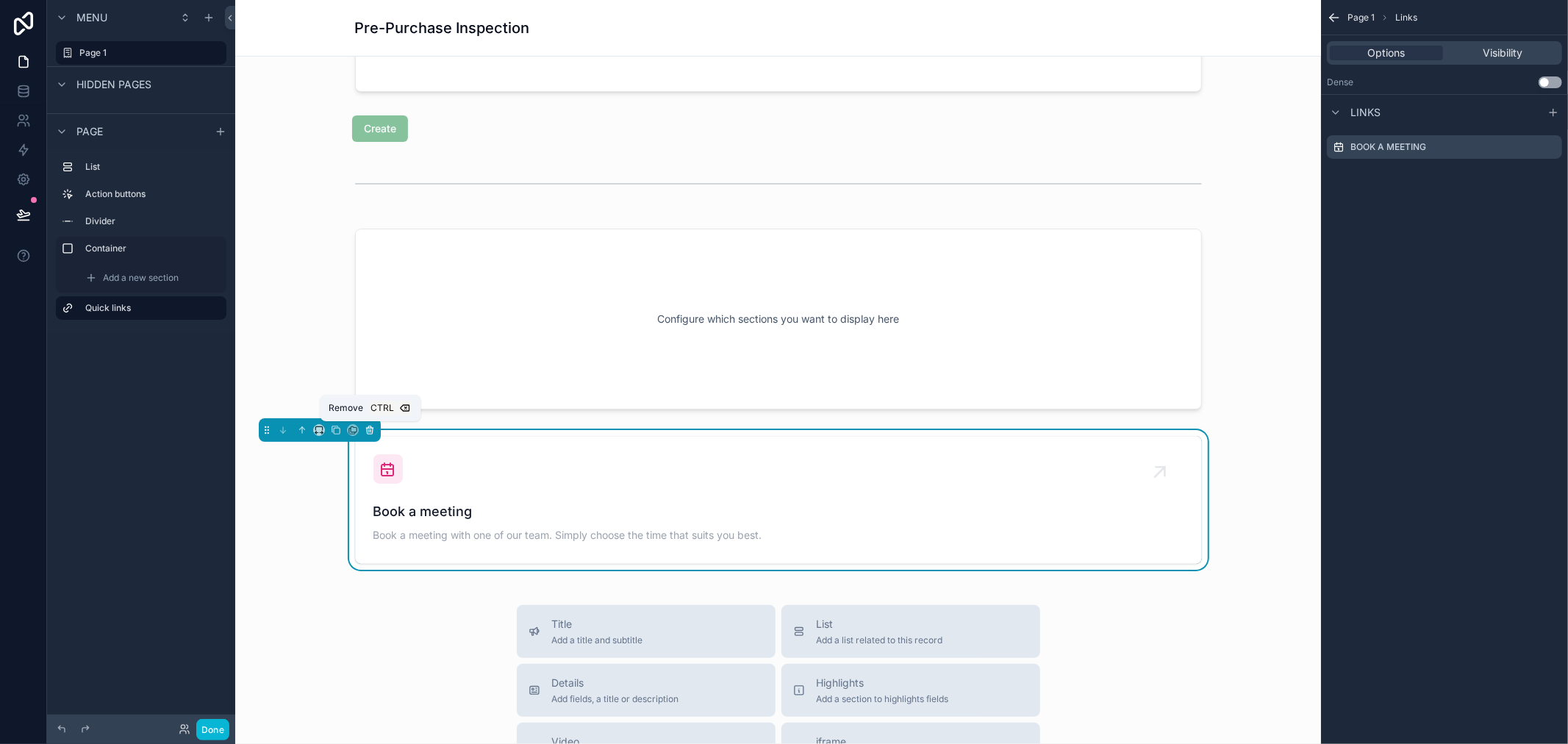
click at [372, 429] on icon "scrollable content" at bounding box center [370, 430] width 11 height 11
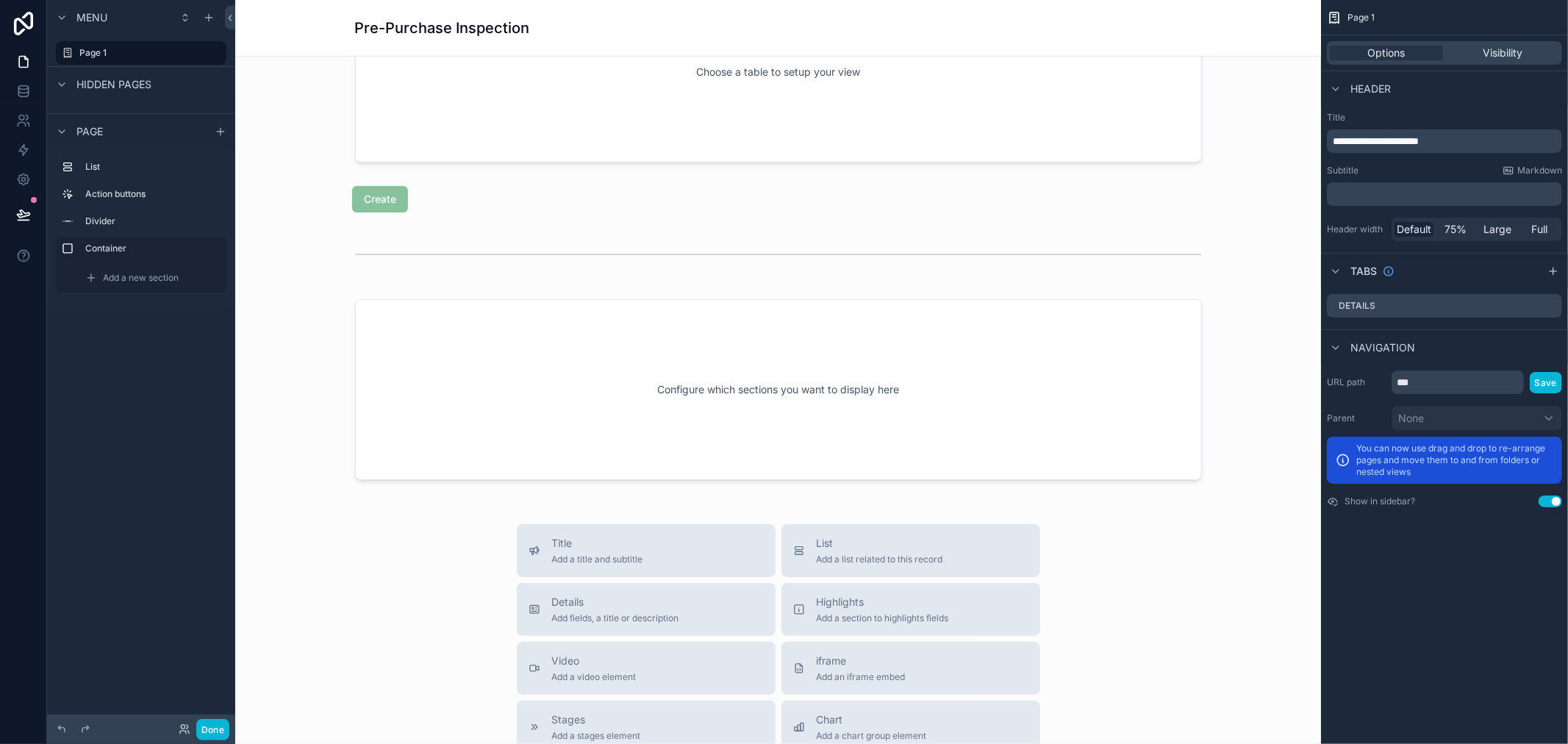
scroll to position [0, 0]
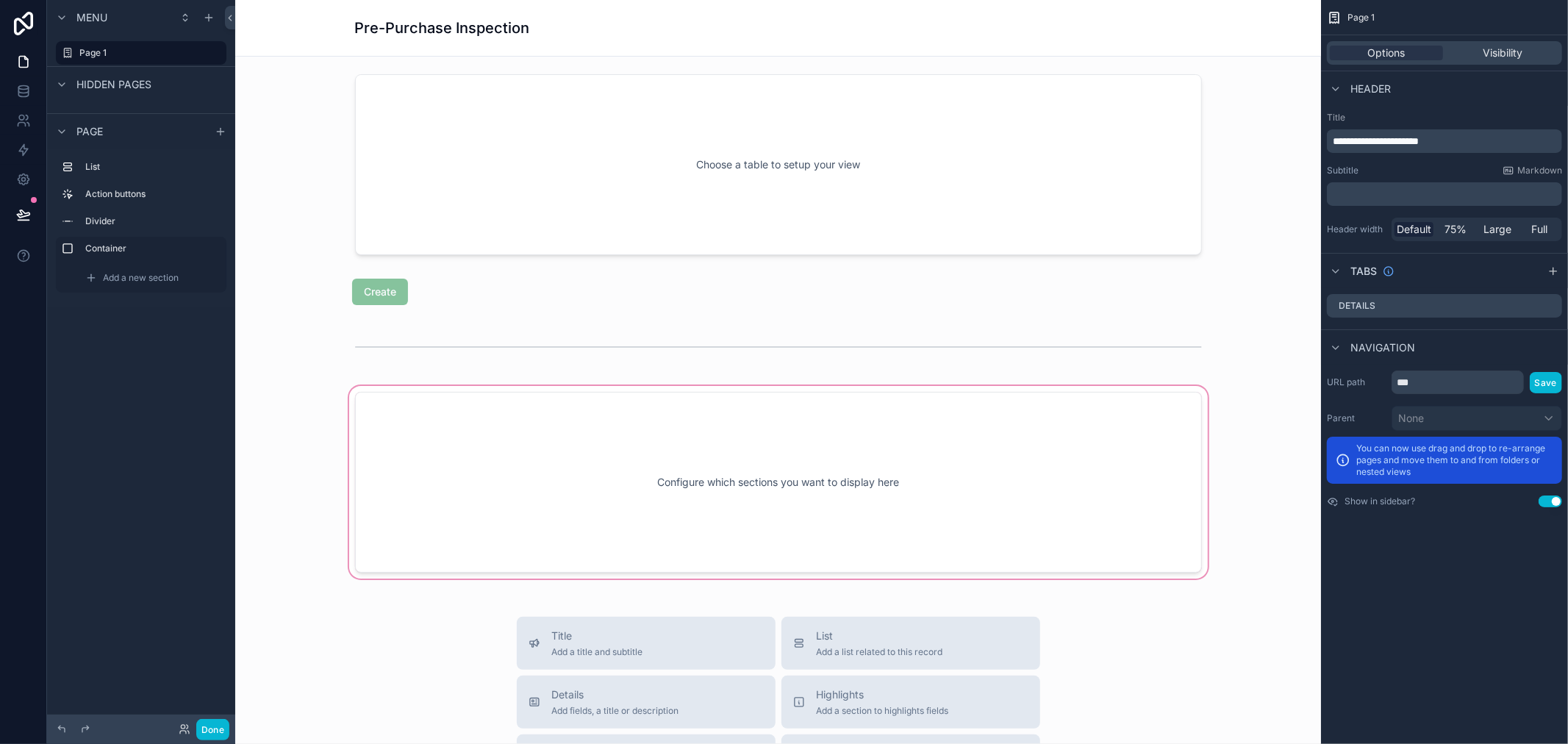
click at [890, 448] on div "scrollable content" at bounding box center [778, 482] width 1062 height 198
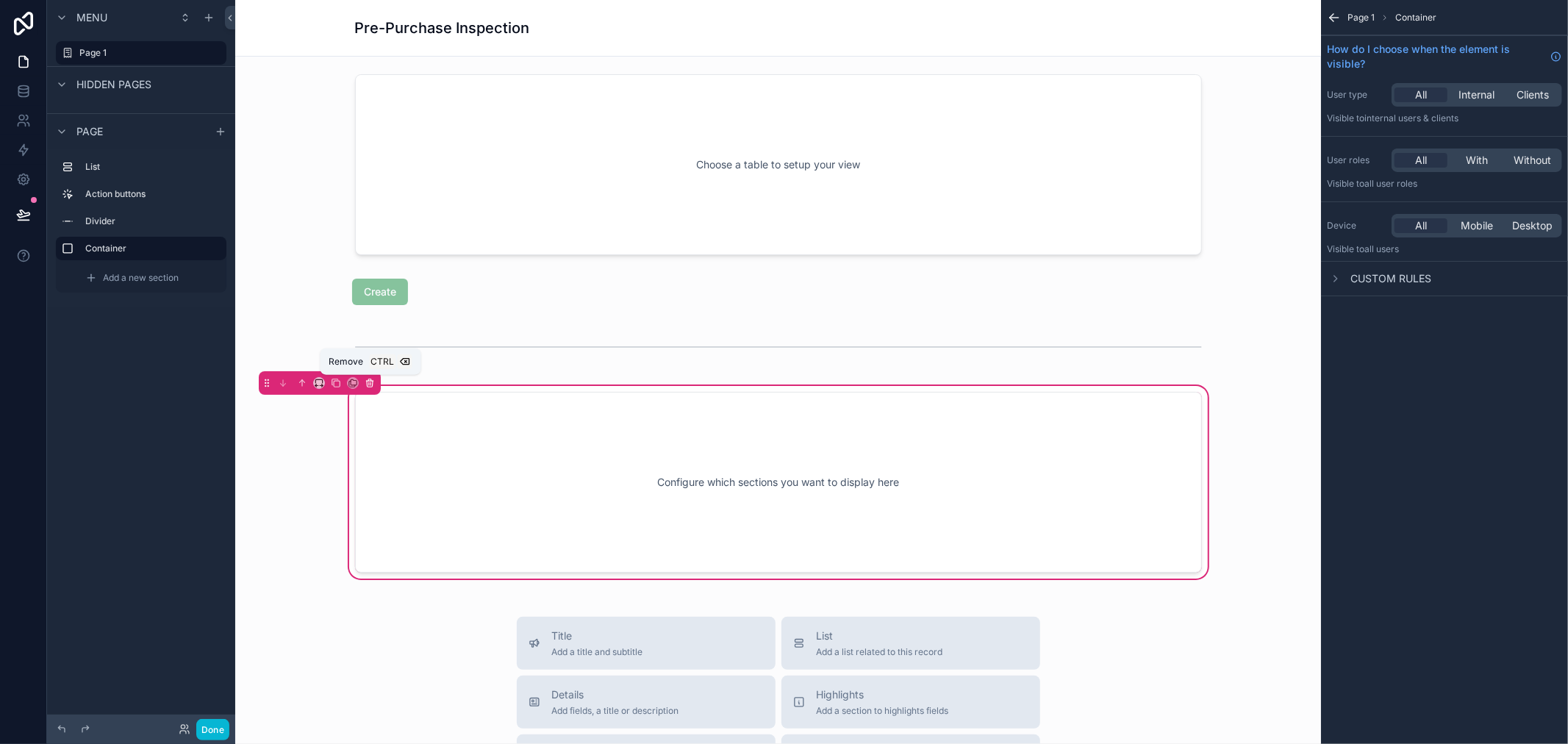
click at [373, 386] on icon "scrollable content" at bounding box center [370, 383] width 11 height 11
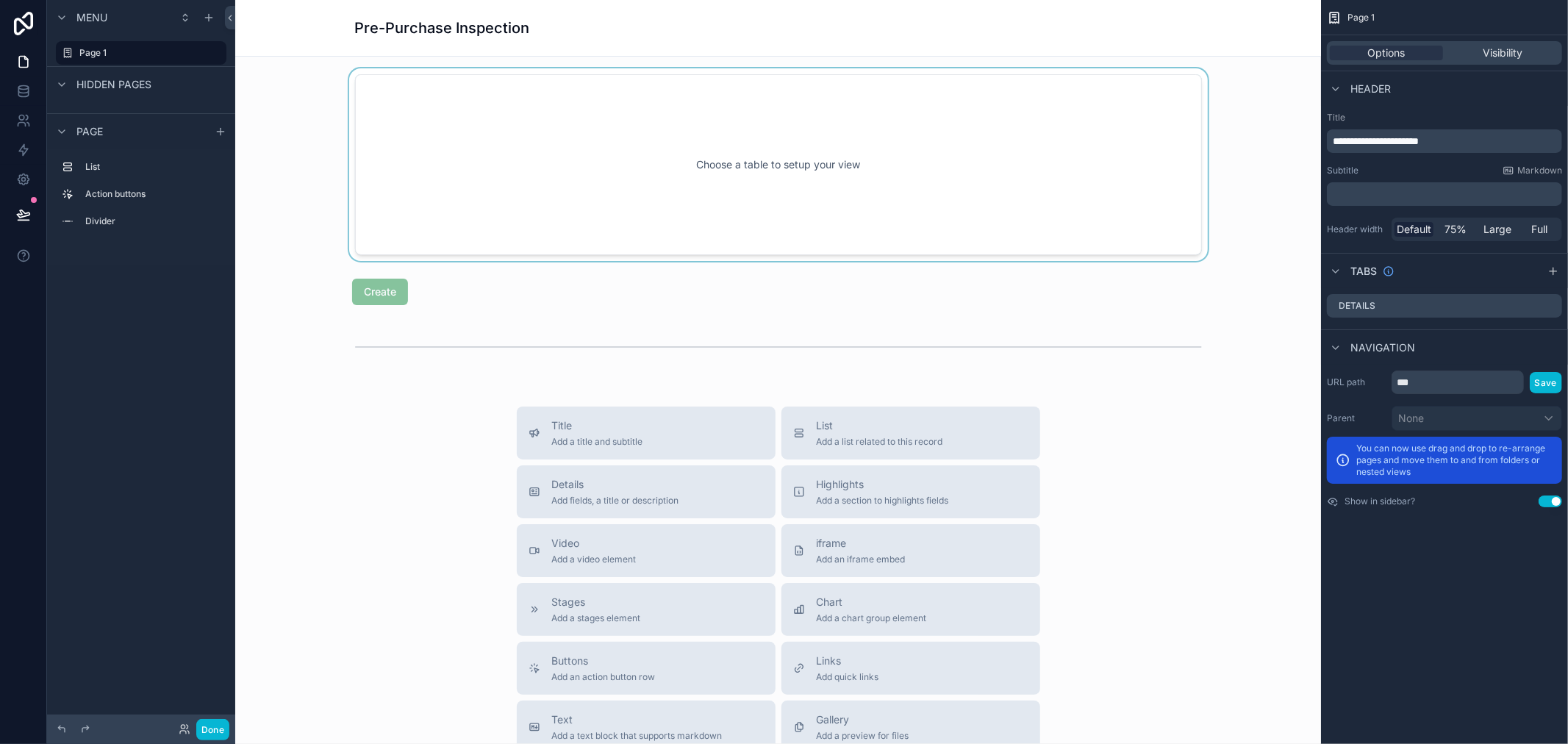
click at [802, 206] on div "scrollable content" at bounding box center [778, 164] width 1062 height 193
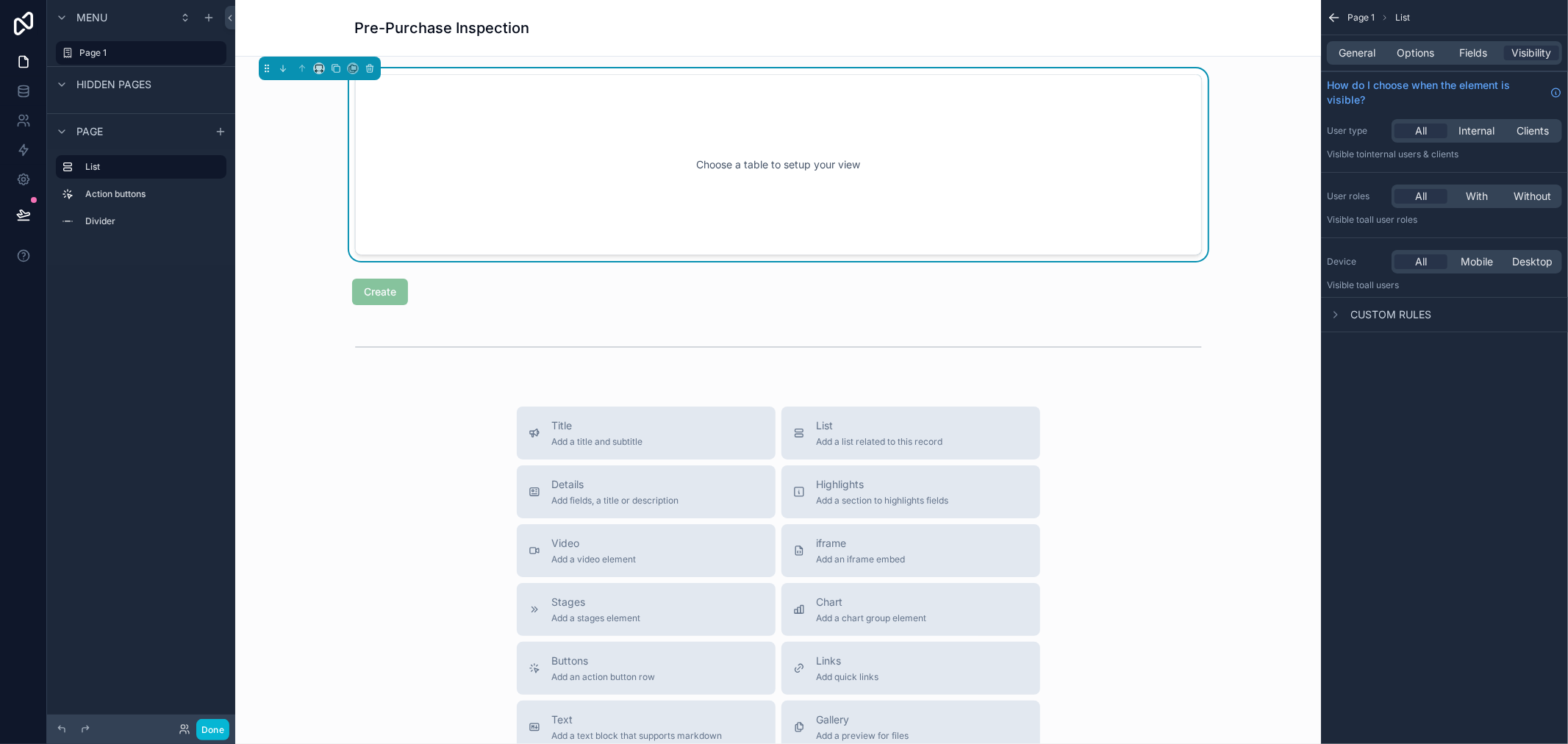
click at [364, 79] on div "scrollable content" at bounding box center [319, 68] width 122 height 23
click at [372, 67] on icon "scrollable content" at bounding box center [370, 68] width 11 height 11
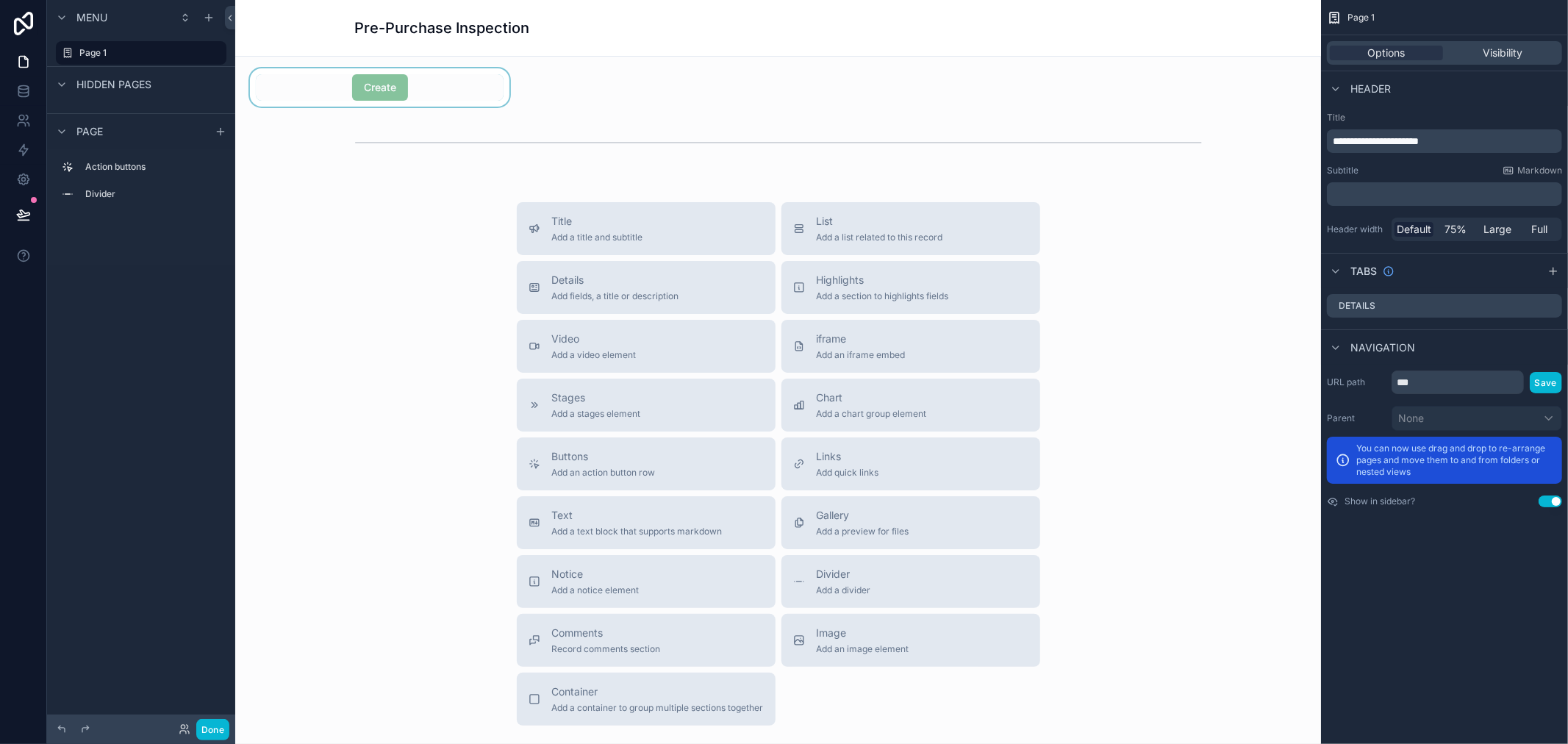
click at [356, 81] on div "scrollable content" at bounding box center [380, 87] width 265 height 38
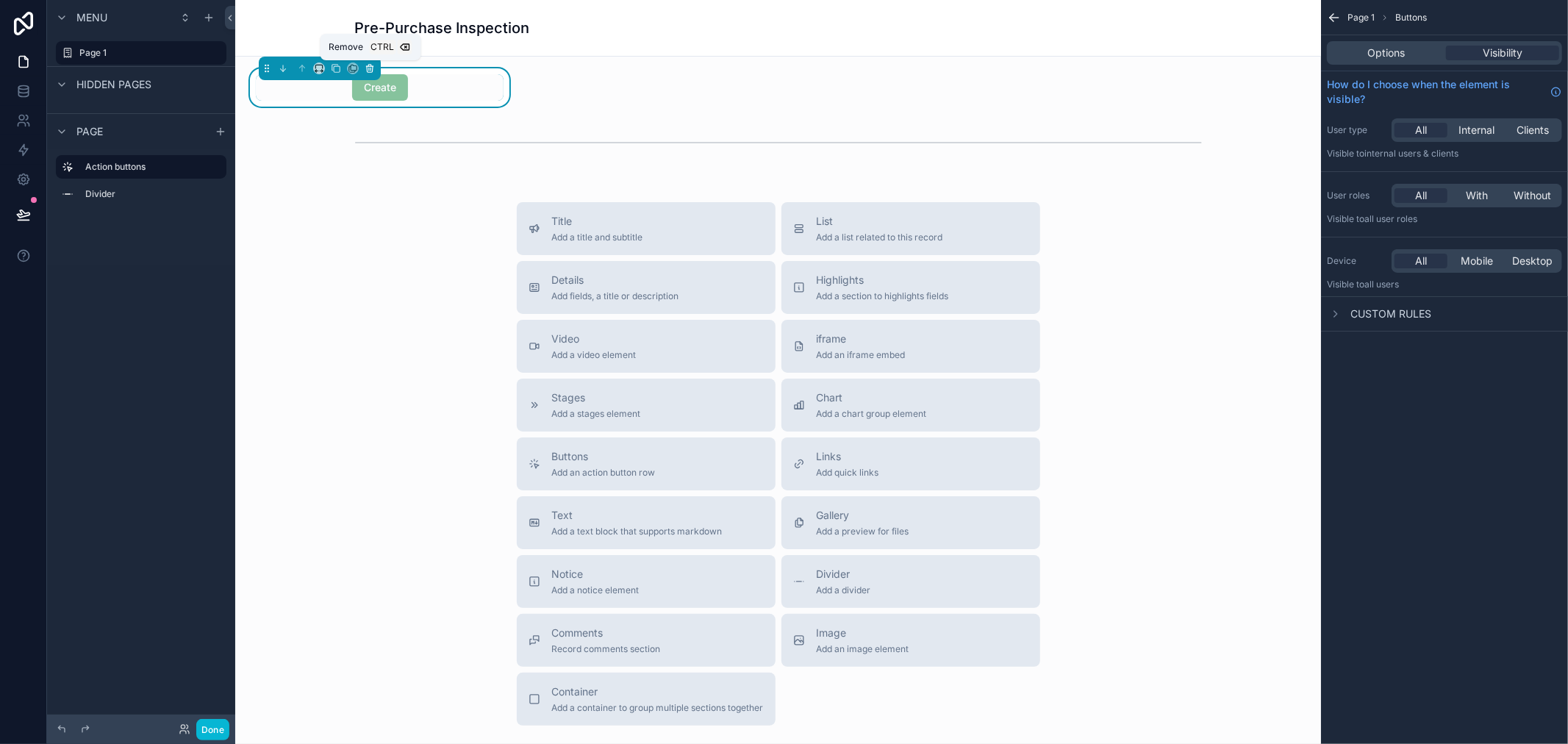
click at [372, 70] on icon "scrollable content" at bounding box center [370, 68] width 11 height 11
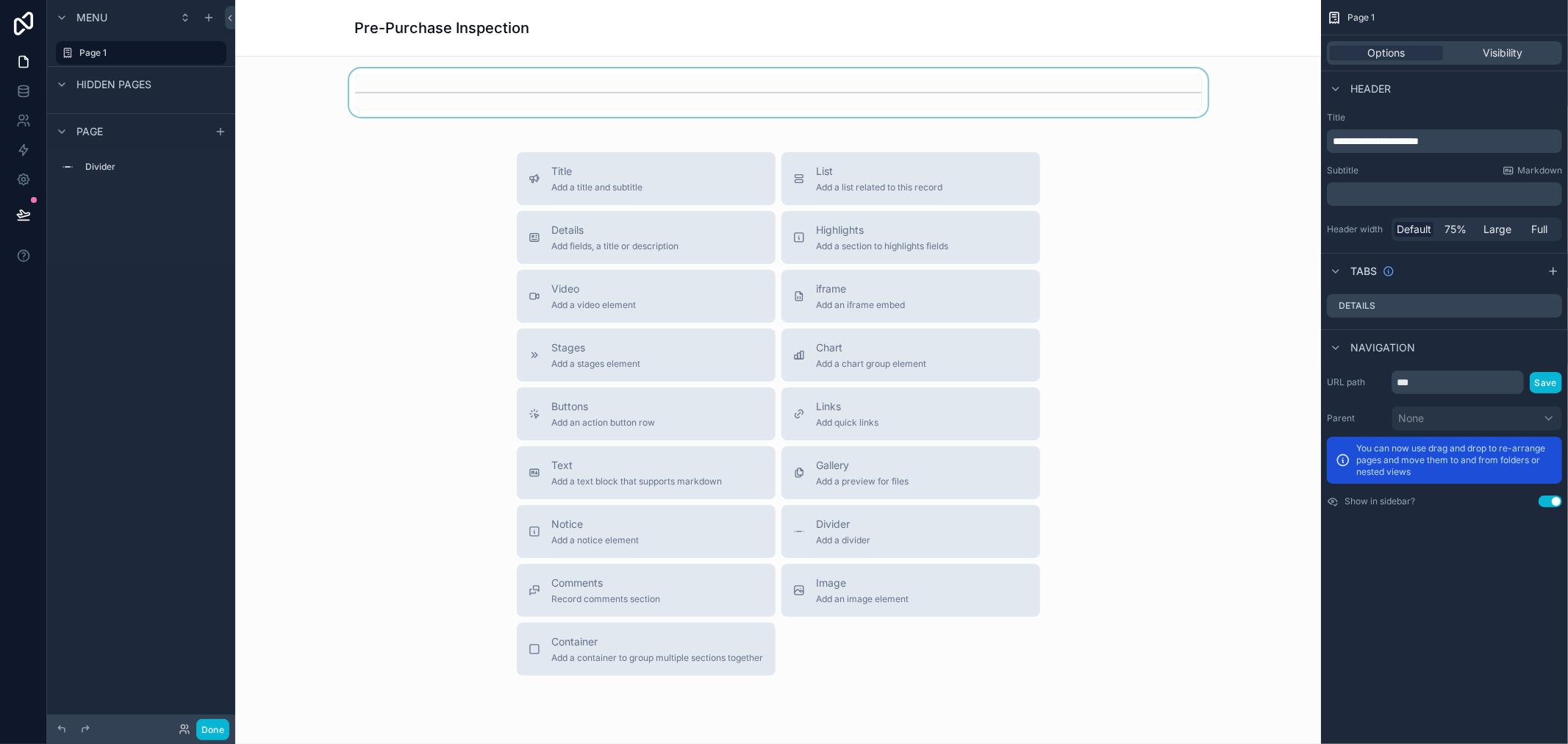
click at [588, 100] on div "scrollable content" at bounding box center [778, 92] width 1062 height 49
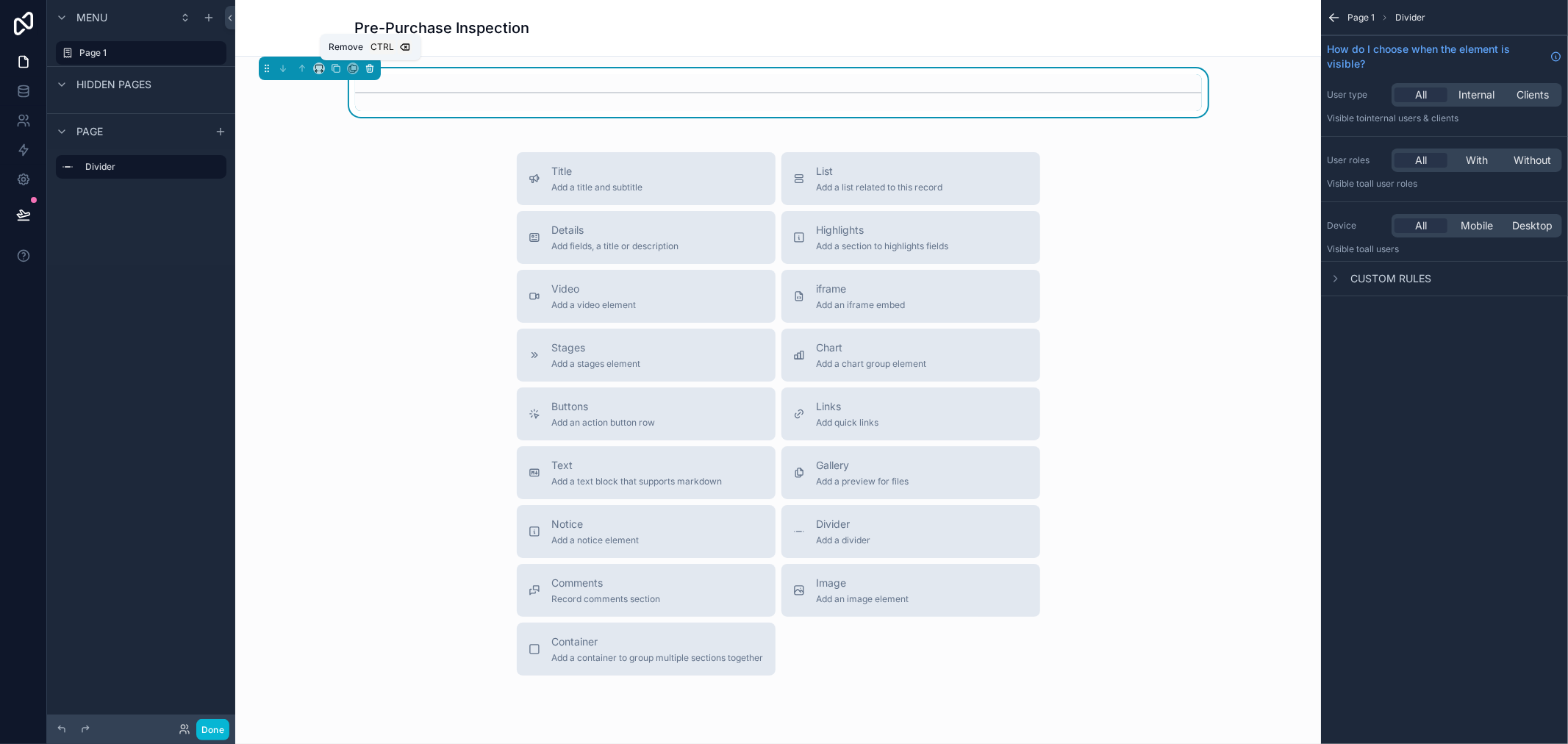
click at [377, 68] on button "scrollable content" at bounding box center [370, 68] width 16 height 16
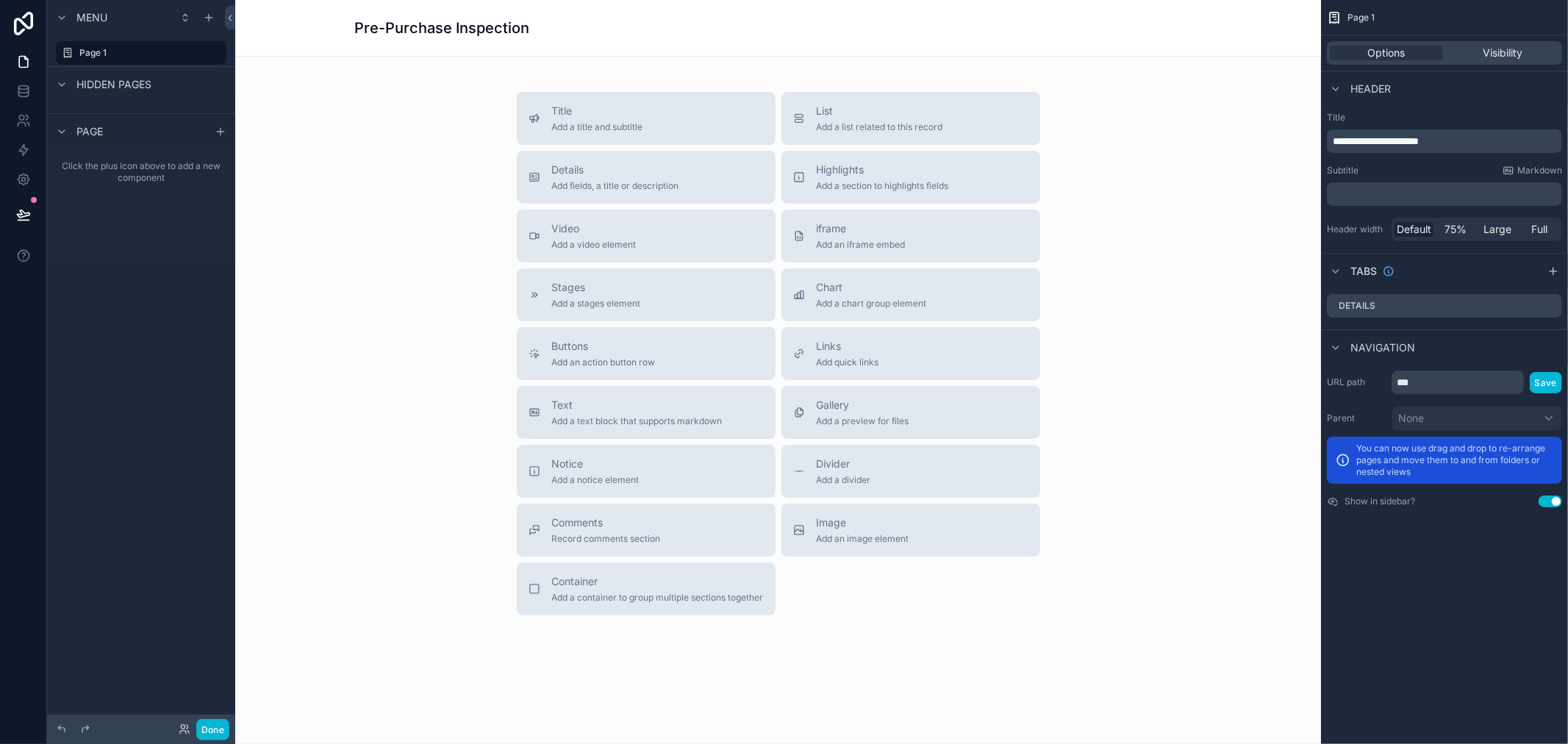
click at [130, 79] on span "Hidden pages" at bounding box center [114, 84] width 75 height 15
click at [107, 49] on label "Page 1" at bounding box center [138, 52] width 117 height 12
click at [101, 92] on span "Hidden pages" at bounding box center [114, 84] width 75 height 15
click at [63, 85] on icon "scrollable content" at bounding box center [61, 84] width 12 height 12
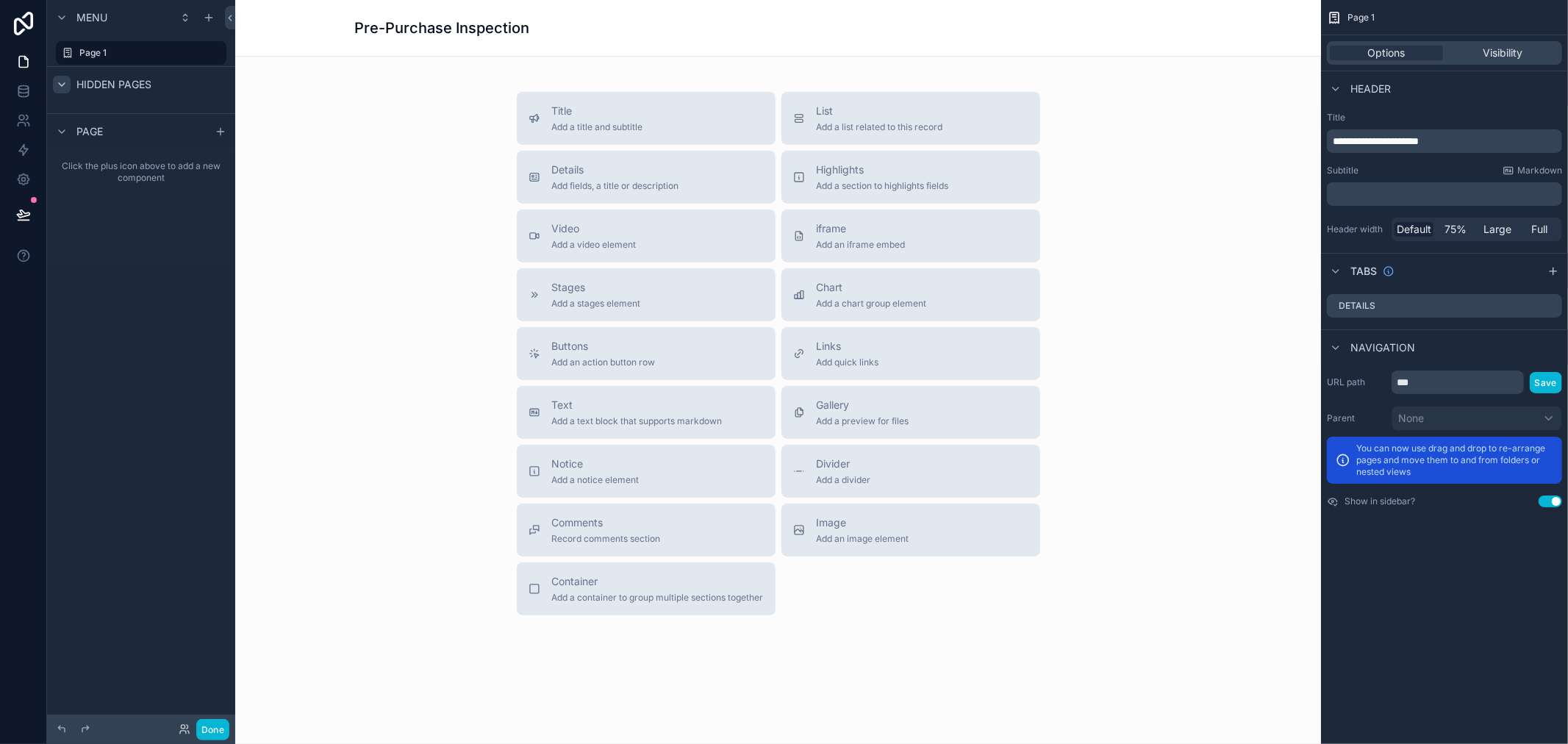
click at [63, 85] on icon "scrollable content" at bounding box center [61, 84] width 12 height 12
click at [78, 128] on span "Page" at bounding box center [90, 132] width 27 height 15
click at [74, 129] on div "Page" at bounding box center [78, 132] width 50 height 18
click at [90, 75] on div "Hidden pages" at bounding box center [141, 84] width 188 height 36
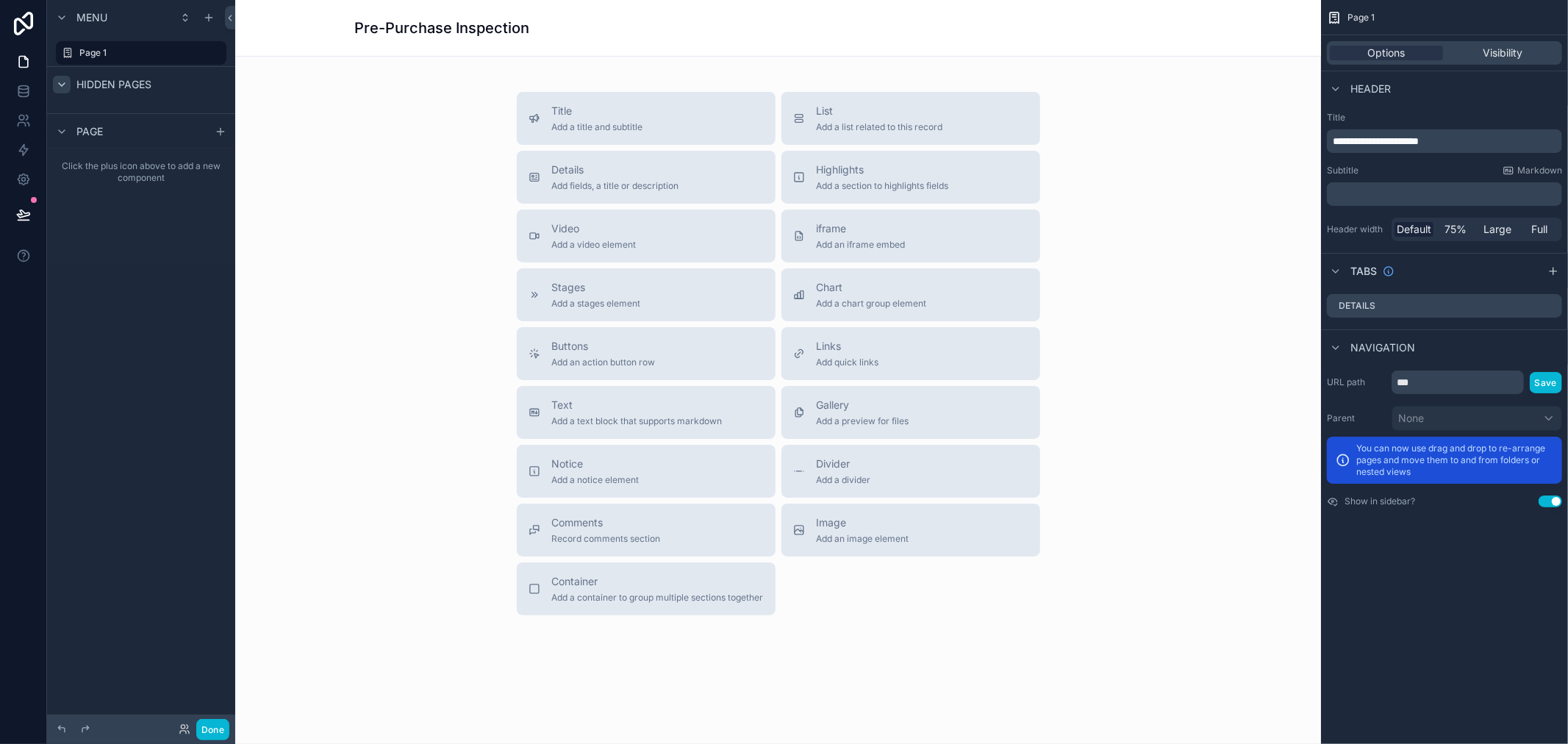
click at [173, 66] on div "Hidden pages" at bounding box center [141, 84] width 188 height 36
click at [171, 83] on div "Hidden pages" at bounding box center [141, 84] width 188 height 36
click at [126, 84] on span "Hidden pages" at bounding box center [114, 84] width 75 height 15
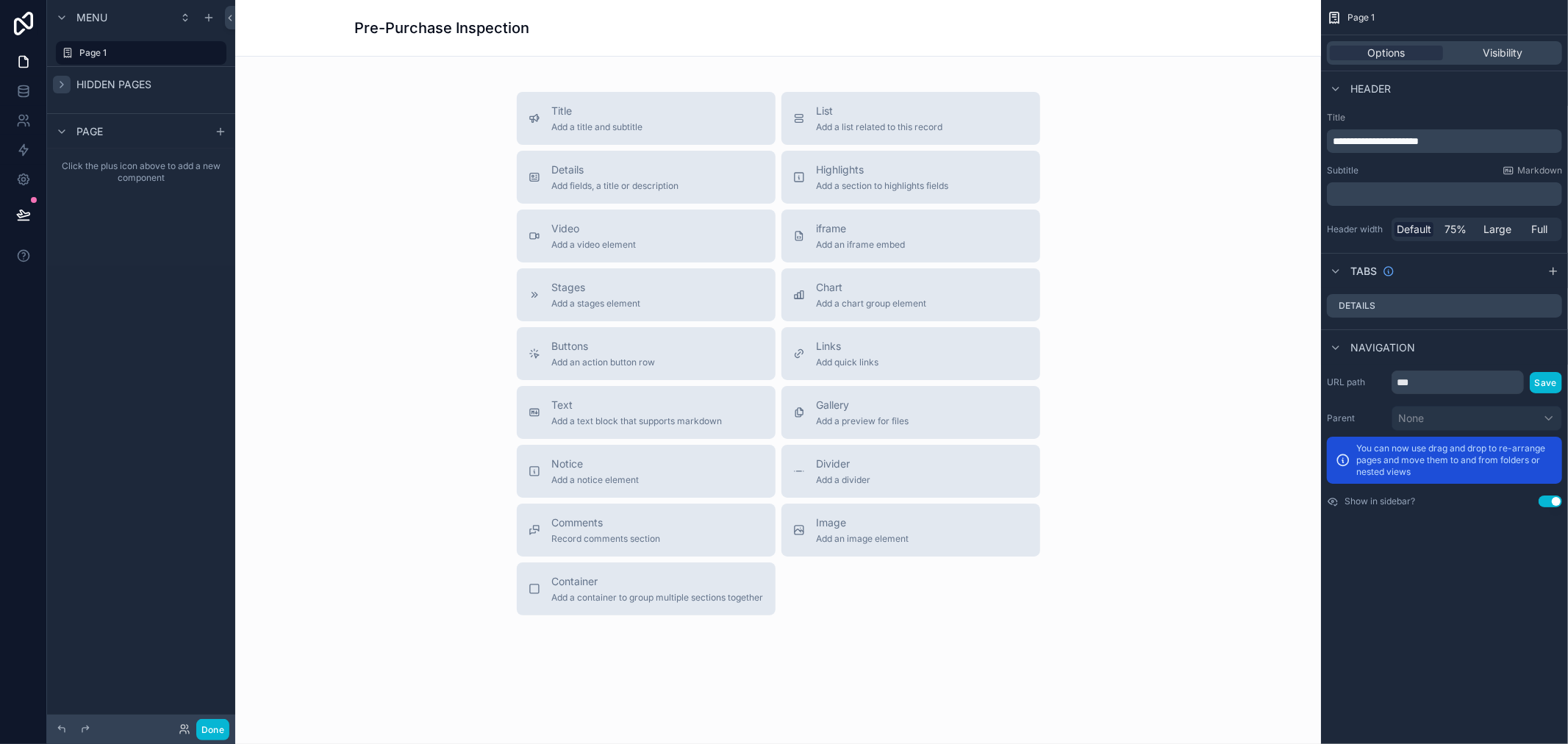
click at [116, 129] on div "Page" at bounding box center [141, 131] width 188 height 36
click at [92, 129] on span "Page" at bounding box center [90, 132] width 27 height 15
click at [78, 129] on span "Page" at bounding box center [90, 132] width 27 height 15
click at [71, 129] on div "Page" at bounding box center [78, 132] width 50 height 18
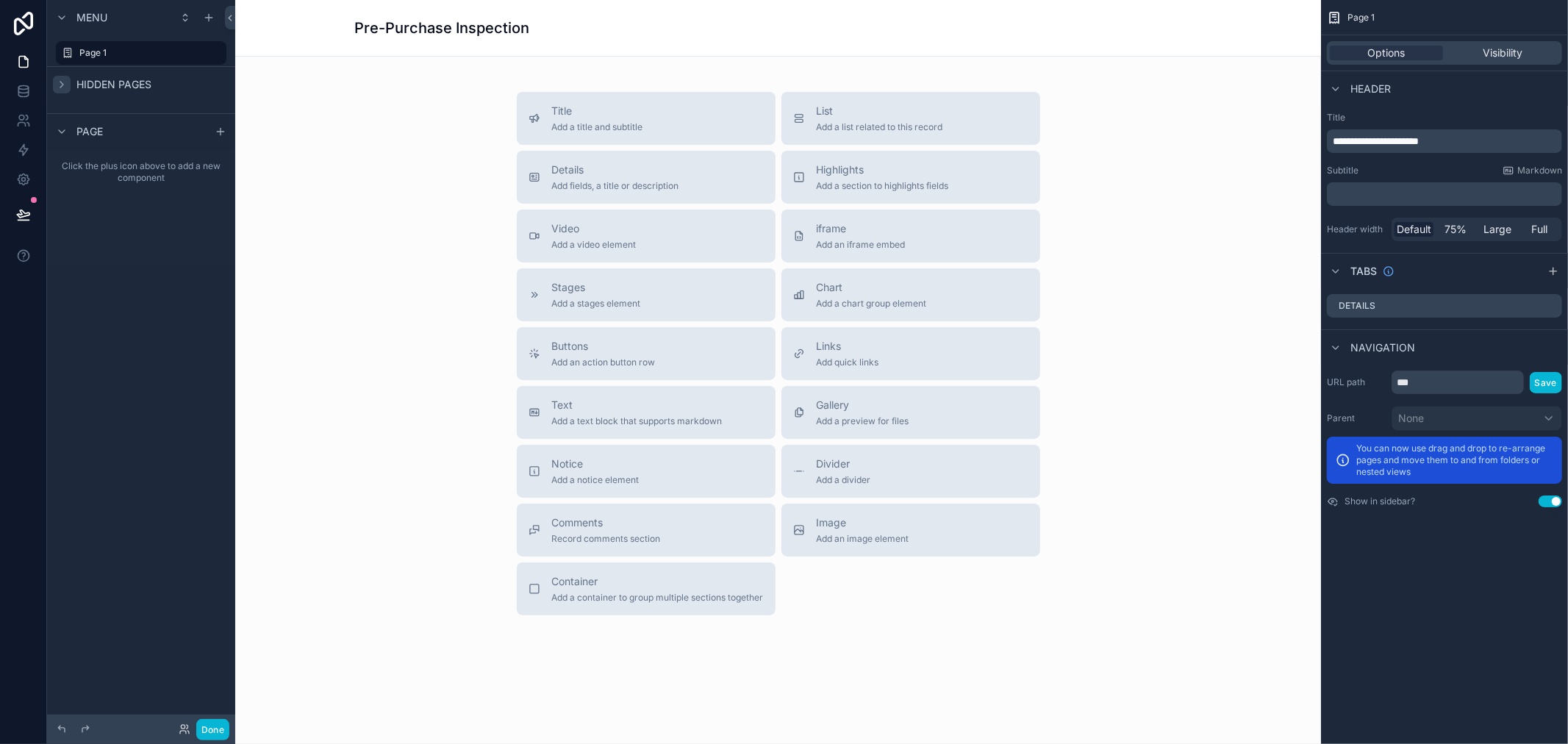
click at [71, 129] on div "Page" at bounding box center [78, 132] width 50 height 18
click at [56, 84] on icon "scrollable content" at bounding box center [61, 84] width 12 height 12
click at [82, 82] on span "Hidden pages" at bounding box center [114, 84] width 75 height 15
click at [107, 95] on div "Hidden pages" at bounding box center [141, 84] width 188 height 36
click at [107, 92] on div "Hidden pages" at bounding box center [102, 84] width 99 height 18
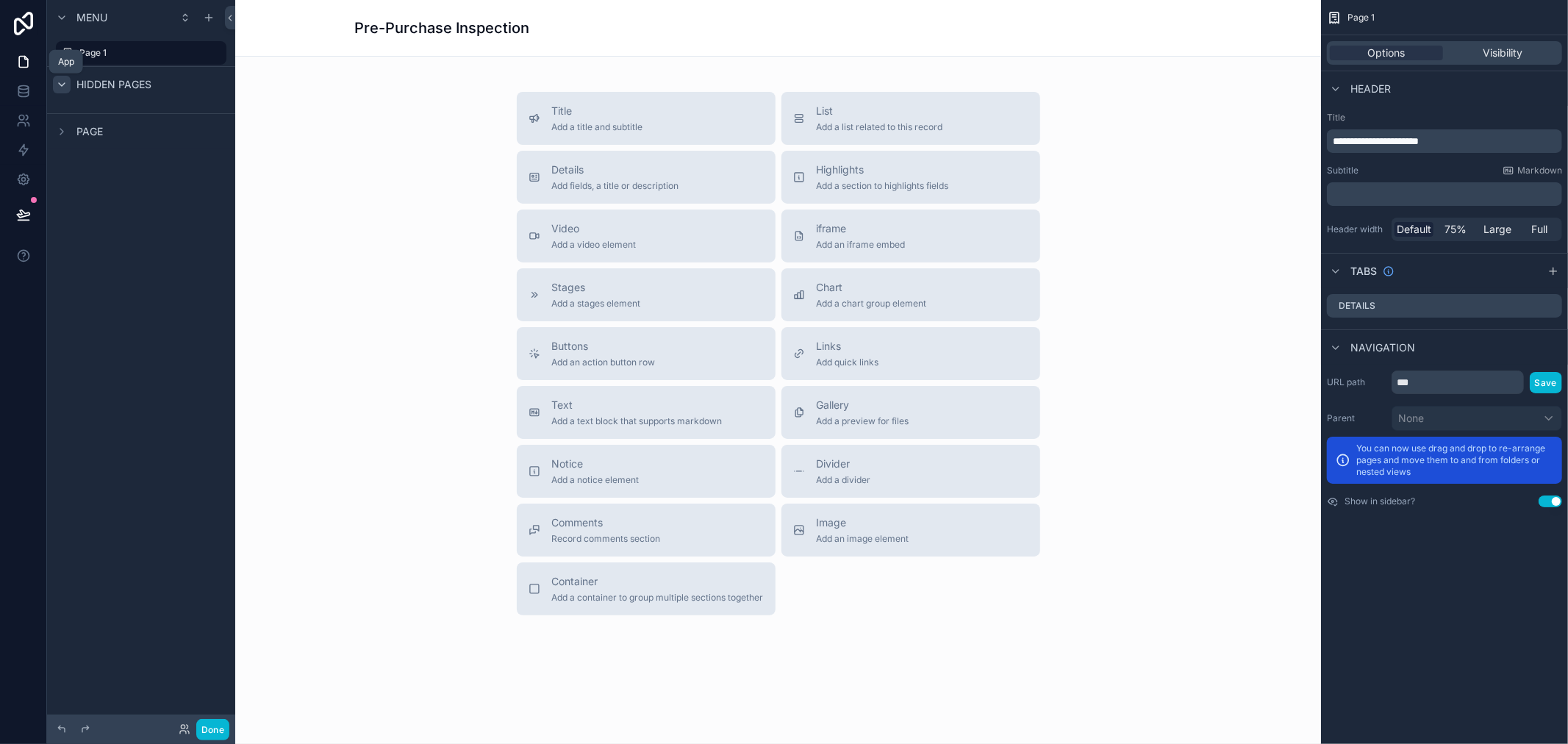
click at [20, 72] on link at bounding box center [23, 61] width 46 height 29
click at [19, 100] on link at bounding box center [23, 91] width 46 height 29
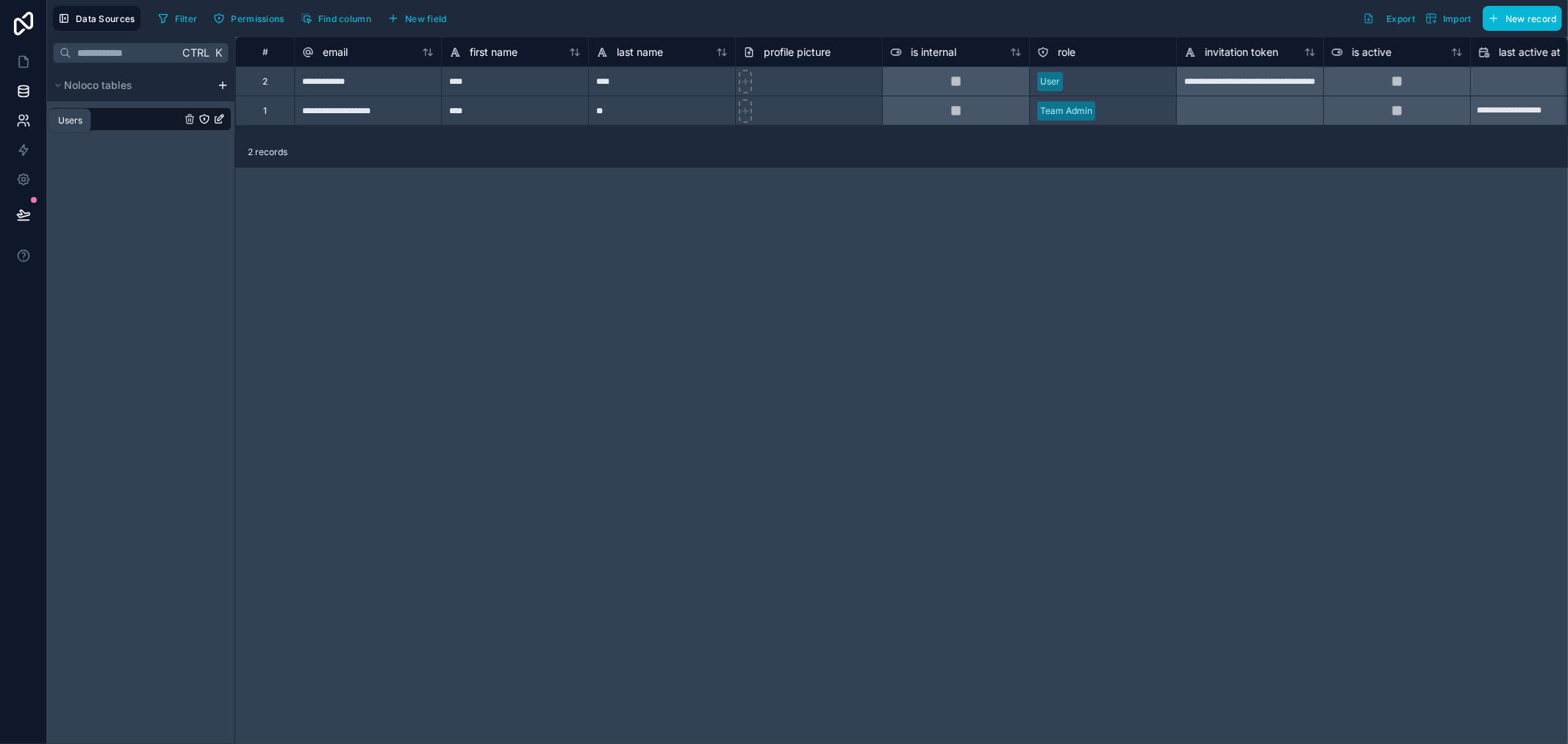
click at [23, 126] on icon at bounding box center [23, 120] width 15 height 15
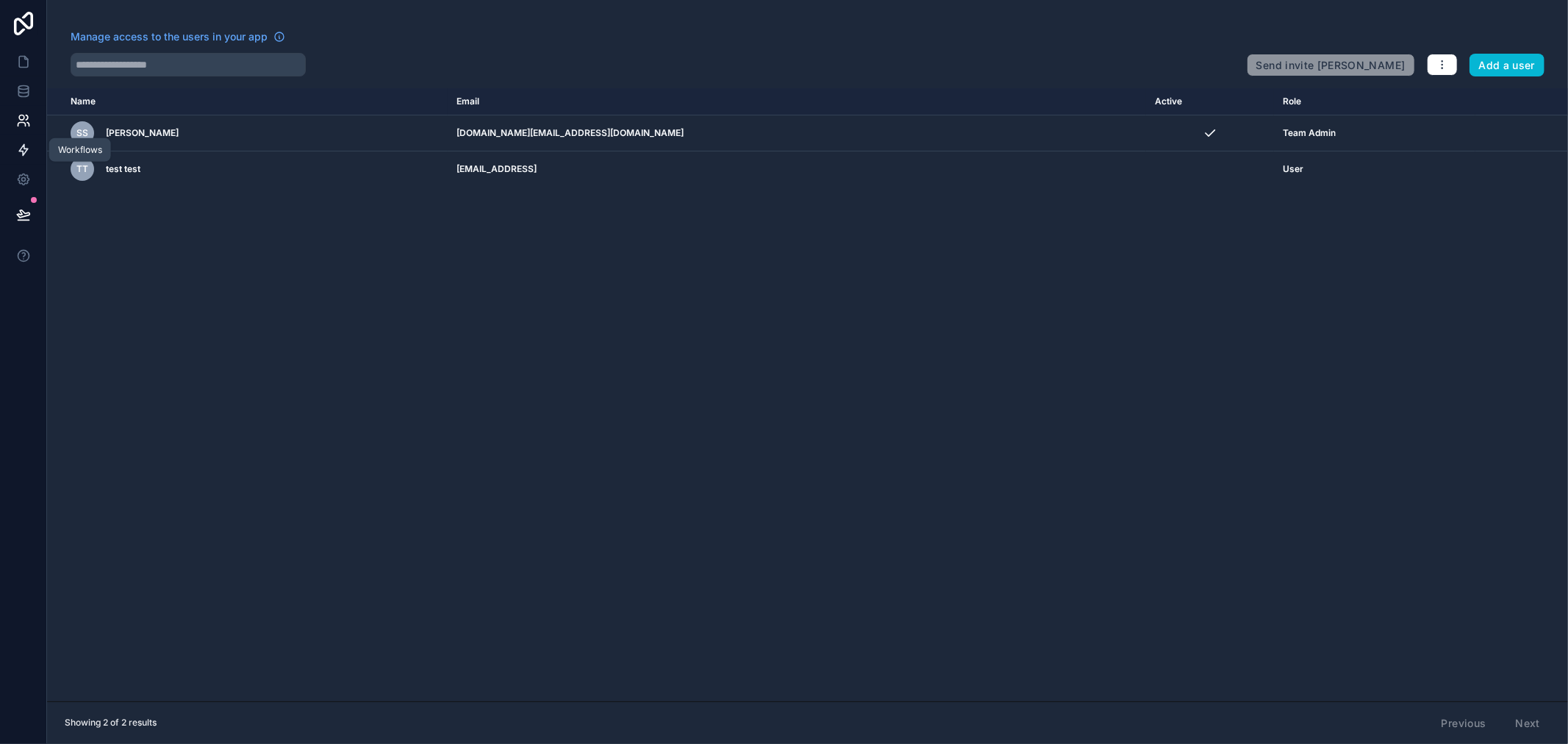
click at [22, 148] on icon at bounding box center [23, 149] width 15 height 15
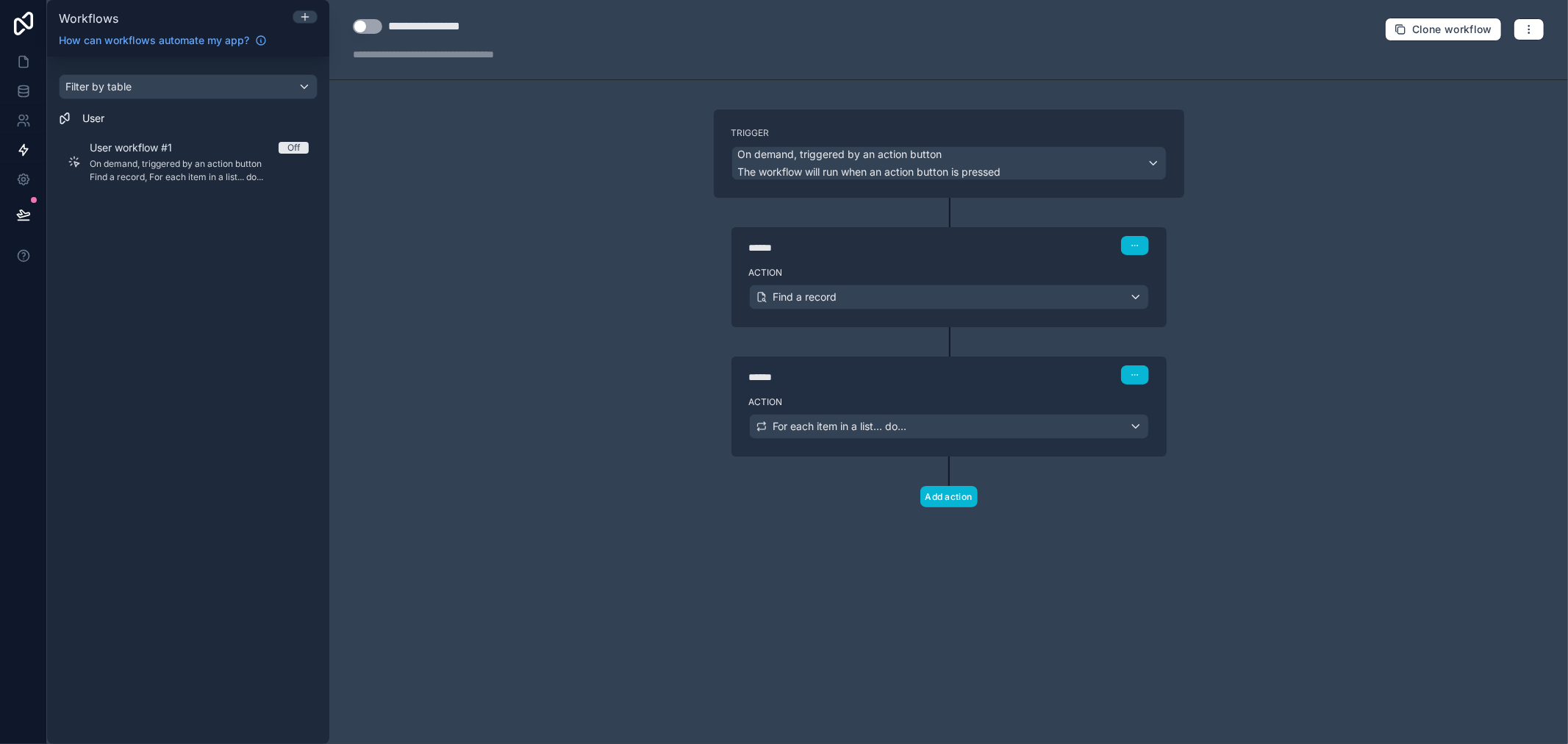
click at [1017, 118] on div "Trigger On demand, triggered by an action button The workflow will run when an …" at bounding box center [948, 153] width 470 height 88
click at [1144, 164] on div "On demand, triggered by an action button The workflow will run when an action b…" at bounding box center [949, 163] width 434 height 32
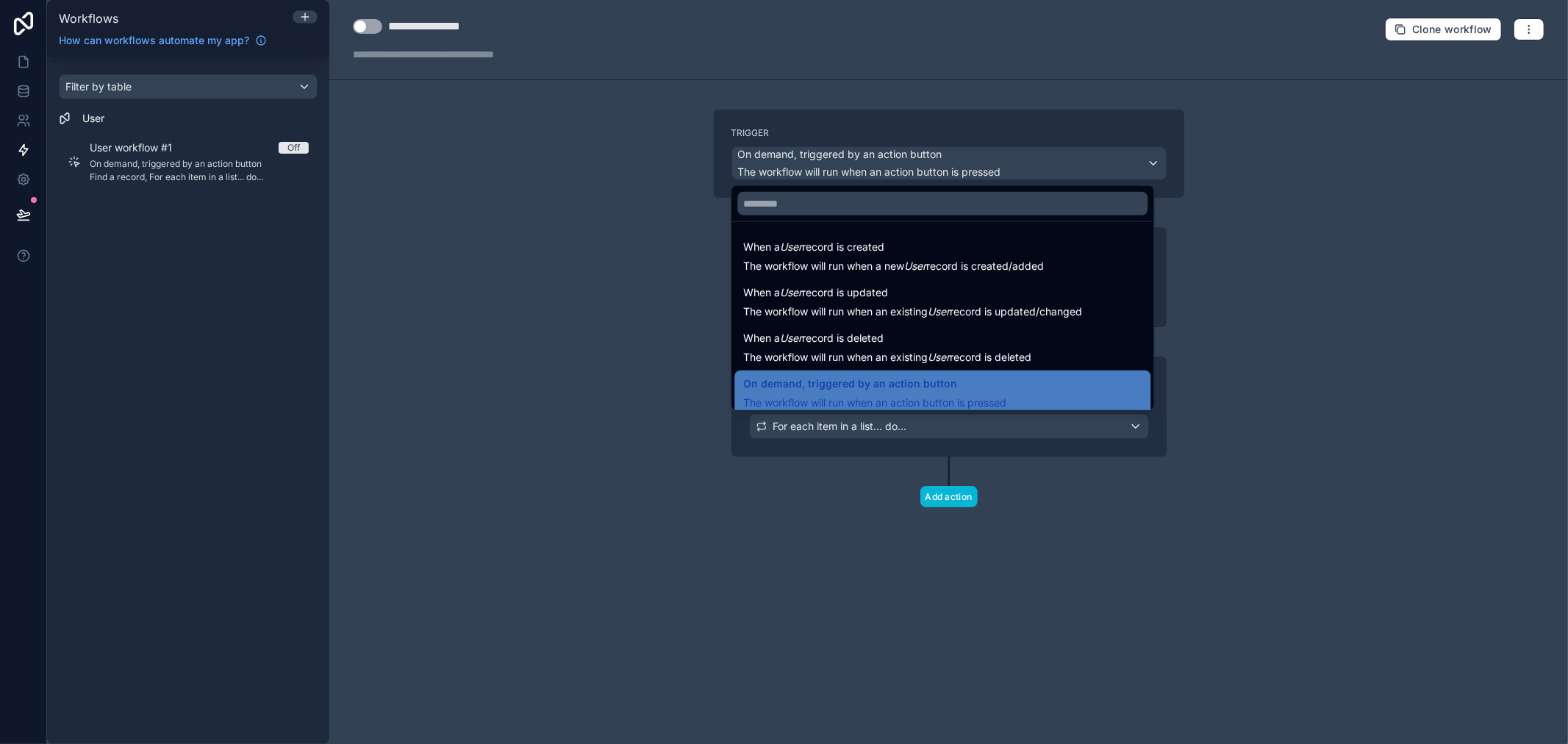
click at [1509, 150] on div at bounding box center [784, 372] width 1568 height 744
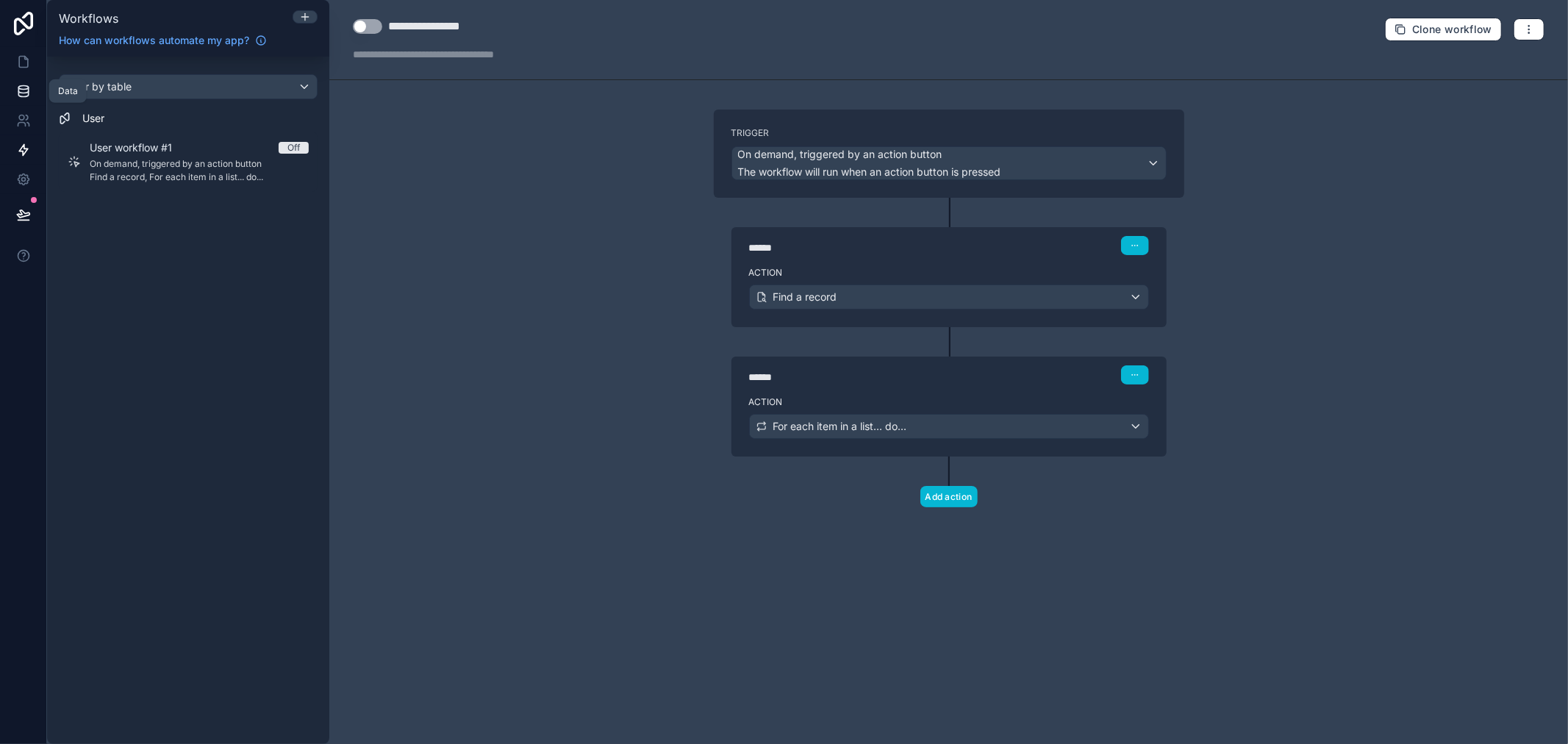
click at [22, 92] on icon at bounding box center [23, 90] width 10 height 6
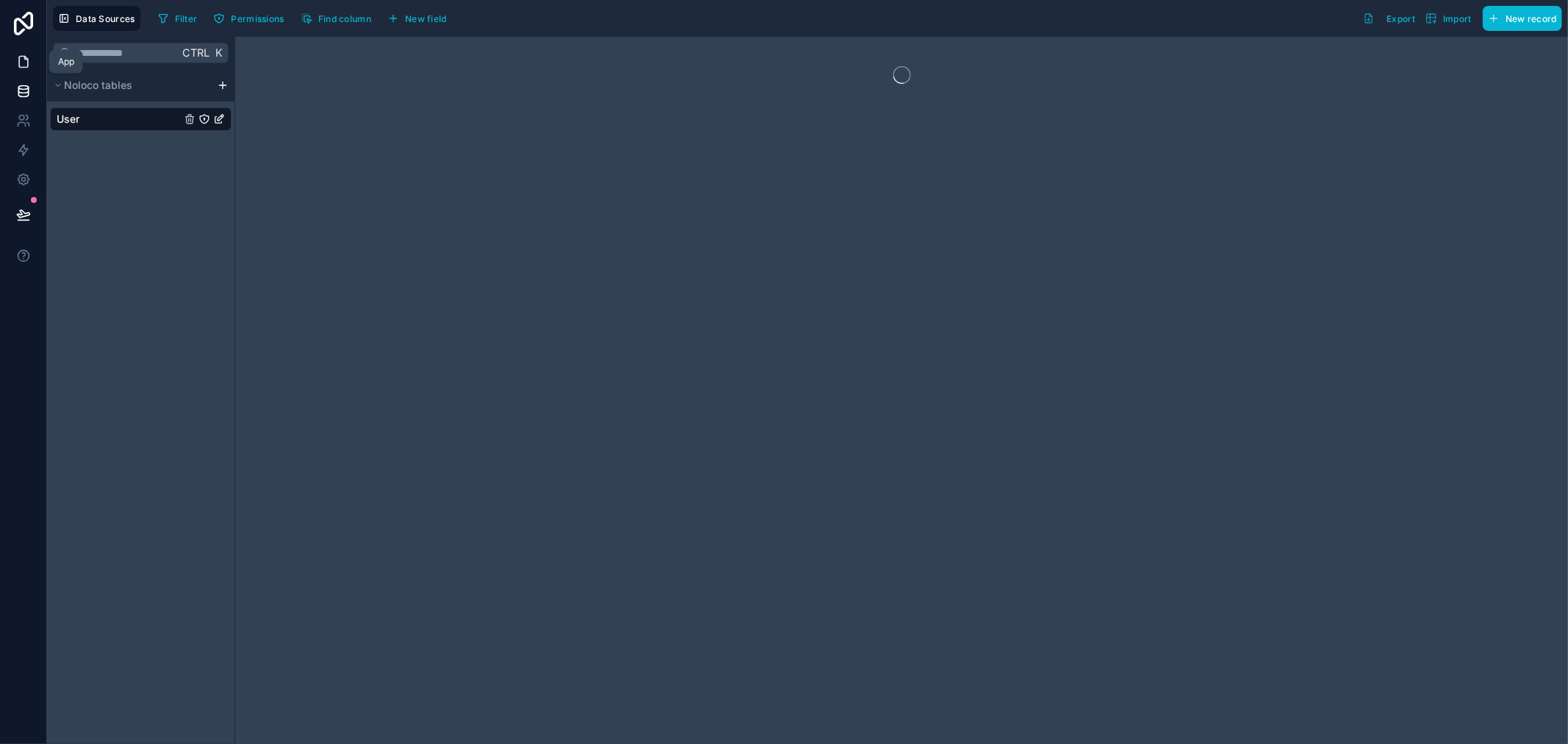
click at [27, 60] on icon at bounding box center [23, 62] width 9 height 11
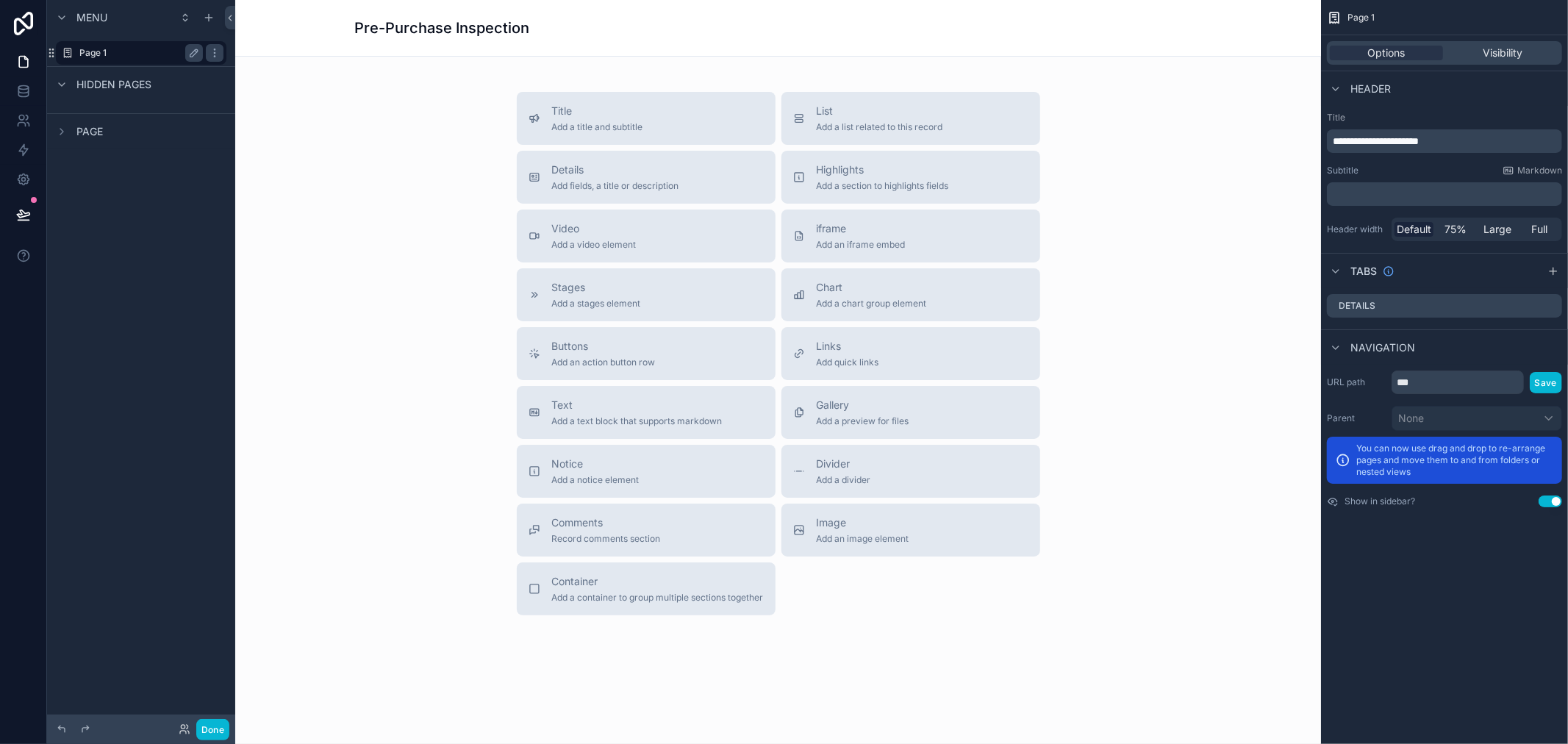
click at [94, 50] on label "Page 1" at bounding box center [138, 52] width 117 height 12
click at [188, 16] on icon "scrollable content" at bounding box center [185, 17] width 12 height 12
click at [226, 17] on div "Menu Page 1 Hidden pages Page Done" at bounding box center [141, 372] width 188 height 744
click at [1454, 379] on input "***" at bounding box center [1457, 382] width 132 height 23
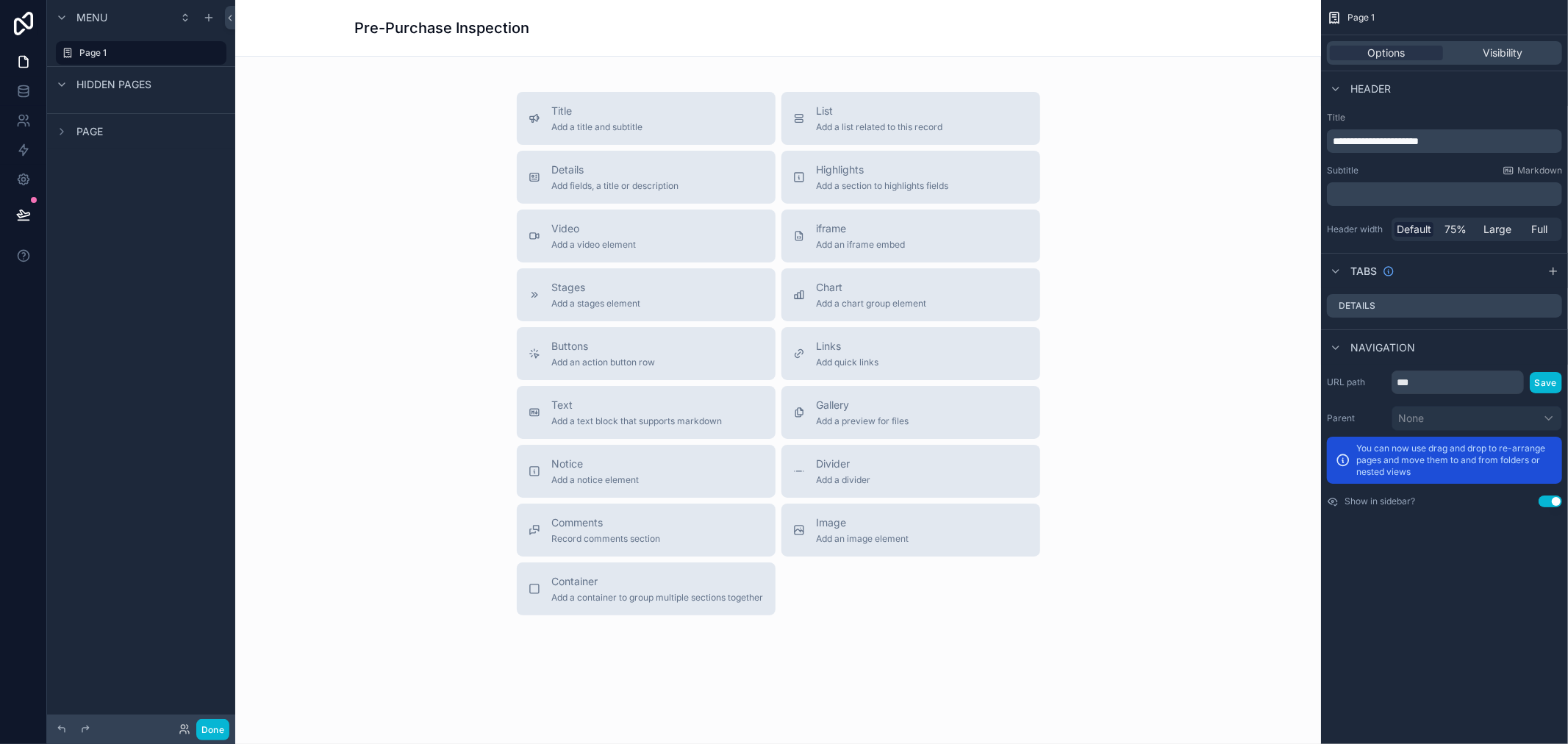
click at [1390, 143] on span "**********" at bounding box center [1375, 141] width 86 height 11
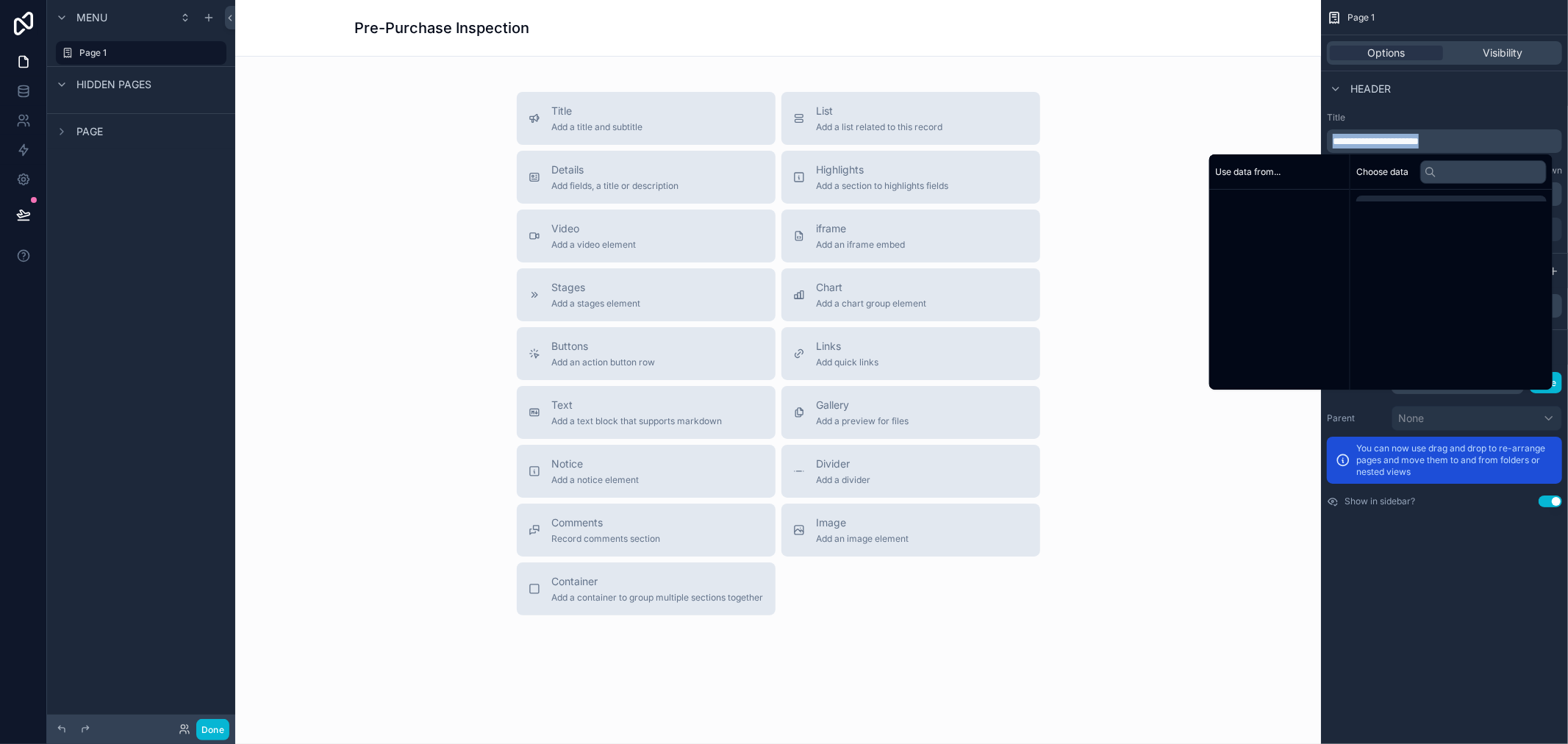
click at [1390, 143] on span "**********" at bounding box center [1375, 141] width 86 height 11
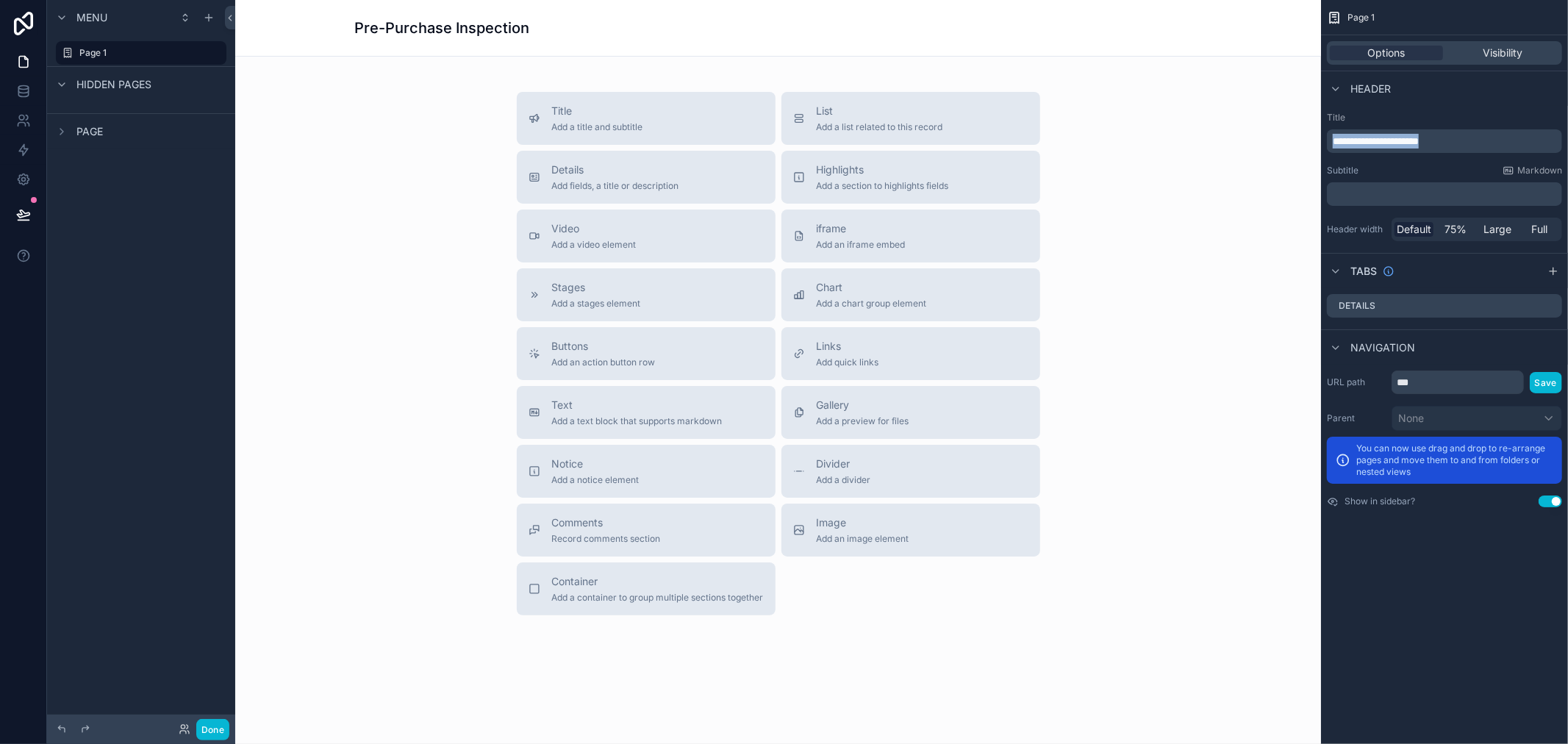
click at [1396, 142] on span "**********" at bounding box center [1375, 141] width 86 height 11
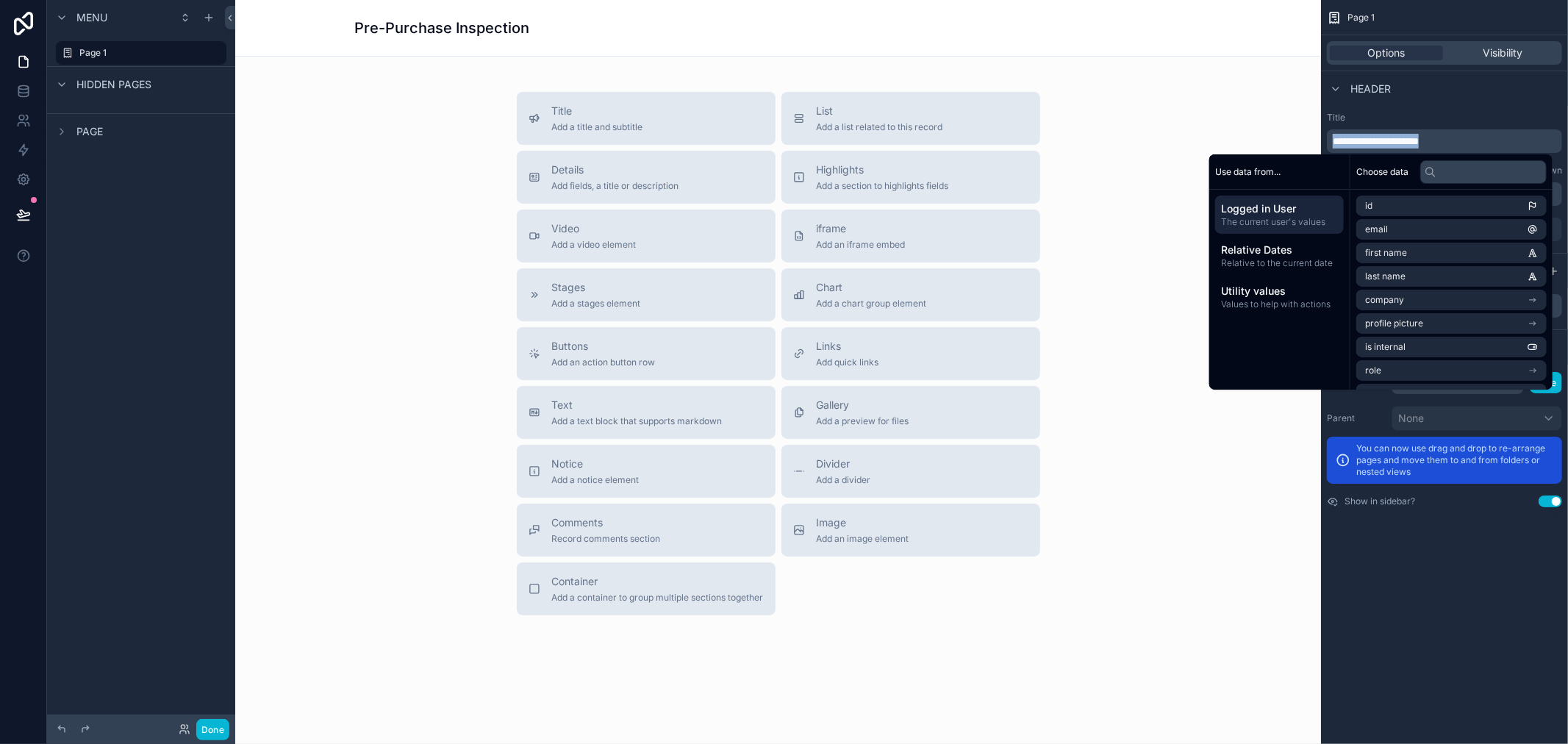
click at [1396, 142] on span "**********" at bounding box center [1375, 141] width 86 height 11
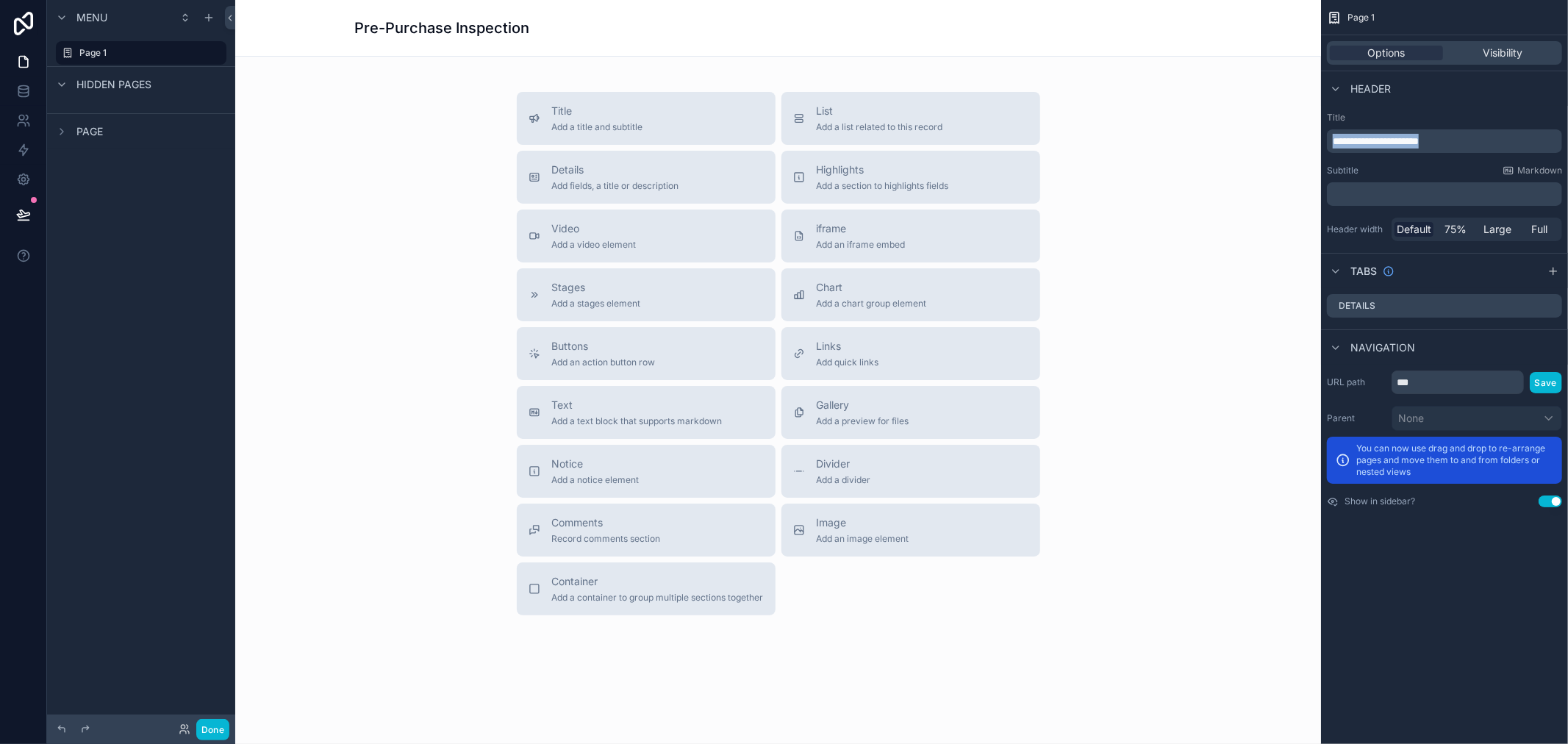
click at [1396, 142] on span "**********" at bounding box center [1375, 141] width 86 height 11
click at [1471, 108] on div "Title ******** Subtitle Markdown ﻿ Header width Default 75% Large Full" at bounding box center [1444, 176] width 247 height 141
click at [117, 40] on div "Page 1" at bounding box center [141, 53] width 188 height 27
click at [189, 53] on icon "scrollable content" at bounding box center [194, 52] width 12 height 12
click at [138, 52] on input "******" at bounding box center [129, 53] width 100 height 18
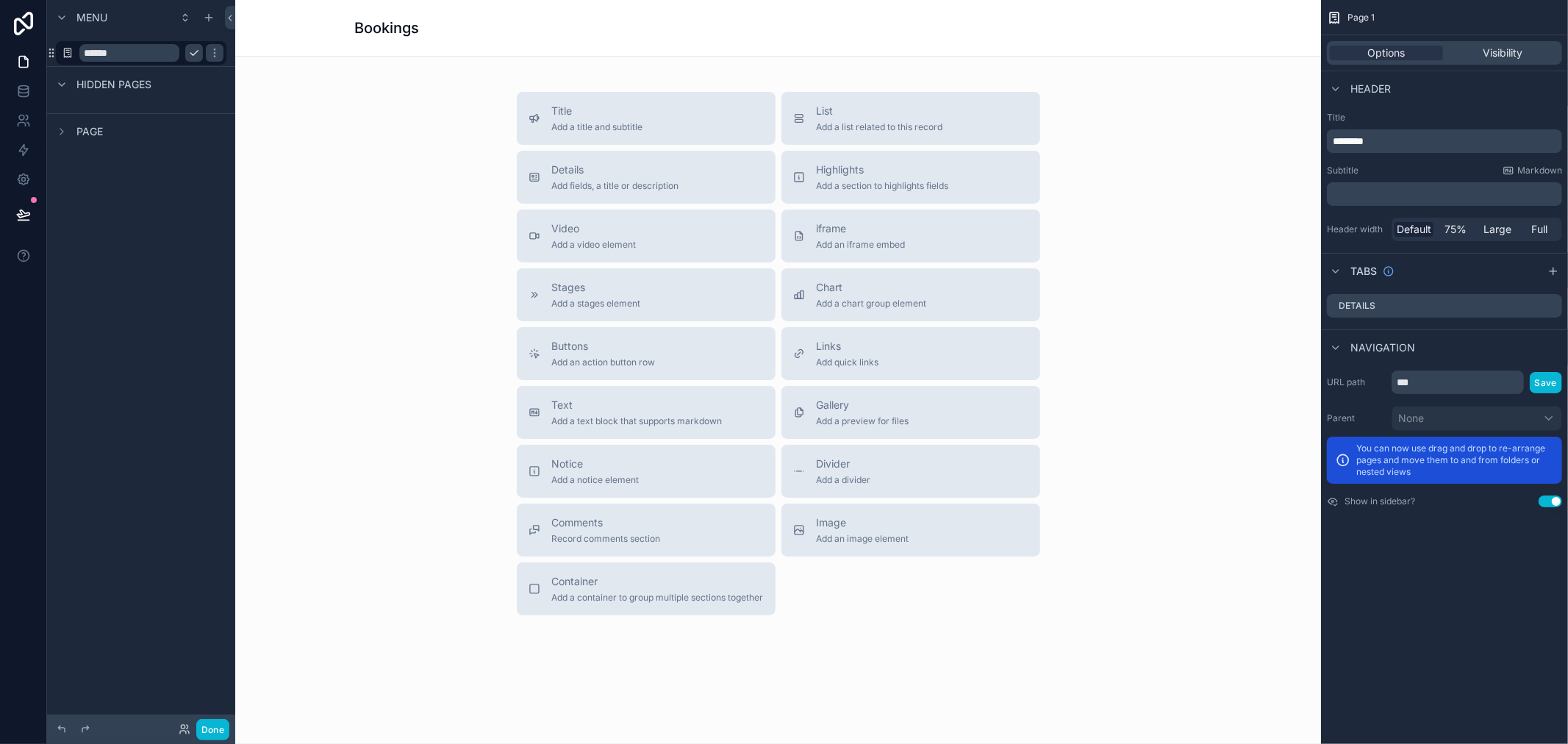
click at [138, 52] on input "******" at bounding box center [129, 53] width 100 height 18
type input "********"
click at [338, 164] on div "Title Add a title and subtitle List Add a list related to this record Details A…" at bounding box center [778, 353] width 1062 height 524
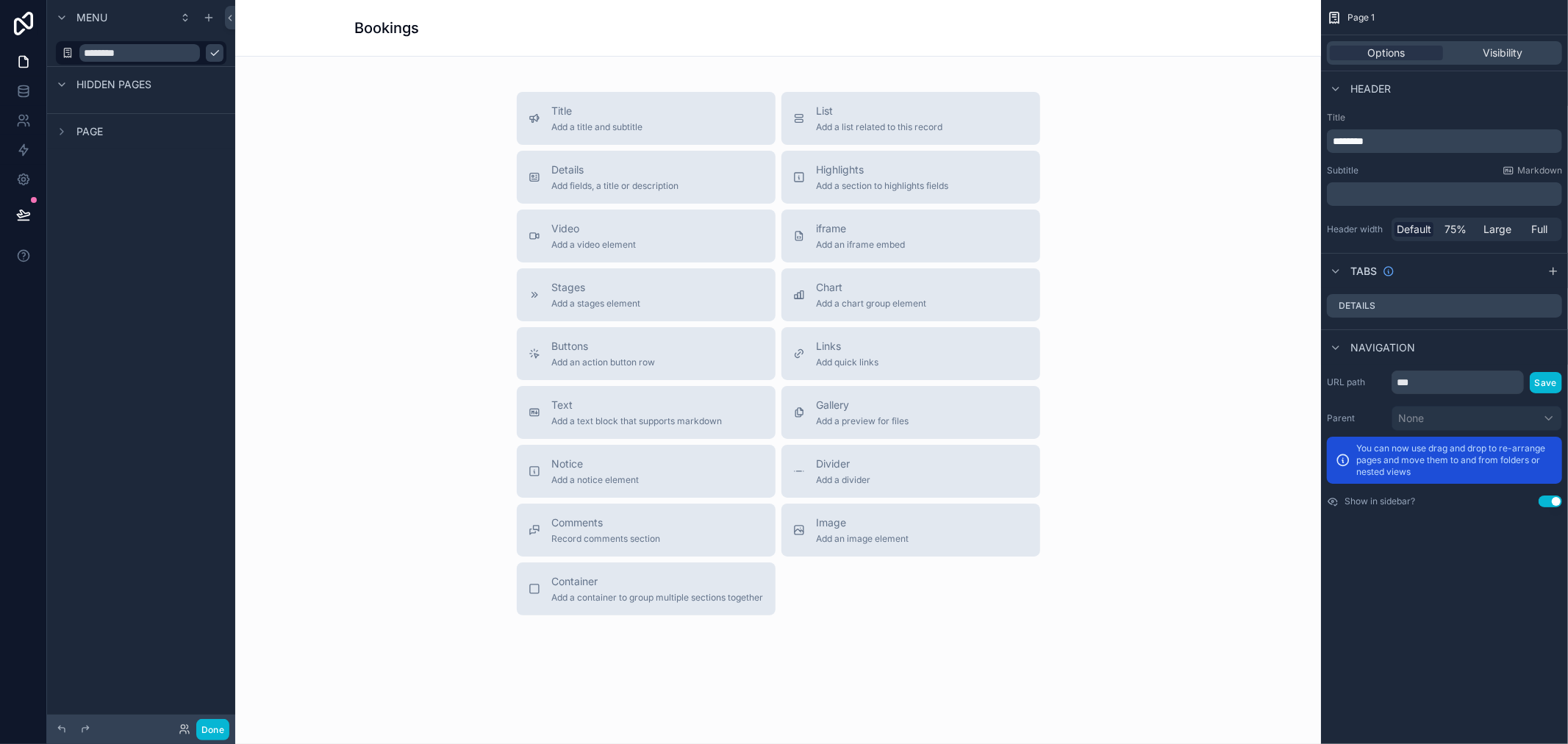
click at [68, 92] on div "Hidden pages" at bounding box center [141, 84] width 188 height 36
click at [66, 87] on icon "scrollable content" at bounding box center [61, 84] width 12 height 12
click at [65, 127] on icon "scrollable content" at bounding box center [61, 131] width 12 height 12
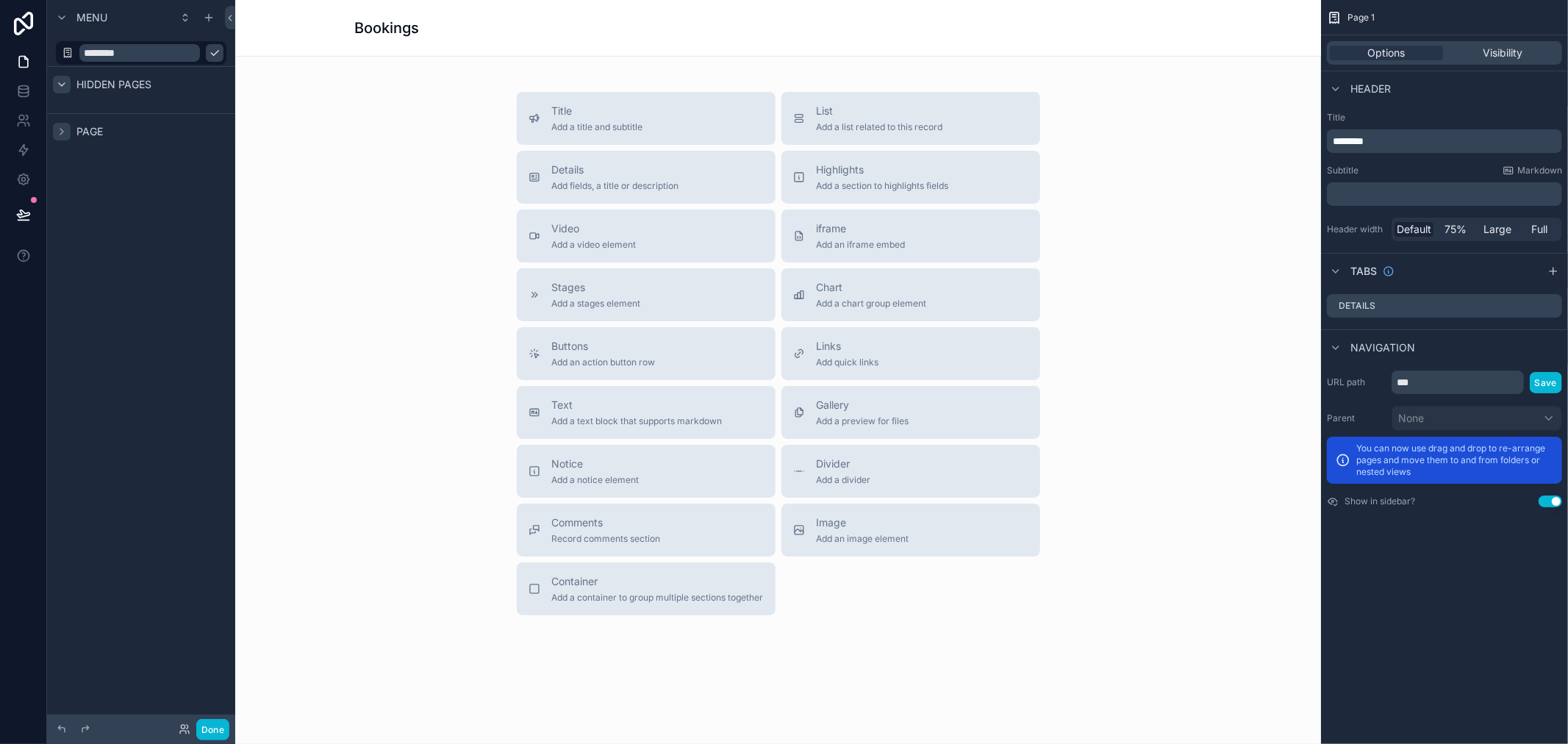
click at [65, 127] on icon "scrollable content" at bounding box center [61, 131] width 12 height 12
click at [68, 15] on div "scrollable content" at bounding box center [62, 18] width 18 height 18
click at [180, 50] on label "Page 1" at bounding box center [138, 52] width 117 height 12
click at [215, 55] on icon "scrollable content" at bounding box center [214, 52] width 12 height 12
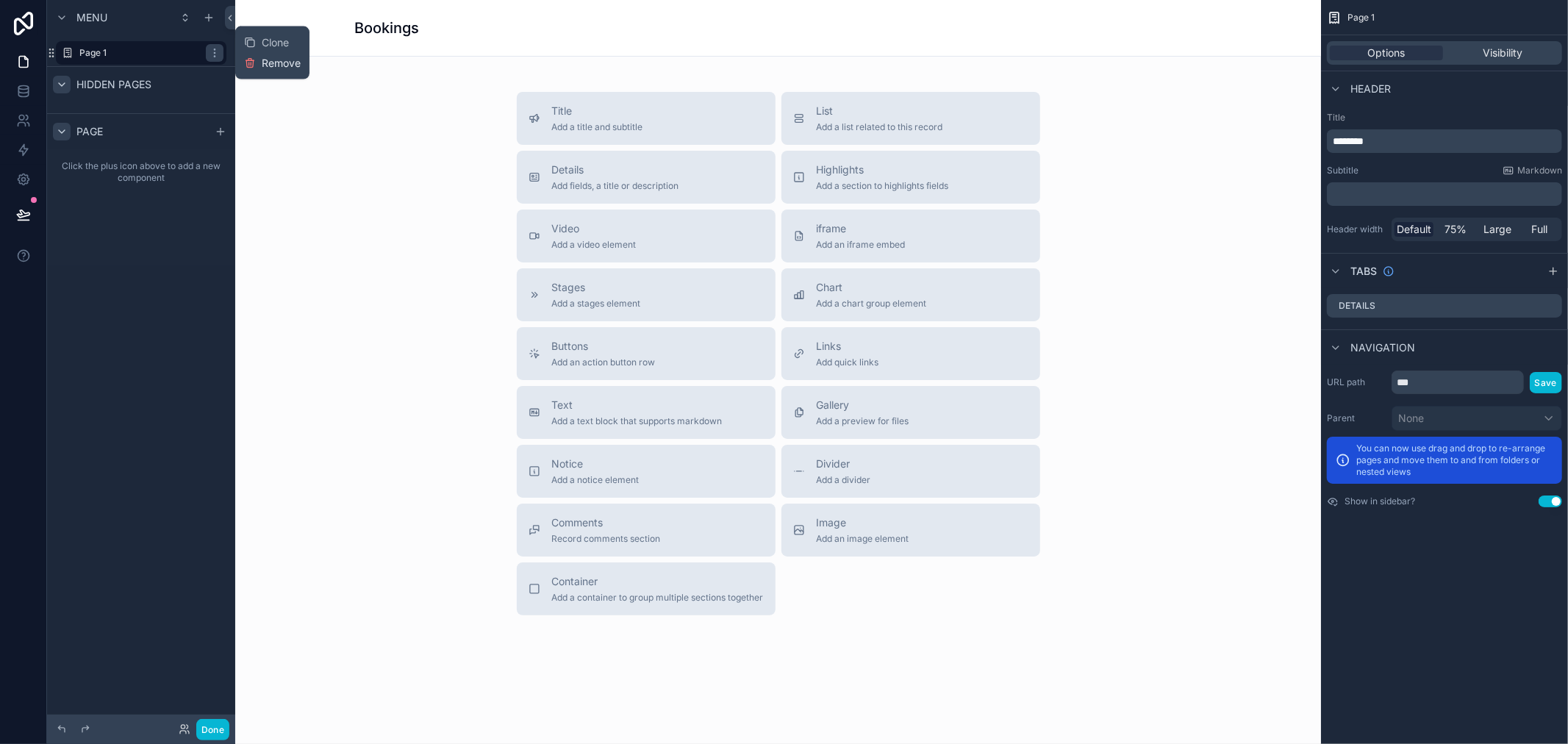
click at [257, 61] on button "Remove" at bounding box center [273, 63] width 57 height 15
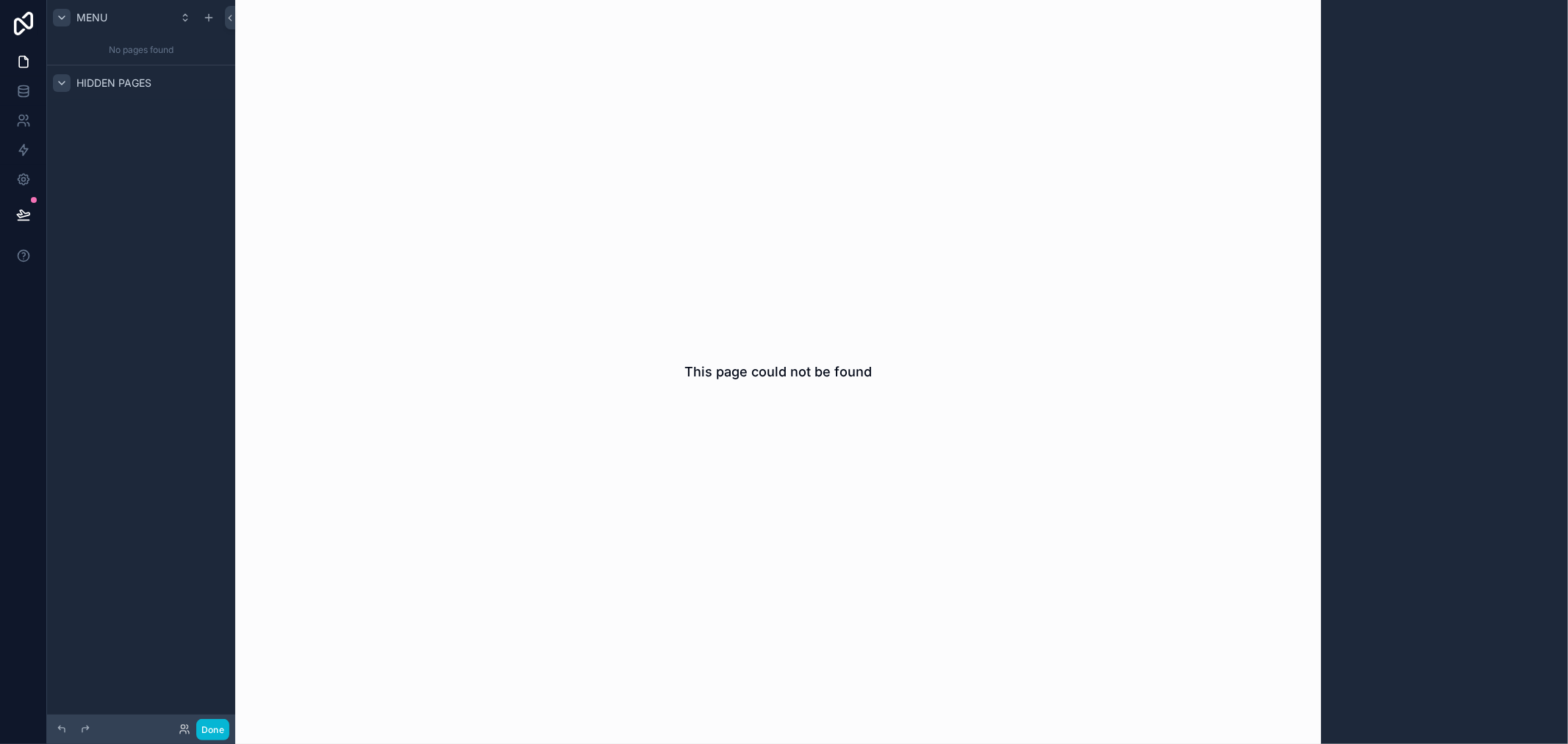
click at [54, 15] on div "scrollable content" at bounding box center [62, 18] width 18 height 18
click at [78, 57] on span "Hidden pages" at bounding box center [114, 53] width 75 height 15
click at [68, 49] on div "scrollable content" at bounding box center [62, 53] width 18 height 18
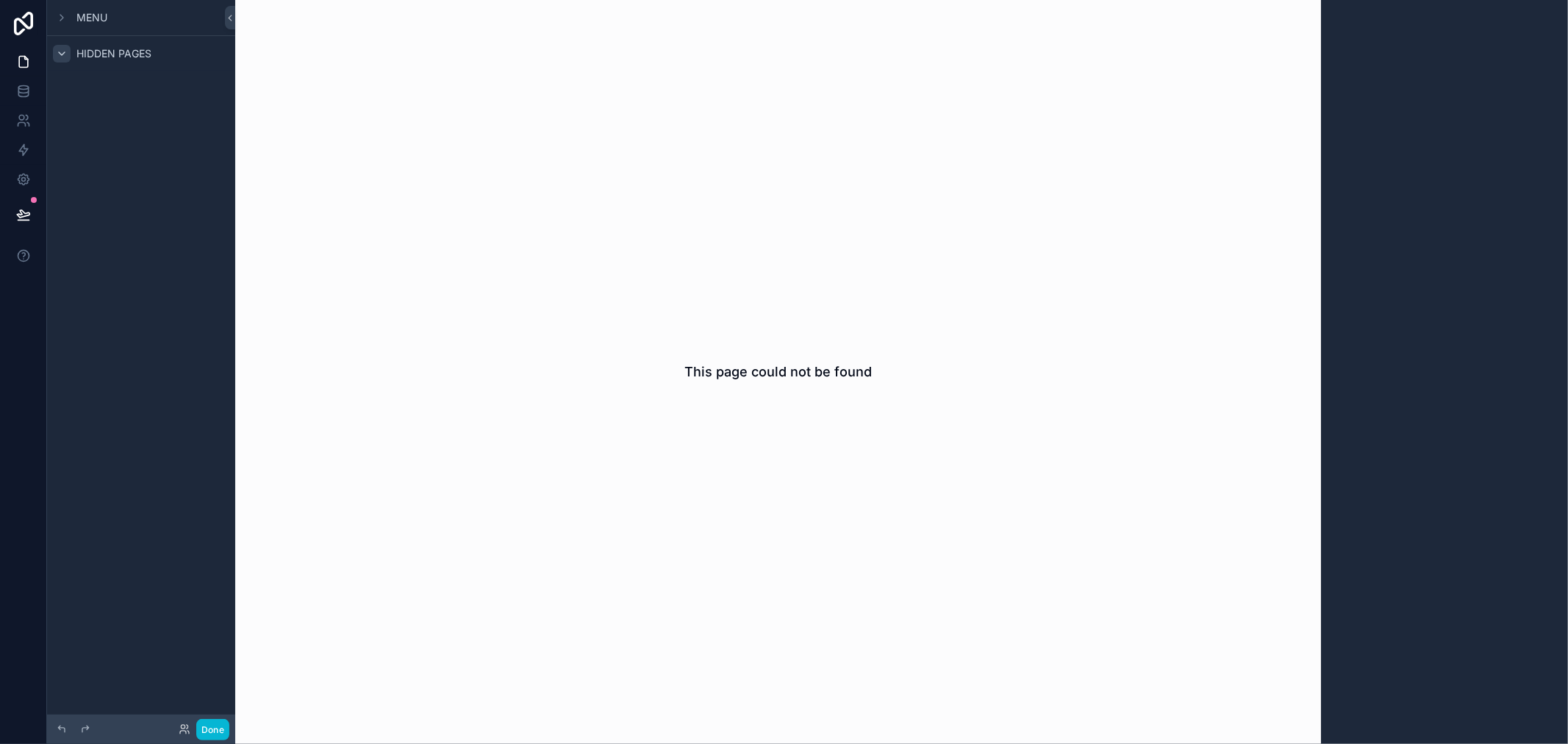
click at [68, 49] on div "scrollable content" at bounding box center [62, 53] width 18 height 18
click at [63, 23] on icon "scrollable content" at bounding box center [61, 17] width 12 height 12
click at [209, 23] on icon "scrollable content" at bounding box center [208, 17] width 12 height 12
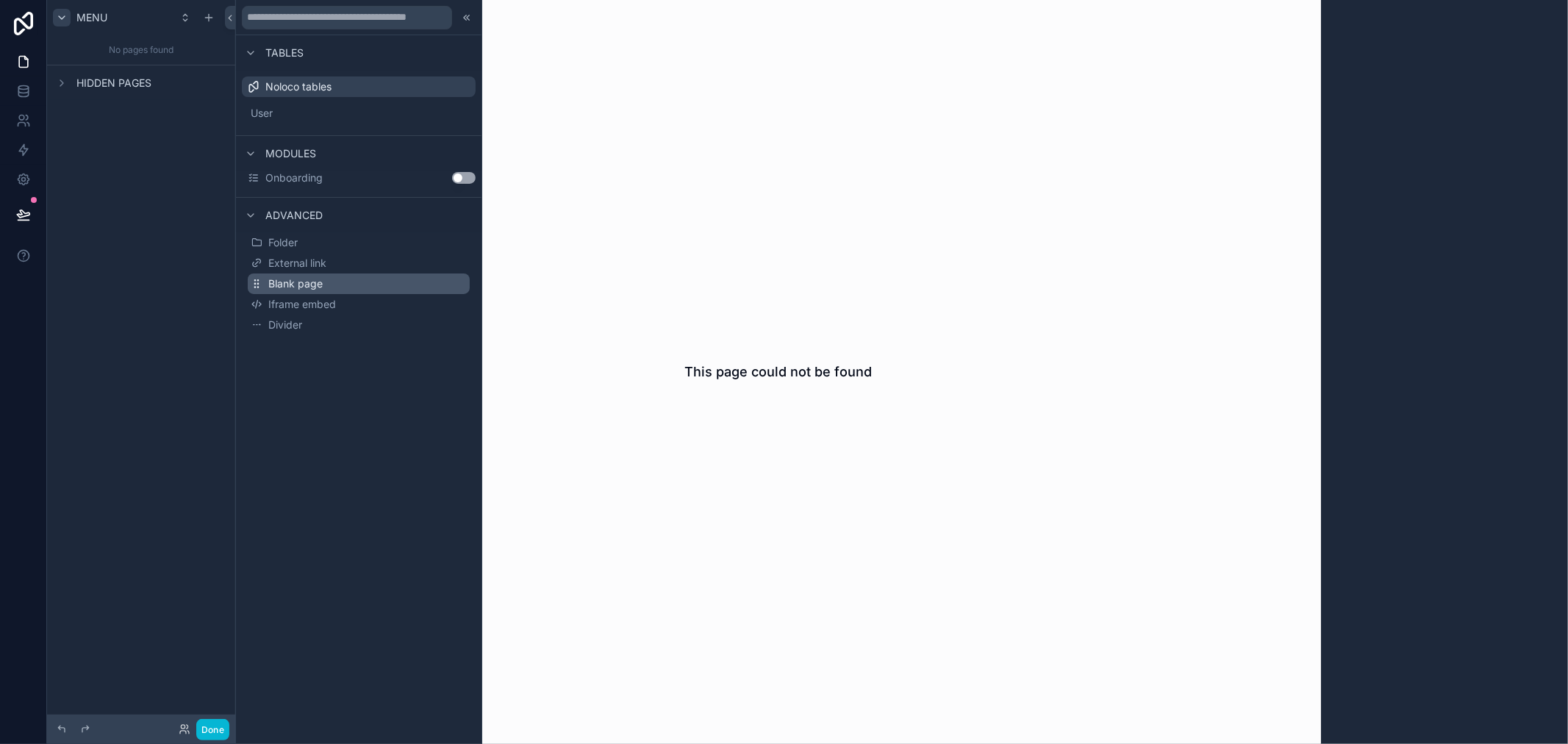
click at [314, 288] on span "Blank page" at bounding box center [295, 284] width 54 height 15
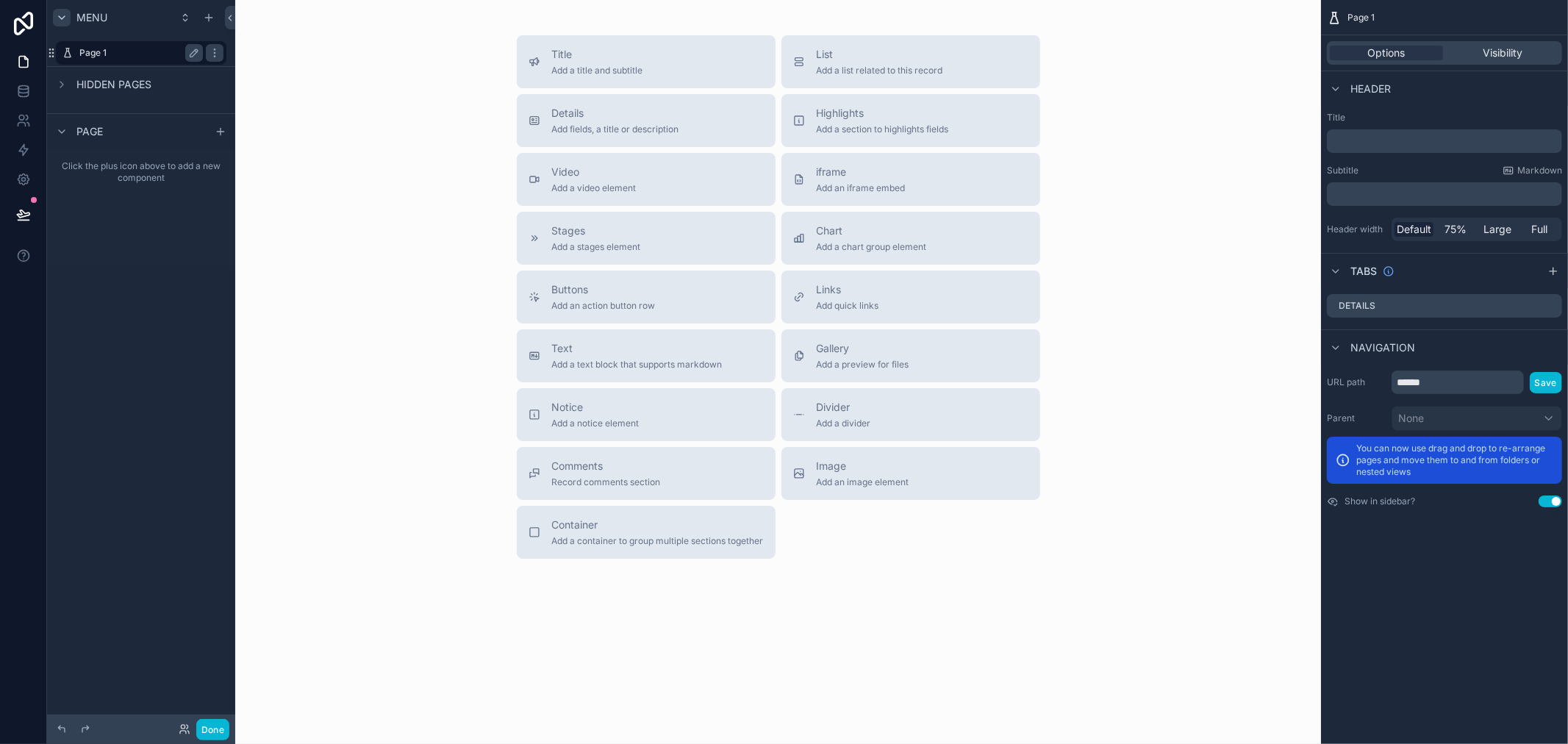
click at [159, 53] on label "Page 1" at bounding box center [138, 52] width 117 height 12
click at [191, 52] on icon "scrollable content" at bounding box center [194, 52] width 12 height 12
click at [141, 54] on input "******" at bounding box center [129, 53] width 100 height 18
click at [140, 54] on input "******" at bounding box center [129, 53] width 100 height 18
drag, startPoint x: 142, startPoint y: 55, endPoint x: 155, endPoint y: 53, distance: 13.2
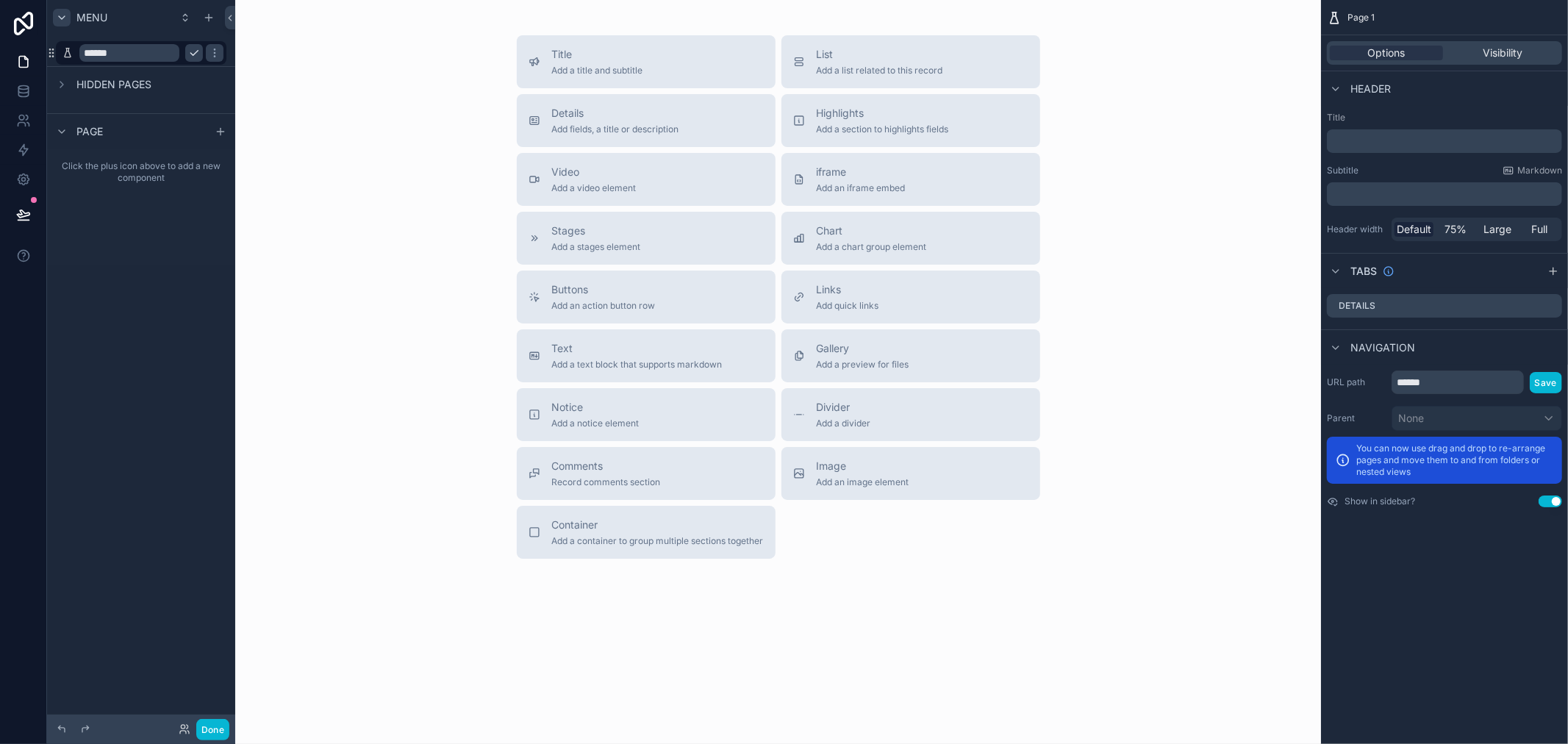
click at [148, 55] on input "******" at bounding box center [129, 53] width 100 height 18
click at [155, 53] on input "******" at bounding box center [129, 53] width 100 height 18
click at [116, 47] on input "**********" at bounding box center [129, 53] width 100 height 18
type input "********"
click at [416, 182] on div "Title Add a title and subtitle List Add a list related to this record Details A…" at bounding box center [778, 297] width 1062 height 524
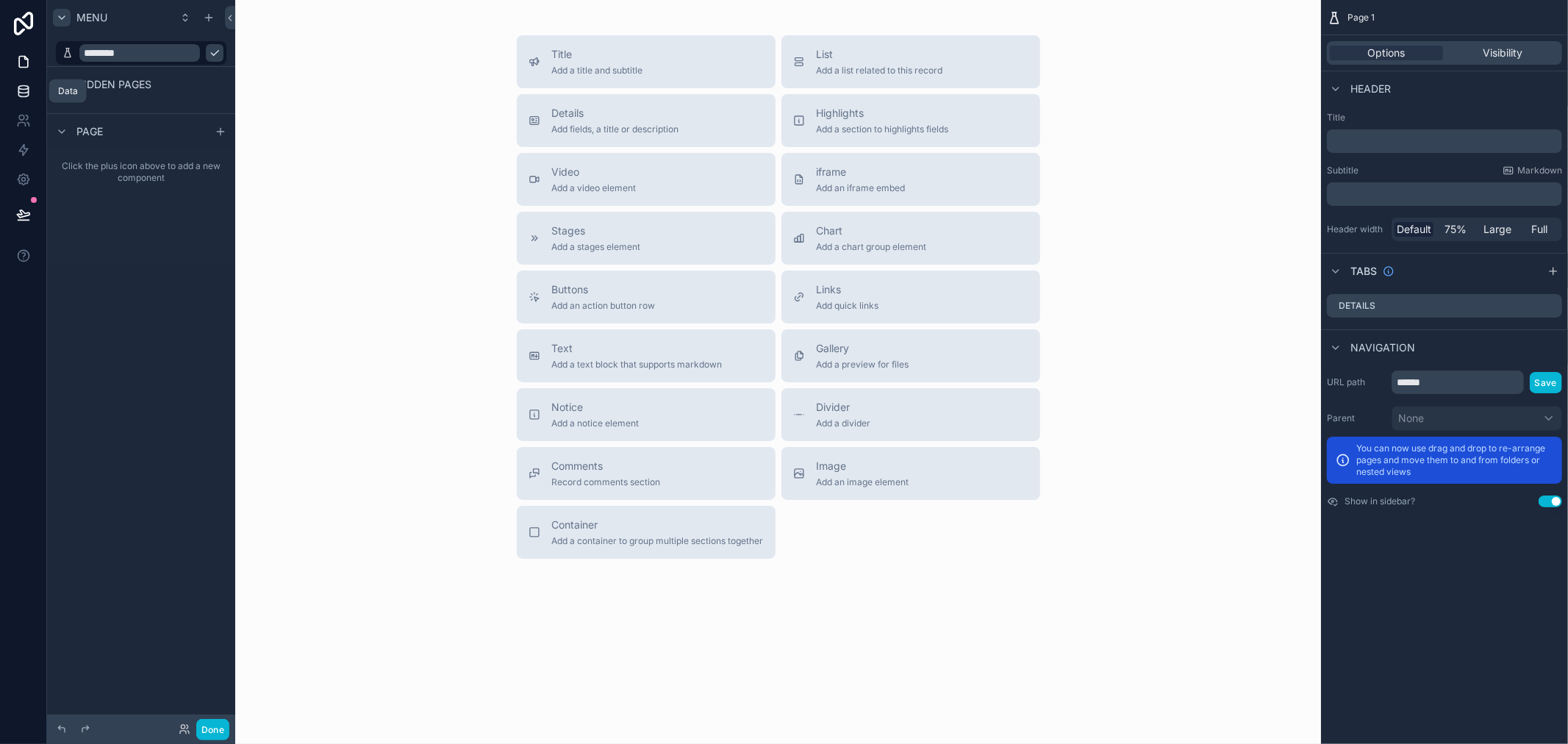
click at [19, 84] on icon at bounding box center [23, 91] width 15 height 15
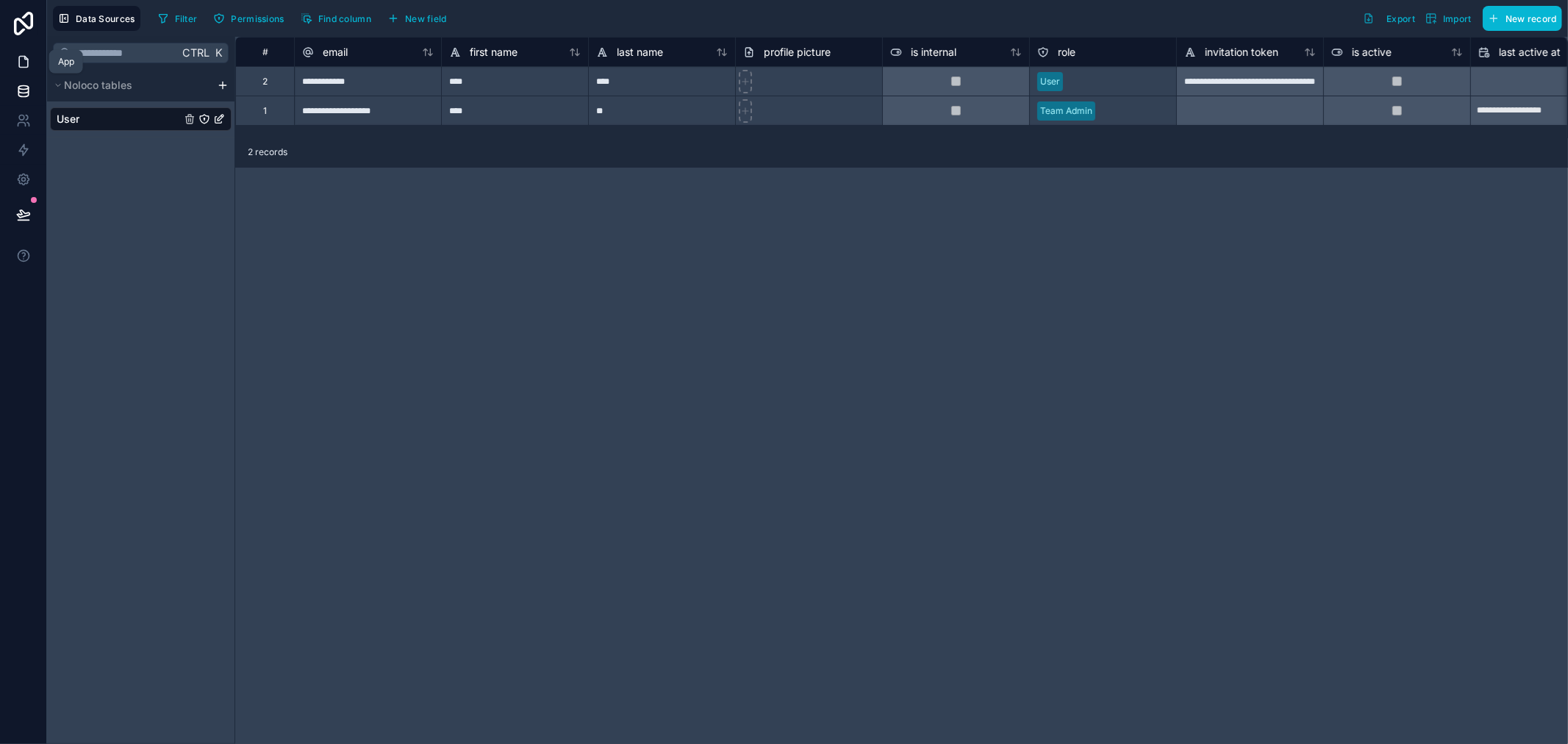
click at [11, 63] on link at bounding box center [23, 61] width 46 height 29
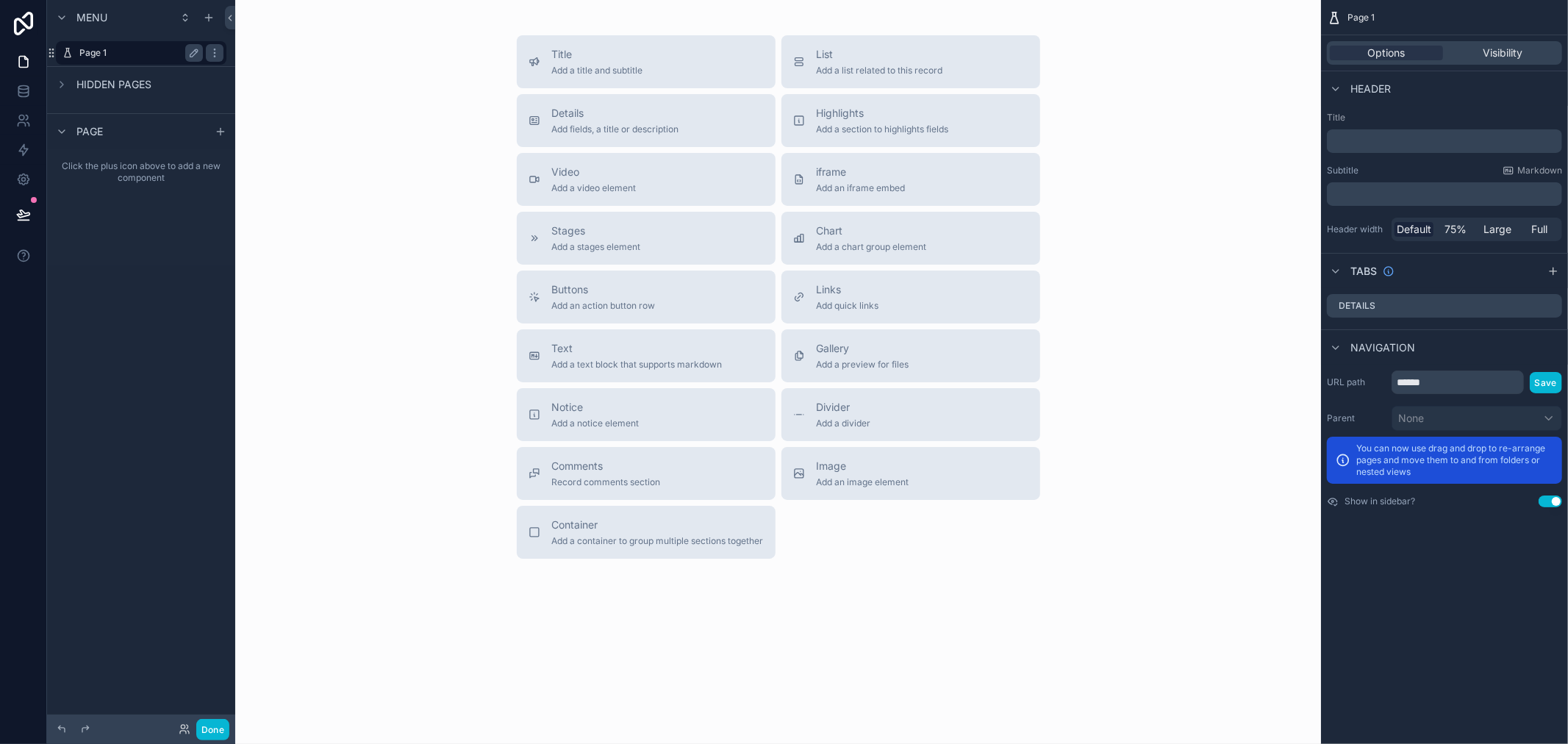
click at [108, 53] on label "Page 1" at bounding box center [138, 52] width 117 height 12
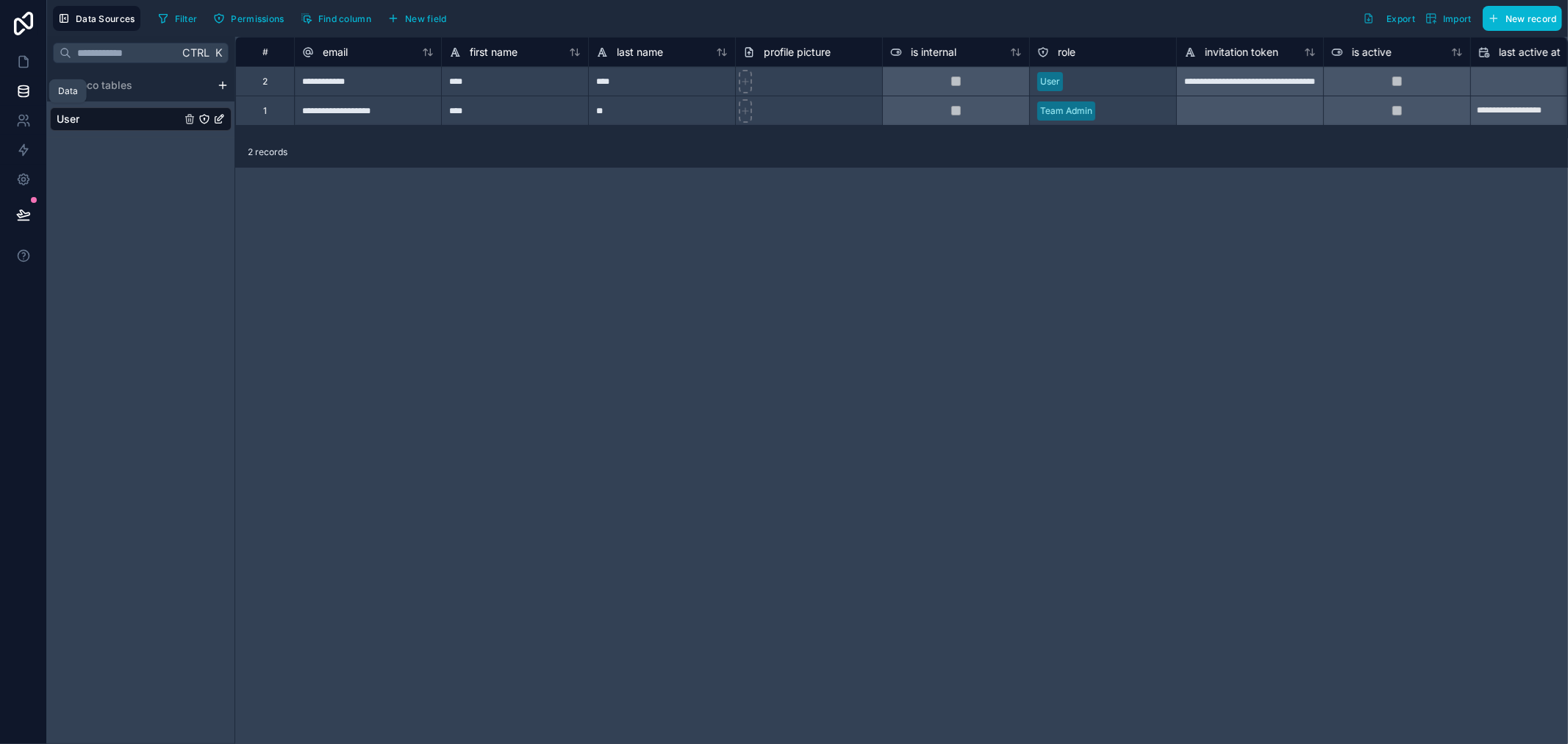
click at [19, 76] on link at bounding box center [23, 91] width 46 height 29
click at [23, 65] on icon at bounding box center [23, 61] width 15 height 15
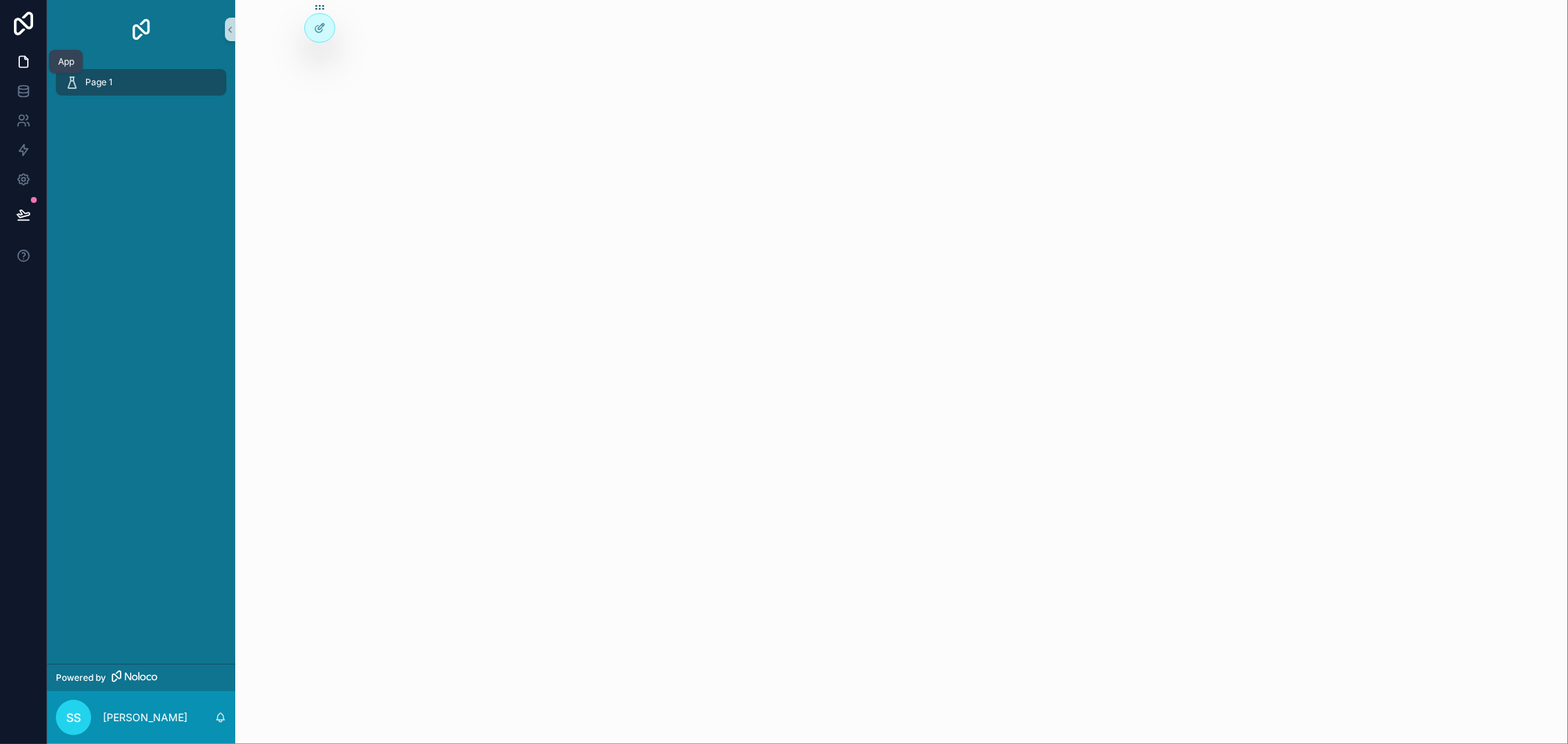
click at [28, 63] on icon at bounding box center [23, 62] width 9 height 11
click at [78, 719] on span "SS" at bounding box center [73, 717] width 15 height 18
click at [118, 313] on div "Page 1" at bounding box center [141, 361] width 188 height 605
click at [15, 177] on link at bounding box center [23, 179] width 46 height 29
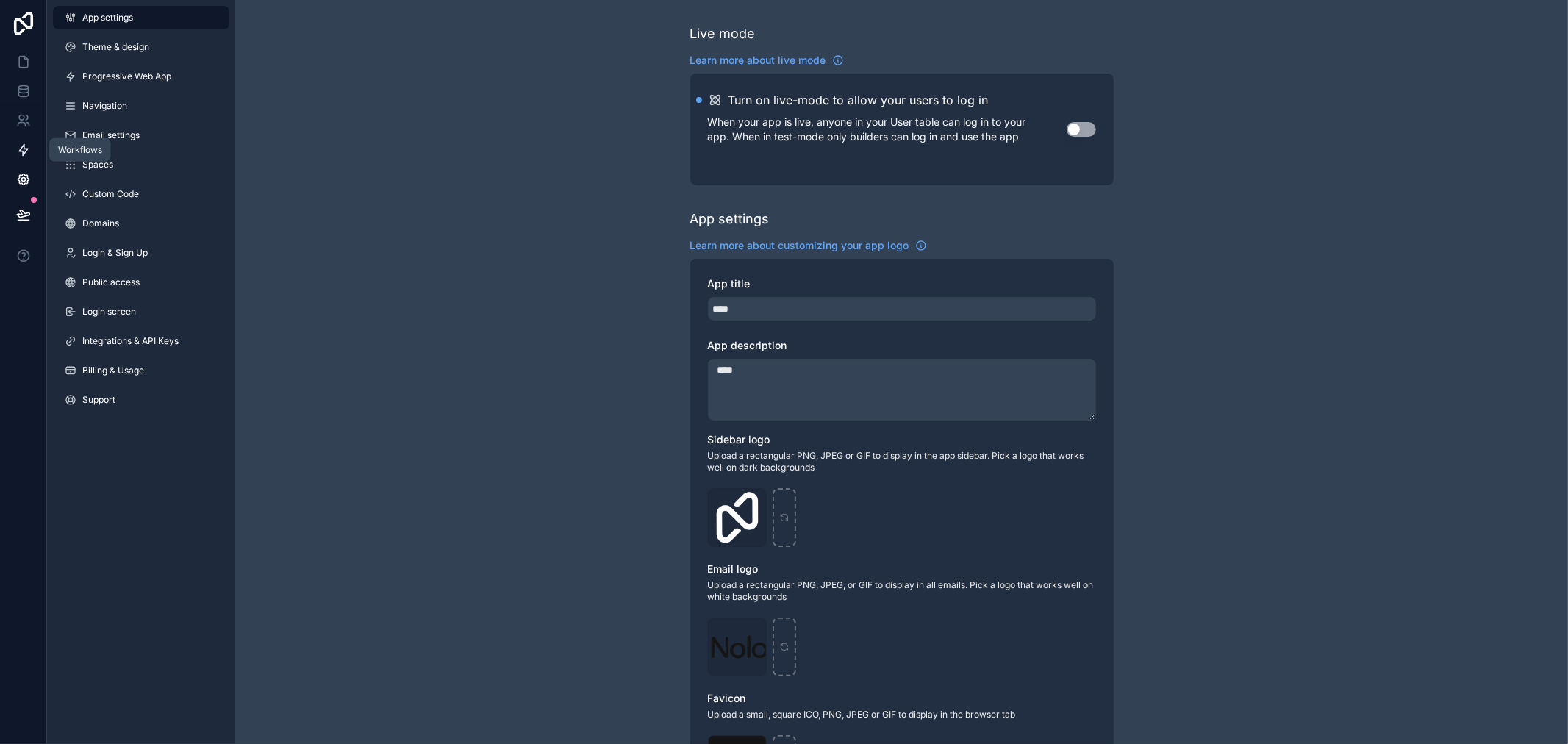
click at [25, 157] on link at bounding box center [23, 149] width 46 height 29
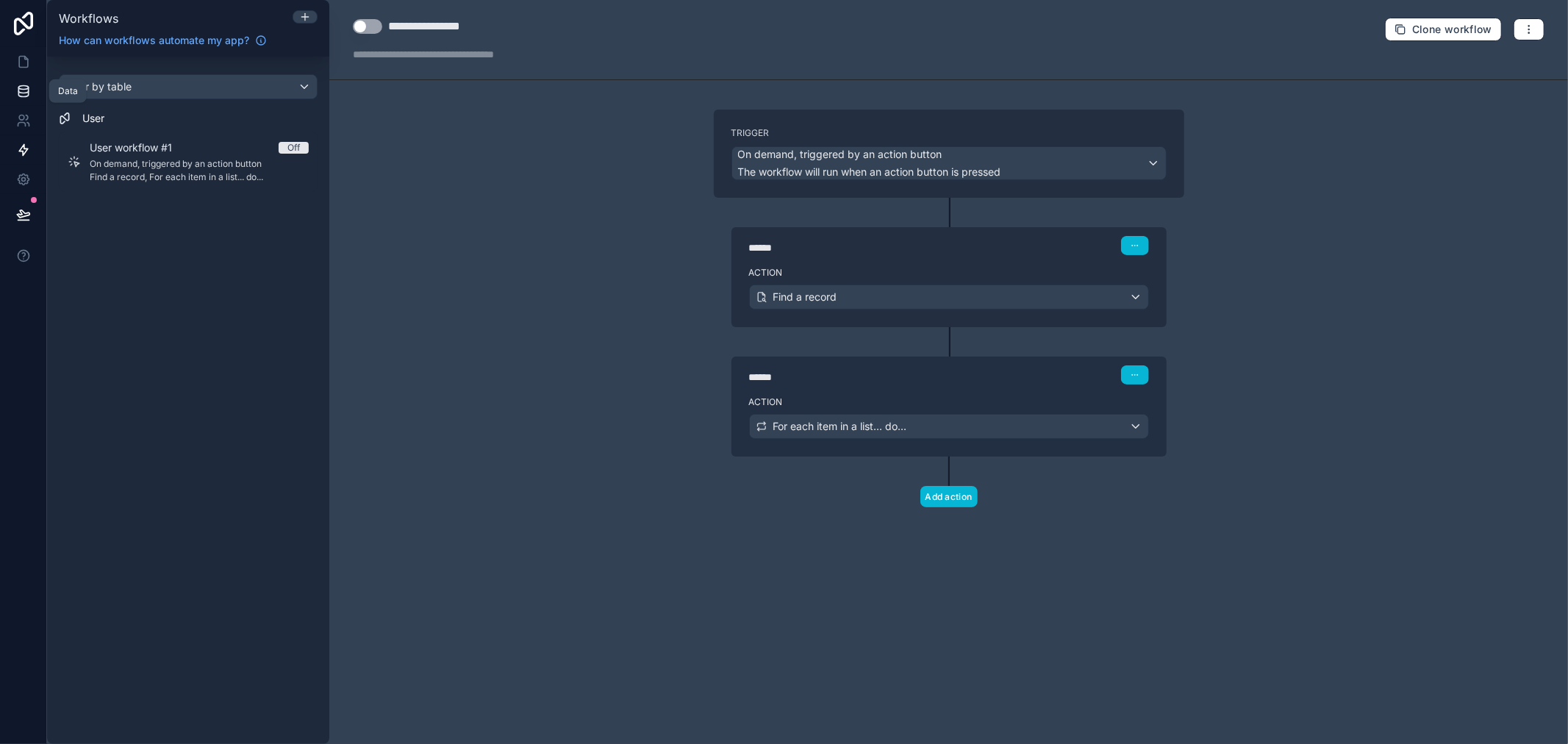
click at [19, 92] on icon at bounding box center [23, 91] width 15 height 15
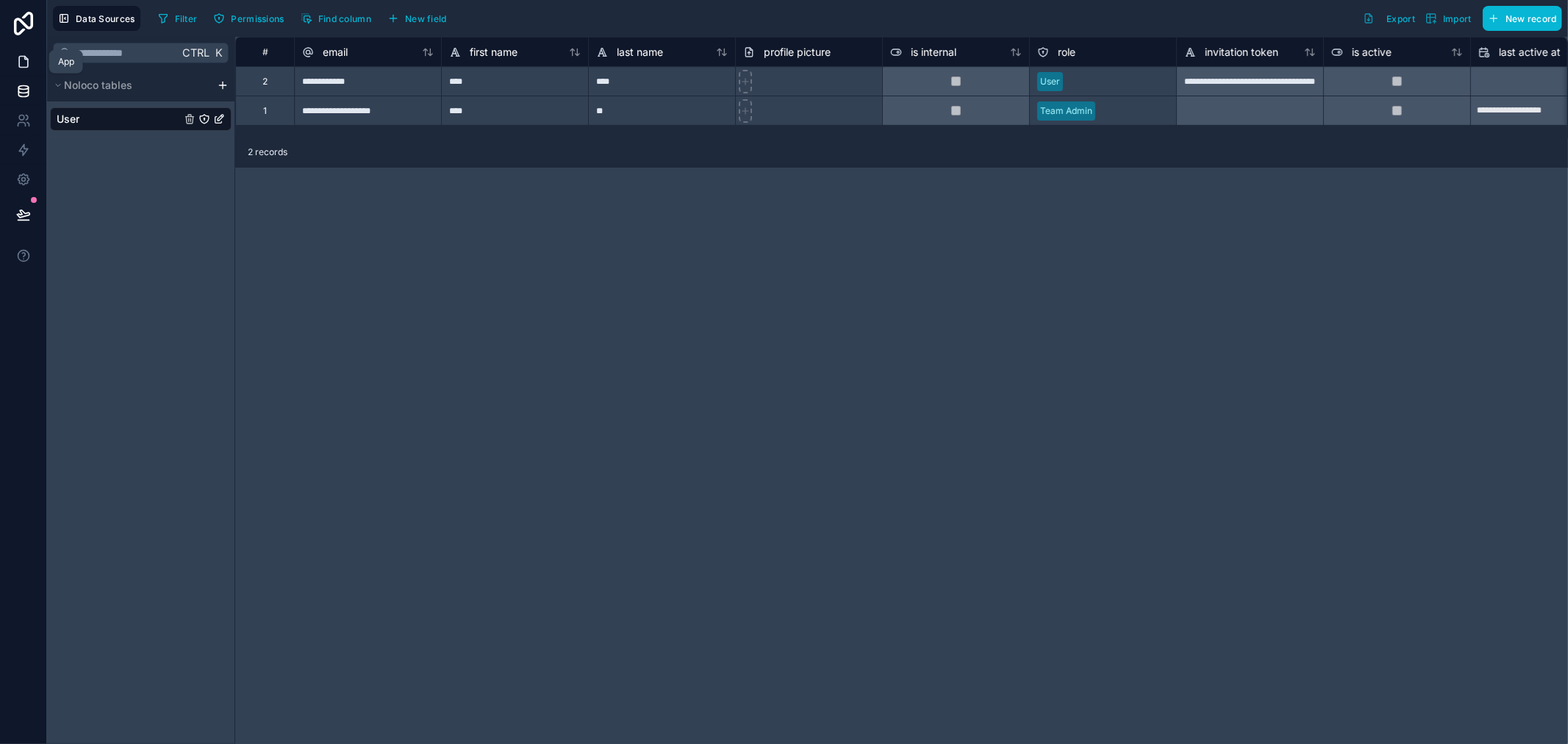
click at [30, 69] on link at bounding box center [23, 61] width 46 height 29
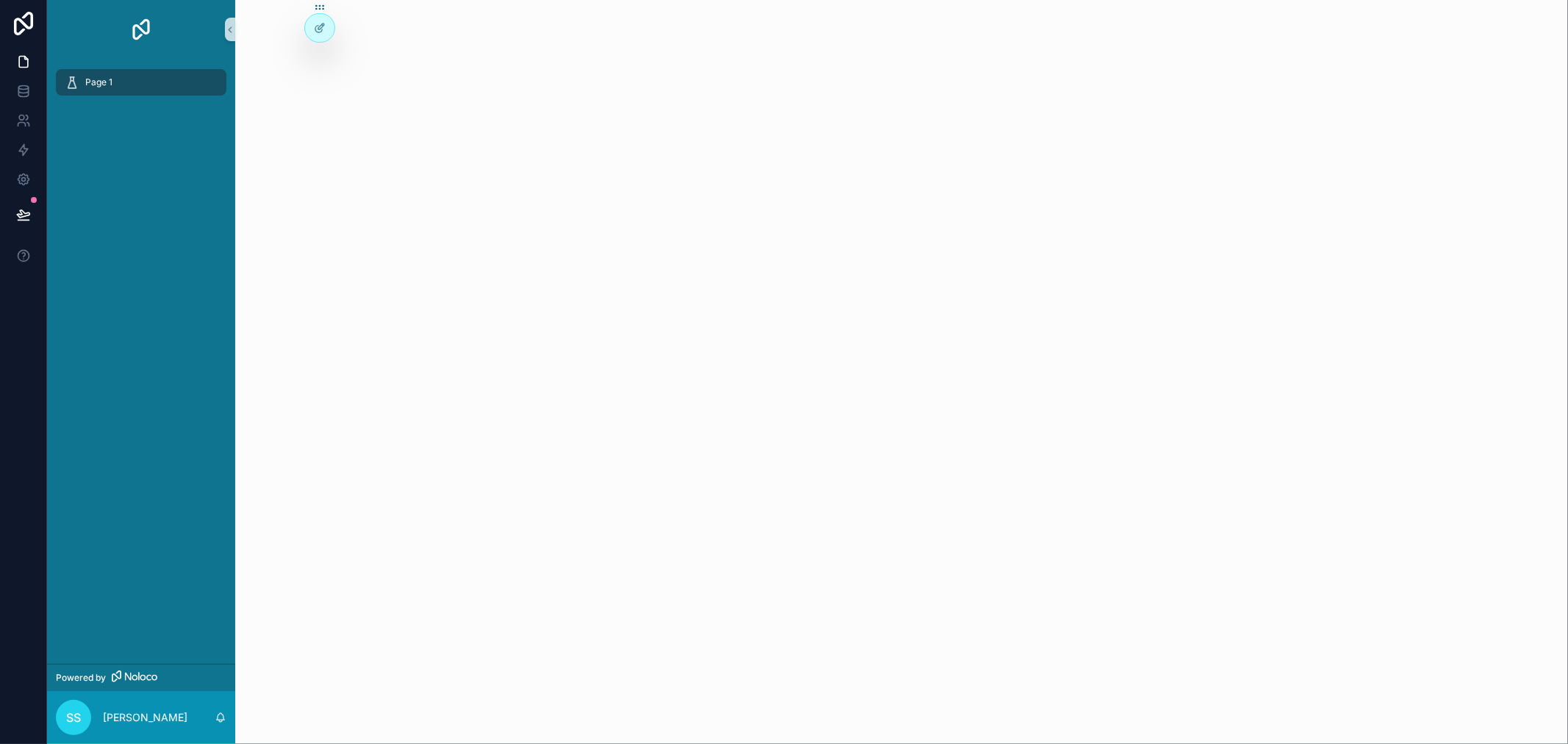
click at [93, 83] on span "Page 1" at bounding box center [99, 82] width 28 height 12
click at [148, 23] on img "scrollable content" at bounding box center [141, 29] width 23 height 23
click at [327, 28] on div at bounding box center [319, 28] width 29 height 28
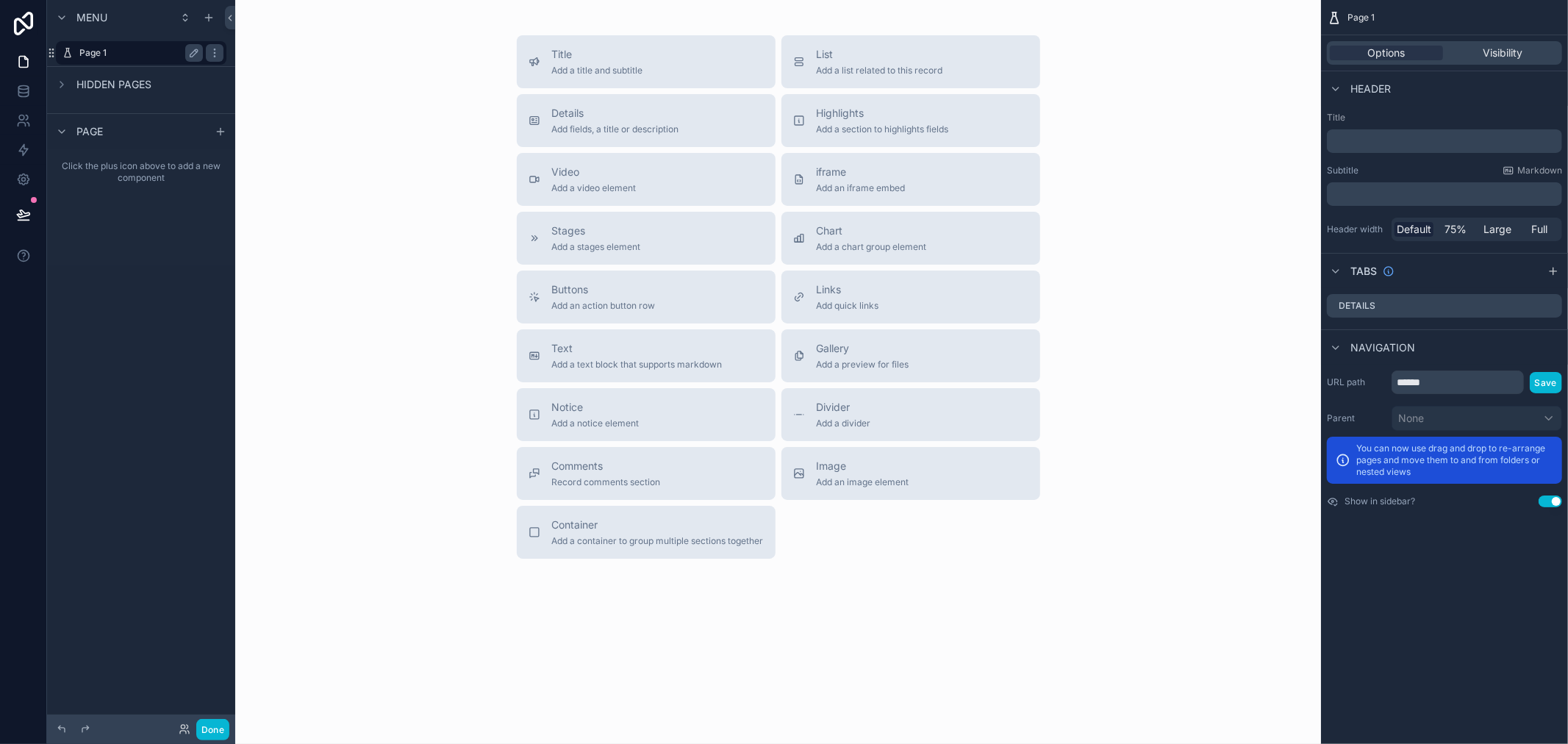
click at [108, 55] on label "Page 1" at bounding box center [138, 52] width 117 height 12
click at [193, 52] on icon "scrollable content" at bounding box center [194, 52] width 7 height 7
click at [130, 52] on input "******" at bounding box center [129, 53] width 100 height 18
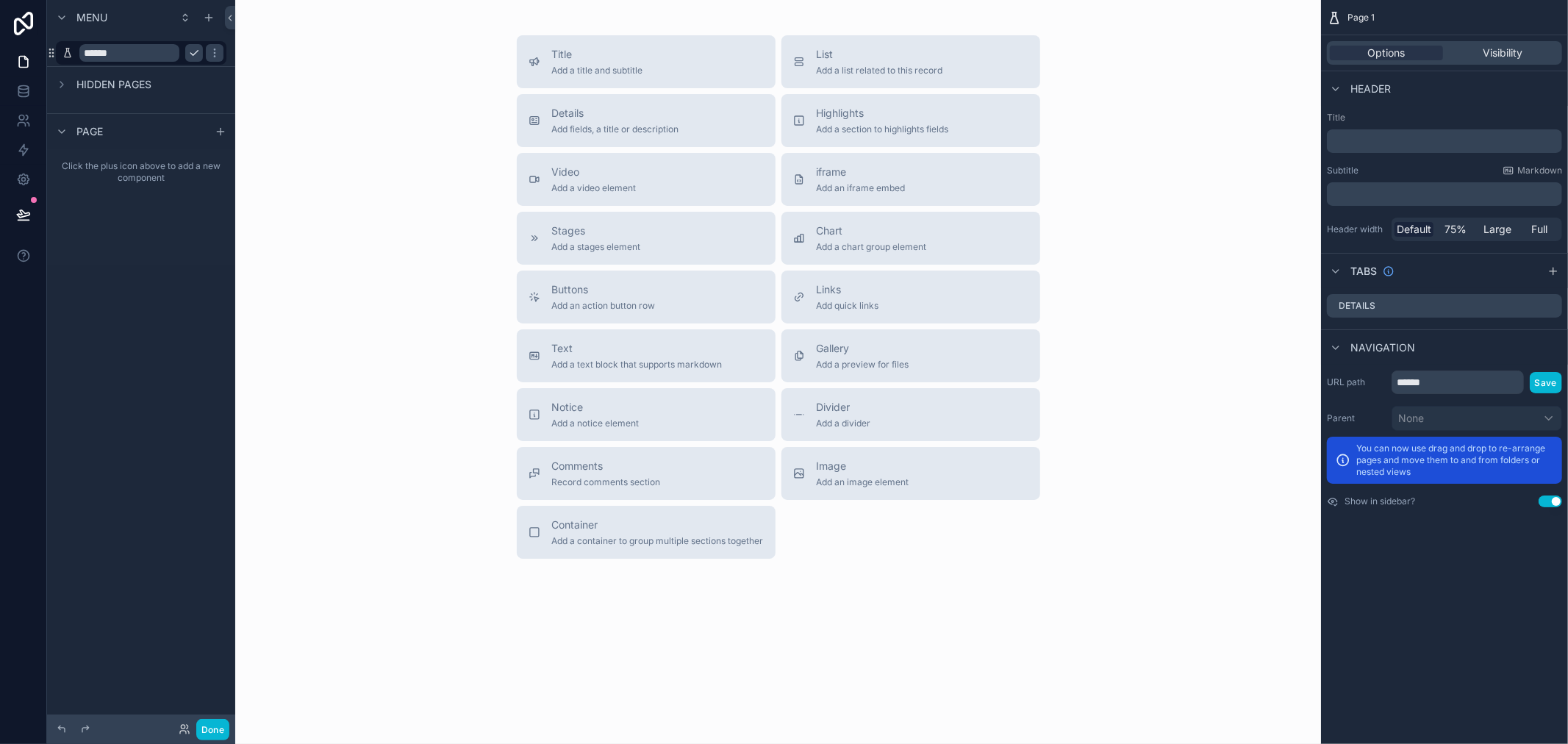
click at [130, 52] on input "******" at bounding box center [129, 53] width 100 height 18
type input "********"
click at [209, 53] on icon "scrollable content" at bounding box center [214, 52] width 12 height 12
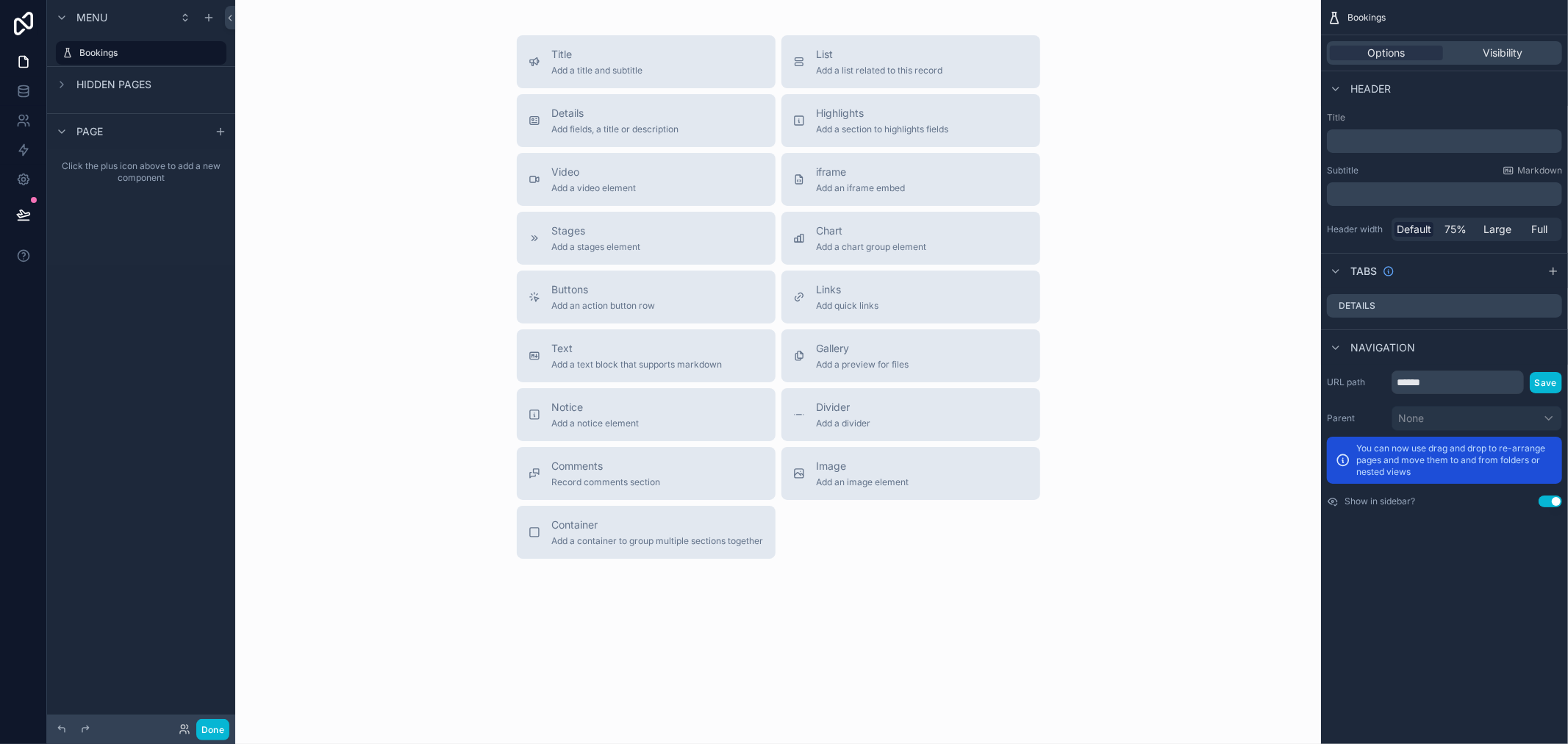
click at [300, 150] on div "Title Add a title and subtitle List Add a list related to this record Details A…" at bounding box center [778, 297] width 1062 height 524
click at [20, 86] on icon at bounding box center [23, 91] width 15 height 15
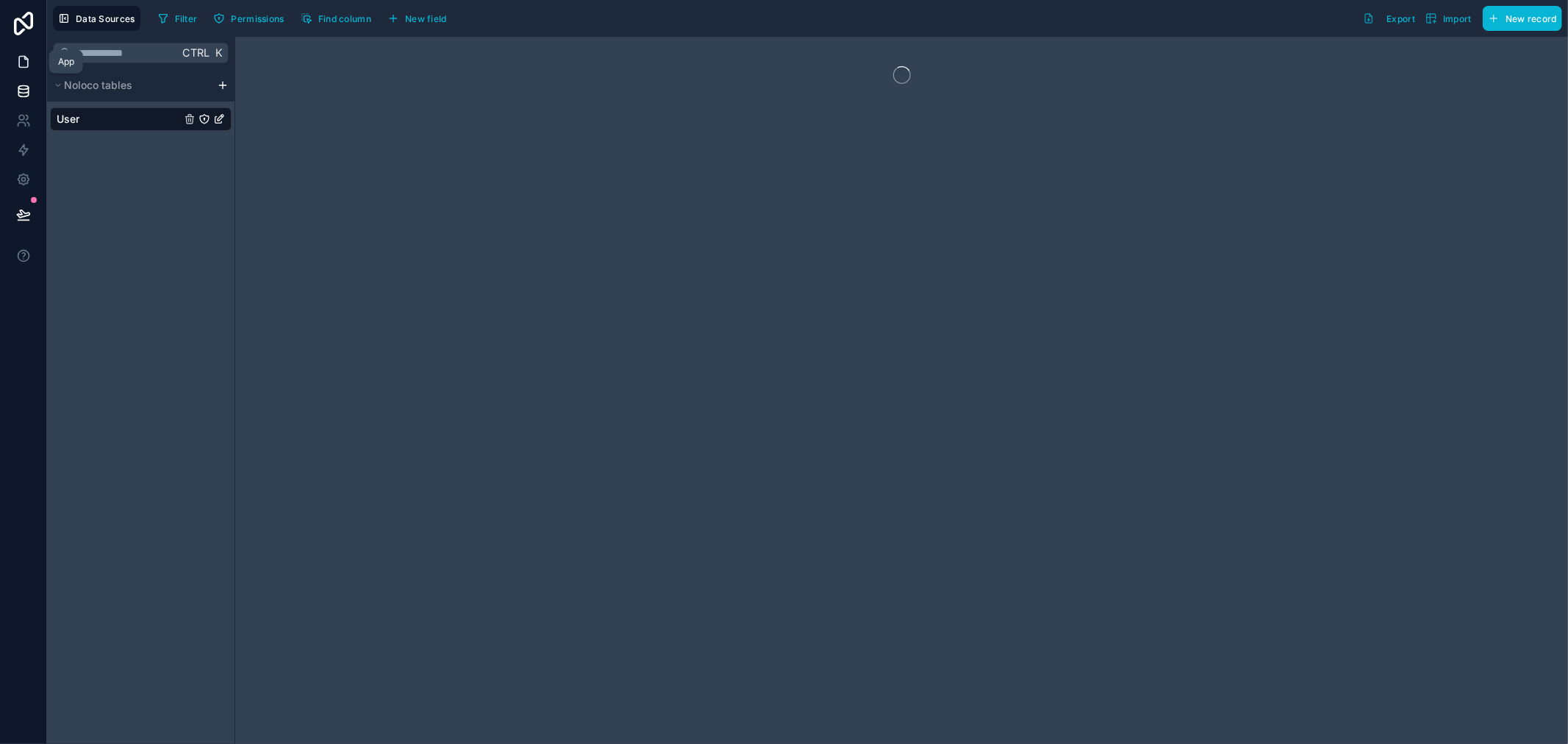
click at [20, 68] on icon at bounding box center [23, 61] width 15 height 15
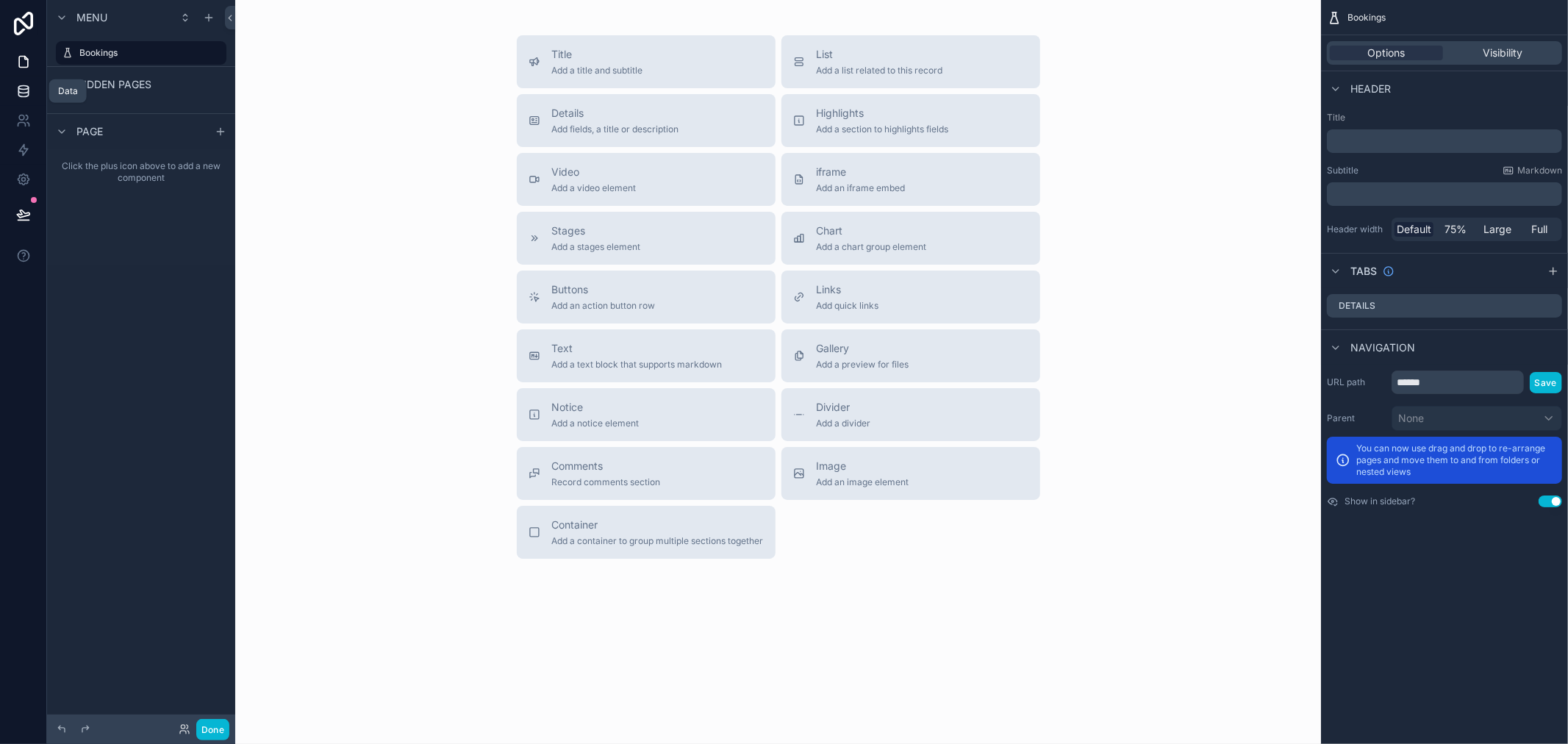
click at [25, 93] on icon at bounding box center [23, 91] width 15 height 15
